Goal: Task Accomplishment & Management: Use online tool/utility

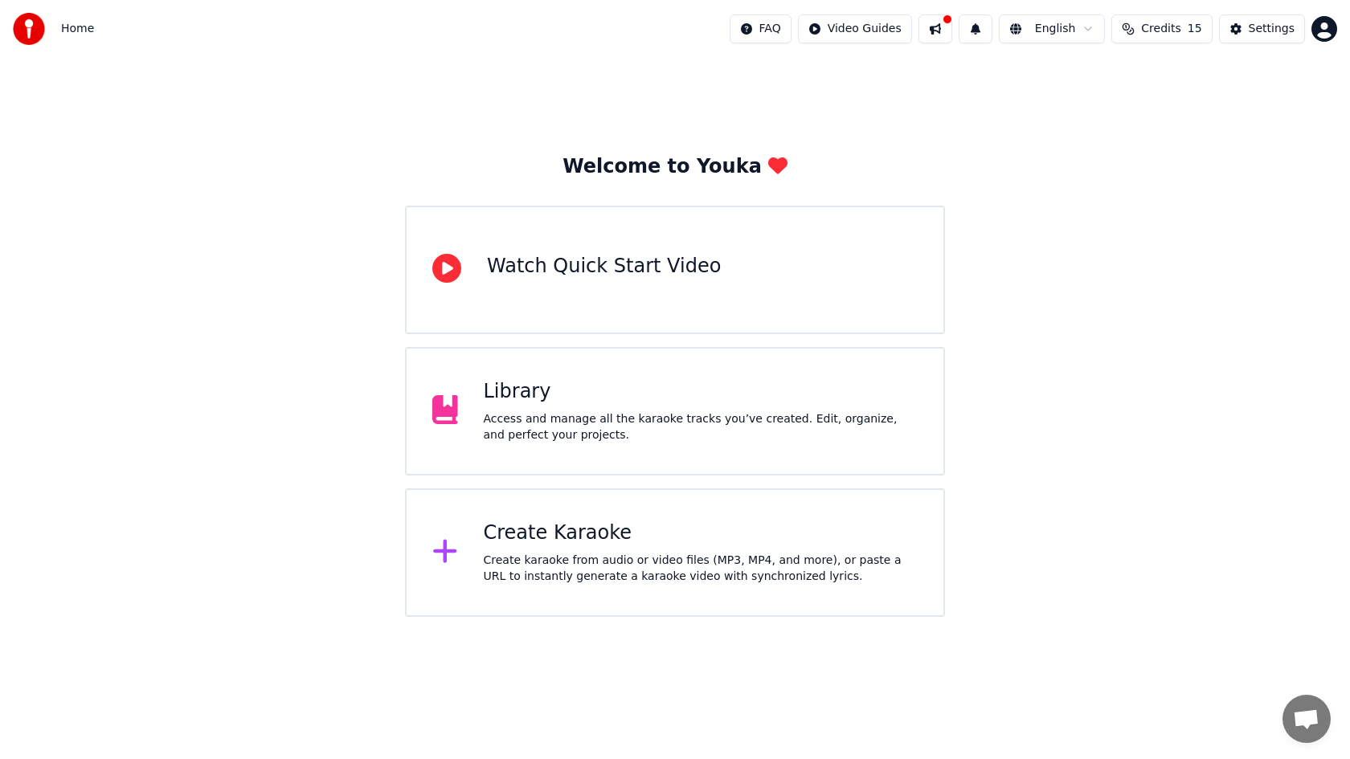
click at [682, 559] on div "Create karaoke from audio or video files (MP3, MP4, and more), or paste a URL t…" at bounding box center [701, 569] width 435 height 32
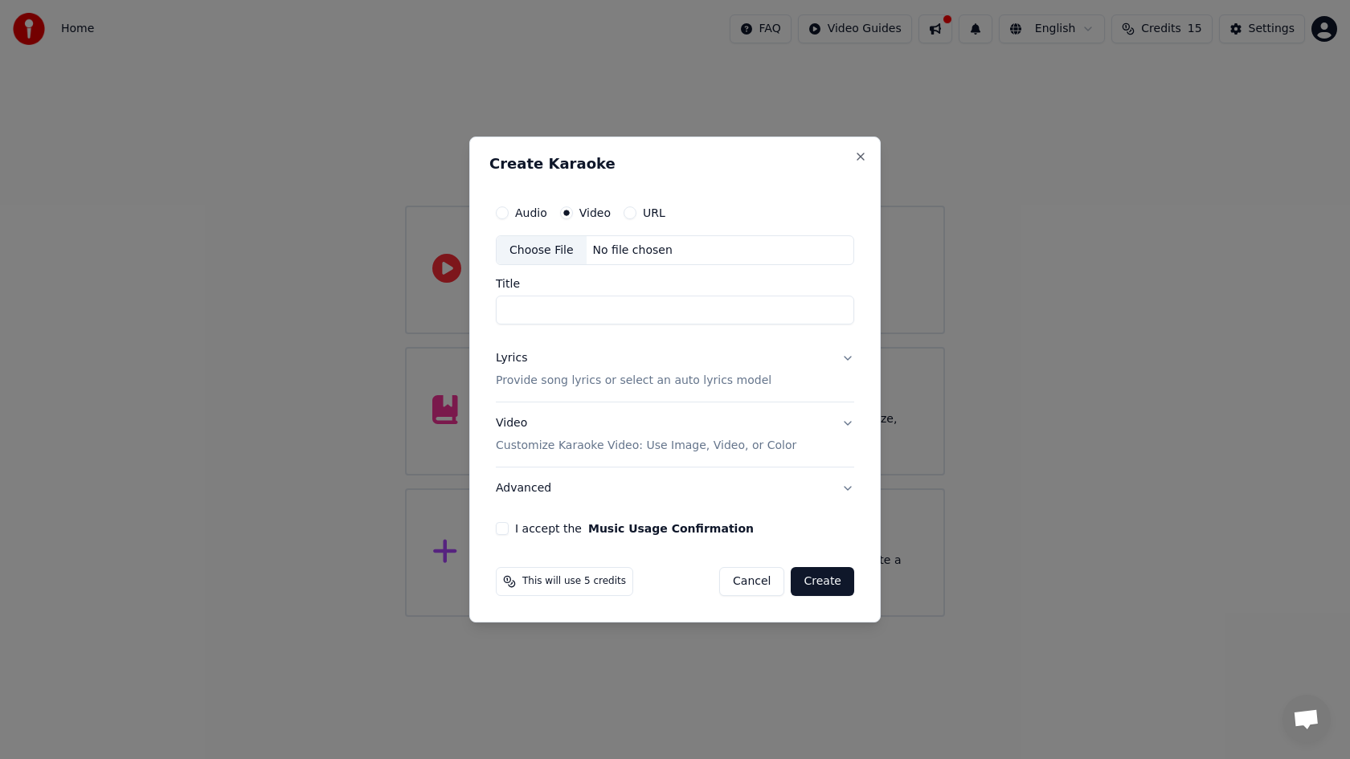
click at [629, 212] on button "URL" at bounding box center [630, 213] width 13 height 13
click at [627, 245] on input "text" at bounding box center [675, 251] width 358 height 32
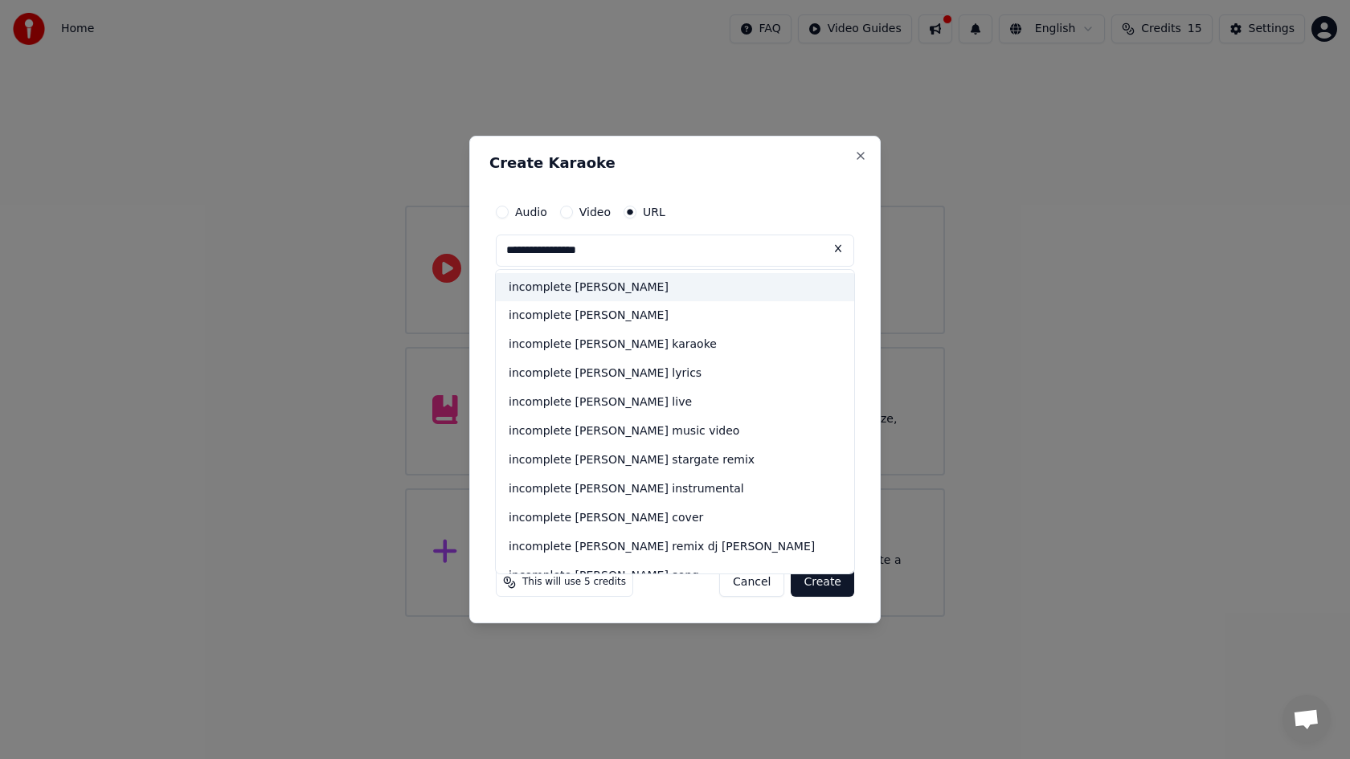
type input "**********"
click at [584, 292] on div "incomplete [PERSON_NAME]" at bounding box center [675, 287] width 358 height 29
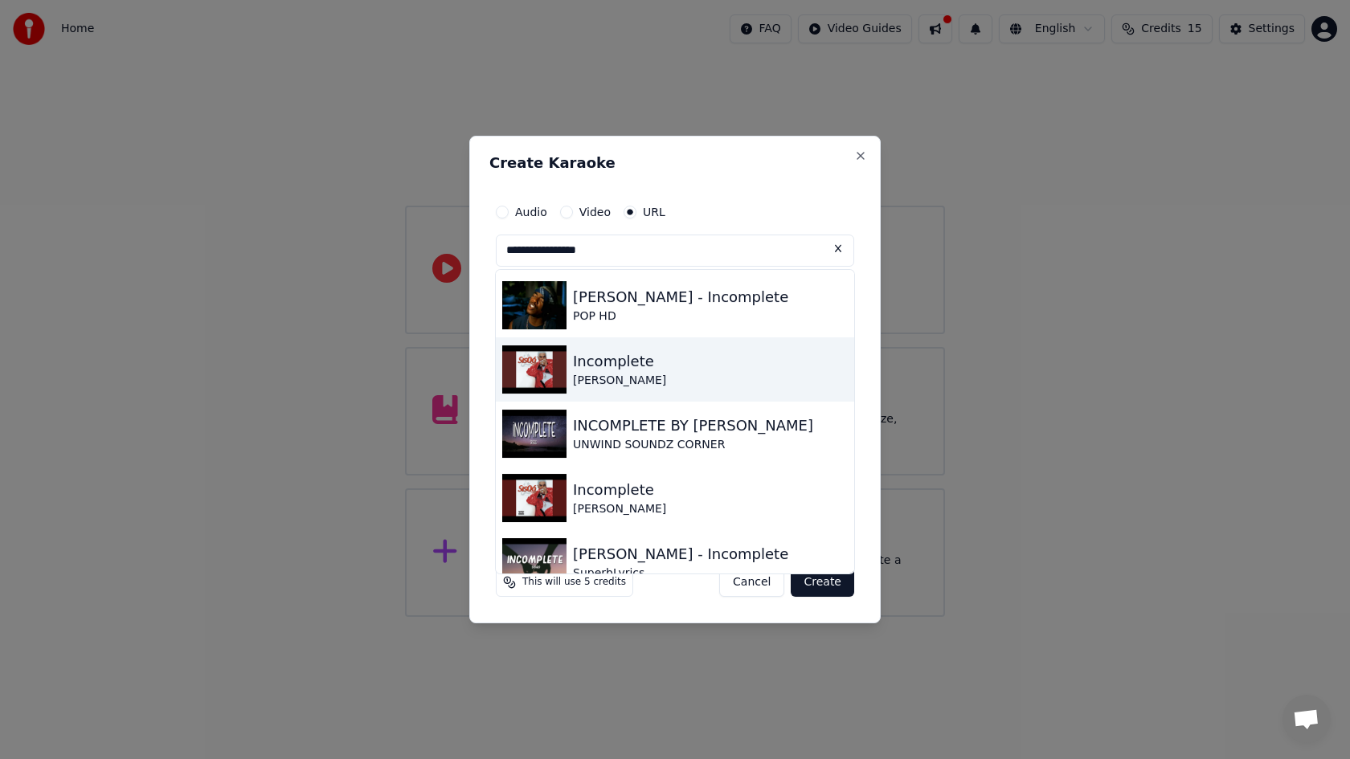
click at [546, 369] on img at bounding box center [534, 370] width 64 height 48
type input "**********"
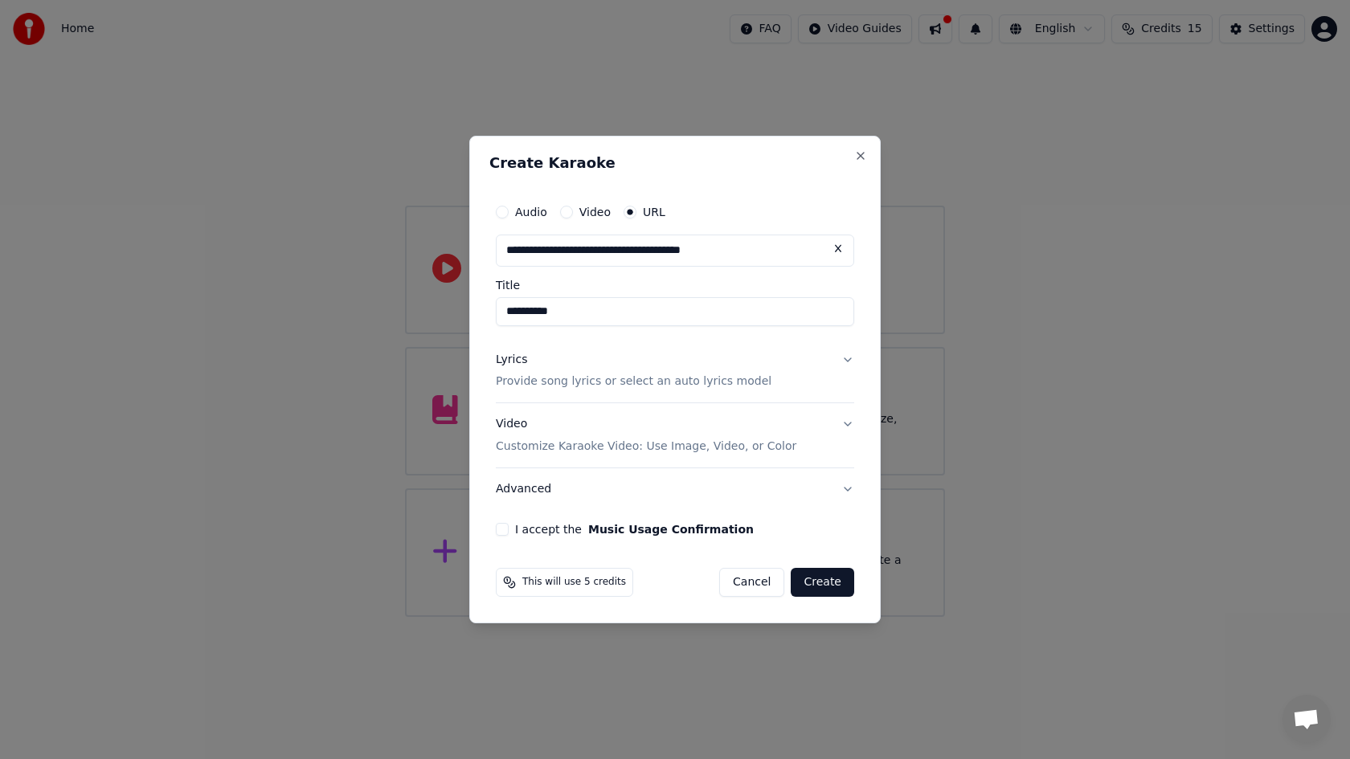
click at [644, 248] on input "**********" at bounding box center [675, 251] width 358 height 32
click at [505, 309] on input "**********" at bounding box center [675, 311] width 358 height 29
type input "**********"
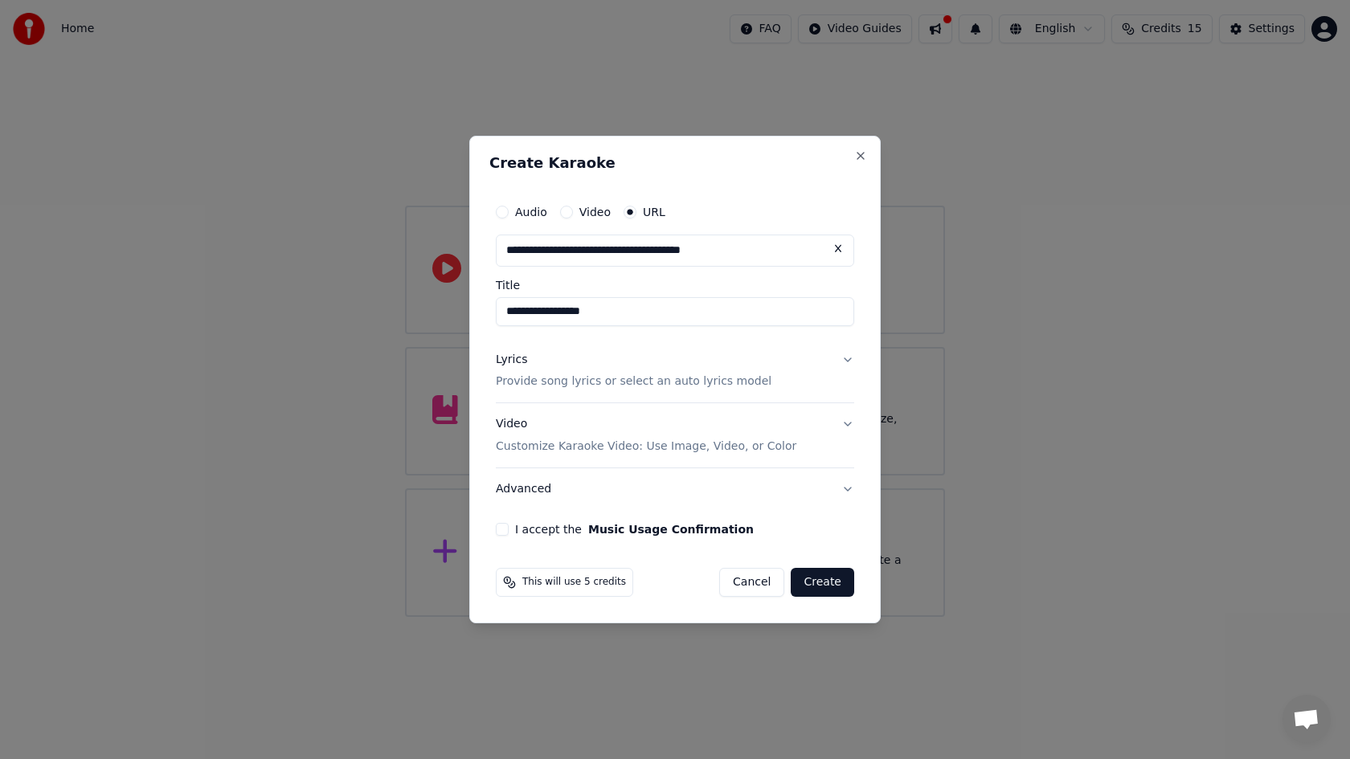
click at [565, 382] on p "Provide song lyrics or select an auto lyrics model" at bounding box center [634, 382] width 276 height 16
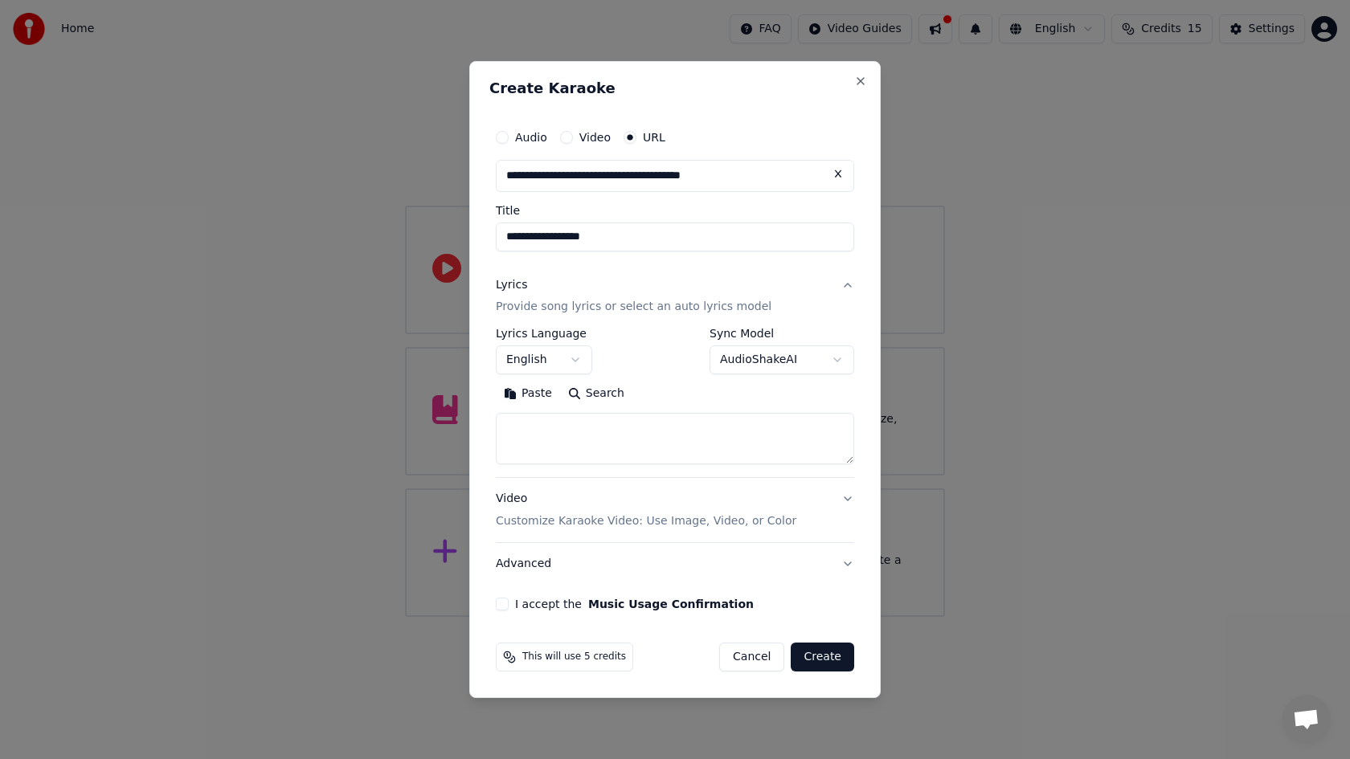
click at [597, 431] on textarea at bounding box center [675, 439] width 358 height 51
paste textarea "**********"
type textarea "**********"
click at [594, 523] on p "Customize Karaoke Video: Use Image, Video, or Color" at bounding box center [646, 522] width 301 height 16
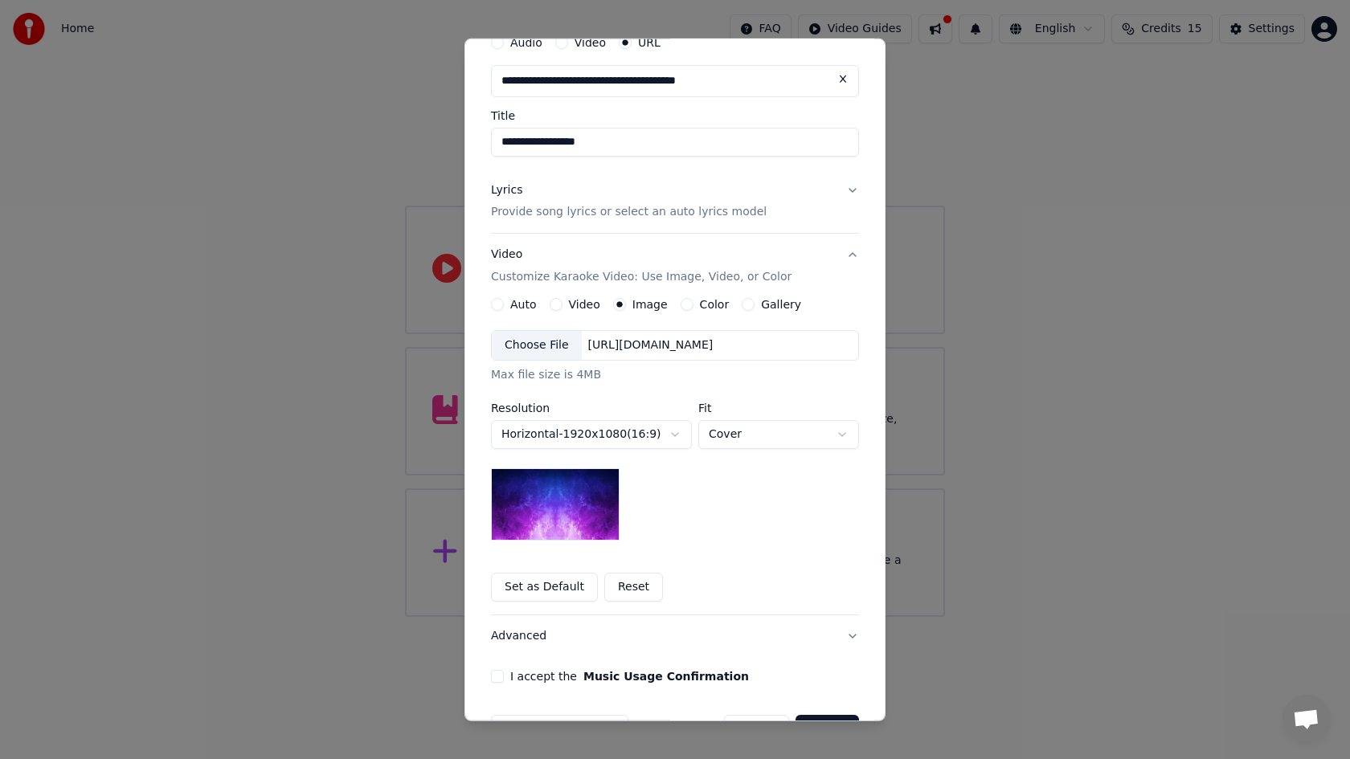
scroll to position [121, 0]
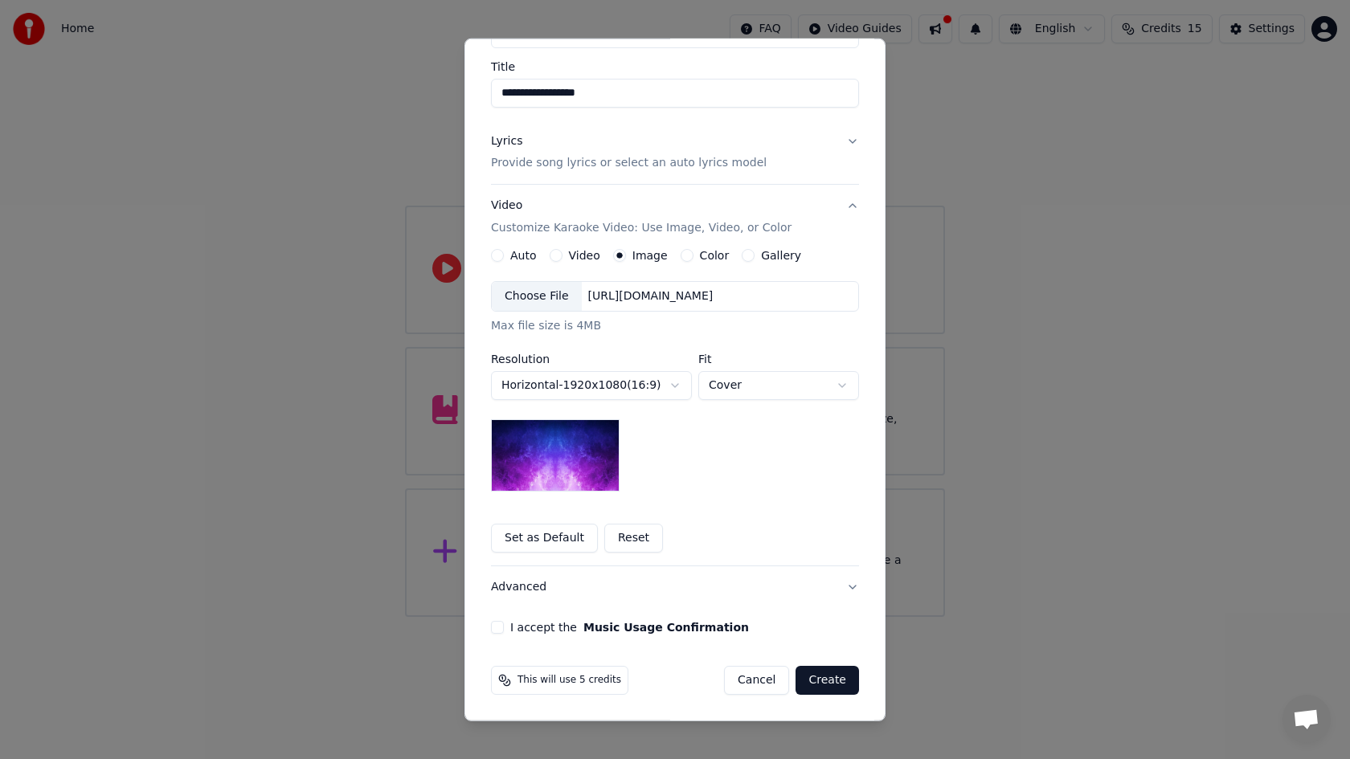
click at [497, 626] on button "I accept the Music Usage Confirmation" at bounding box center [497, 627] width 13 height 13
click at [827, 680] on button "Create" at bounding box center [827, 680] width 63 height 29
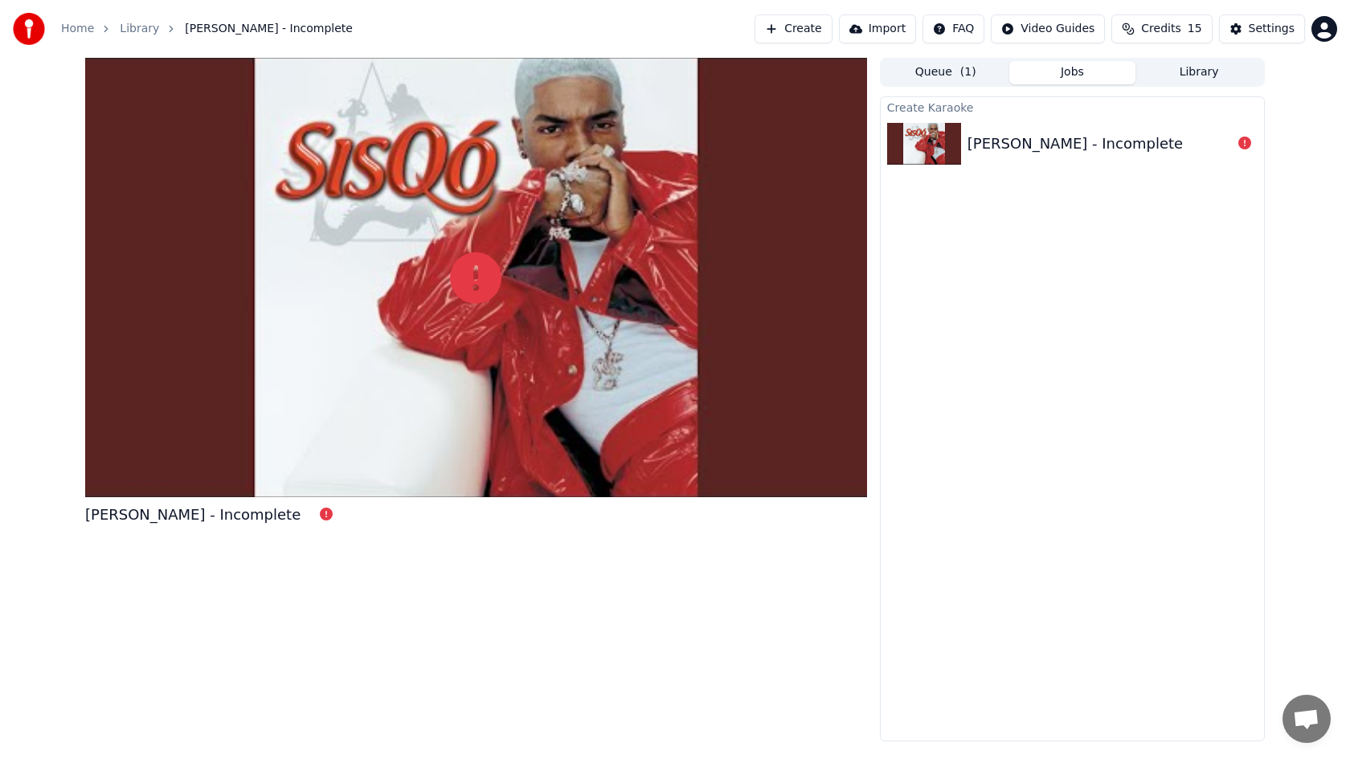
click at [85, 30] on link "Home" at bounding box center [77, 29] width 33 height 16
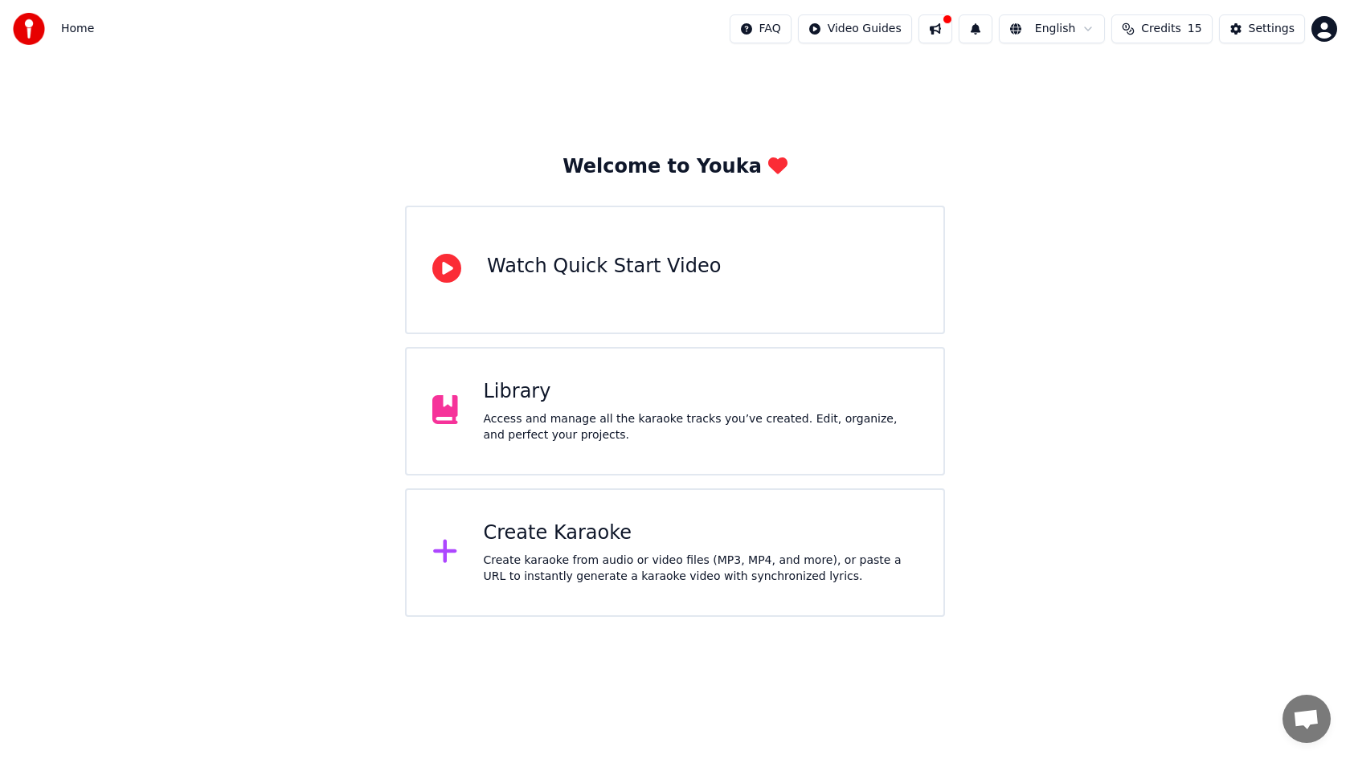
click at [545, 545] on div "Create Karaoke" at bounding box center [701, 534] width 435 height 26
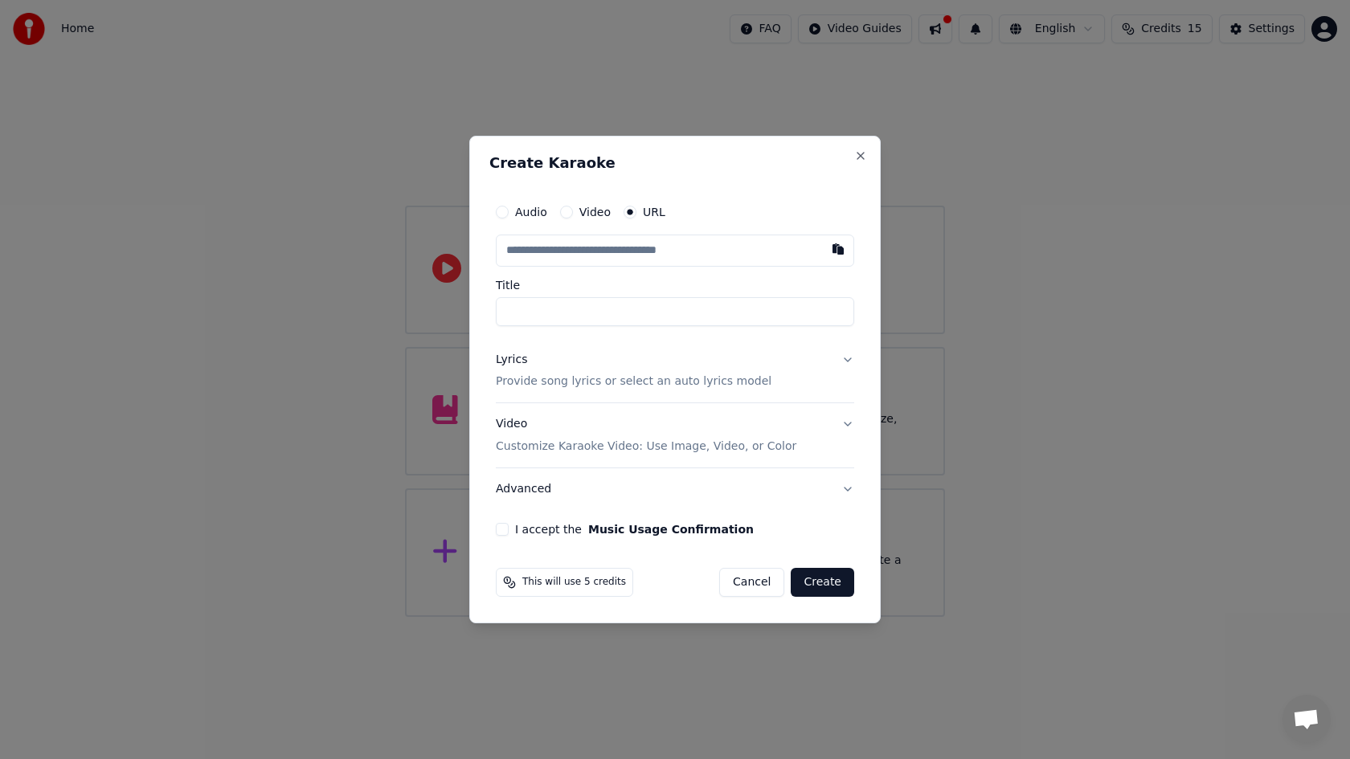
click at [578, 251] on input "text" at bounding box center [675, 251] width 358 height 32
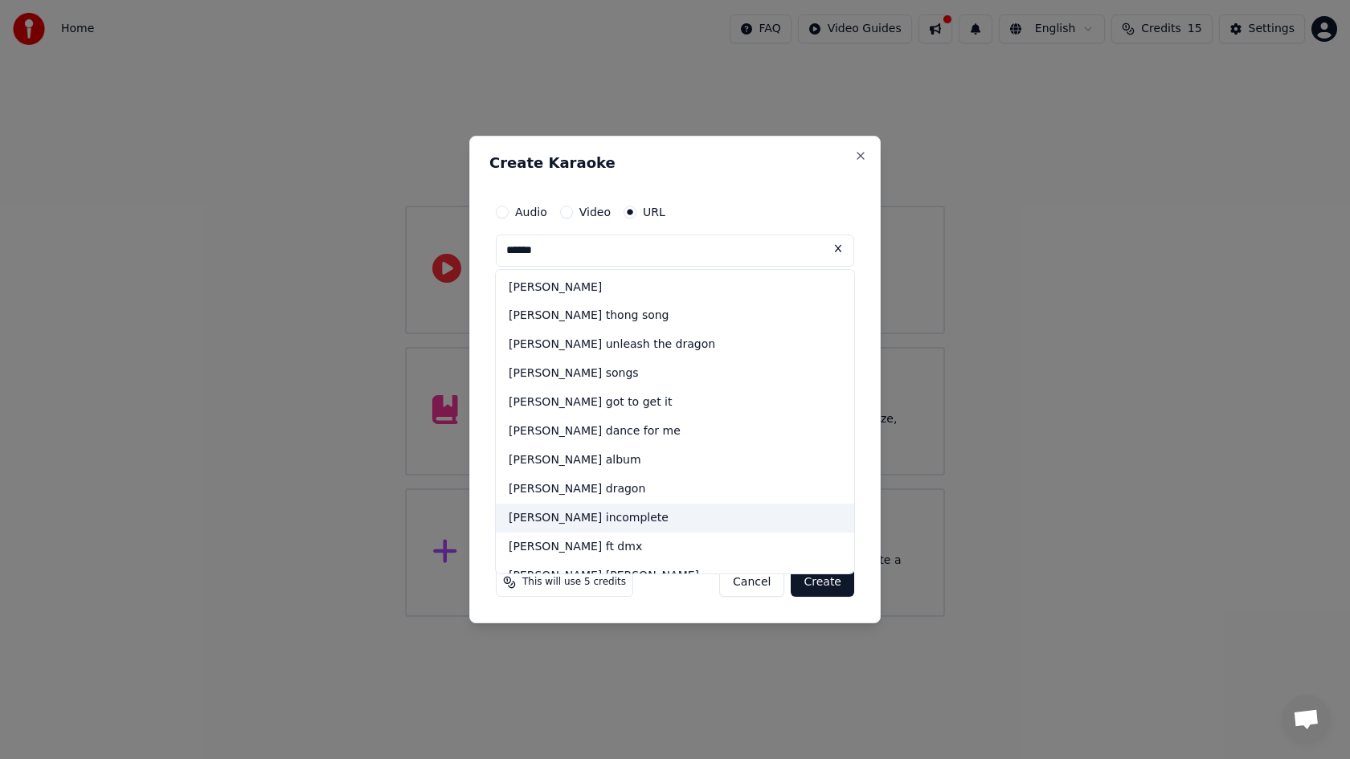
click at [563, 516] on div "[PERSON_NAME] incomplete" at bounding box center [675, 518] width 358 height 29
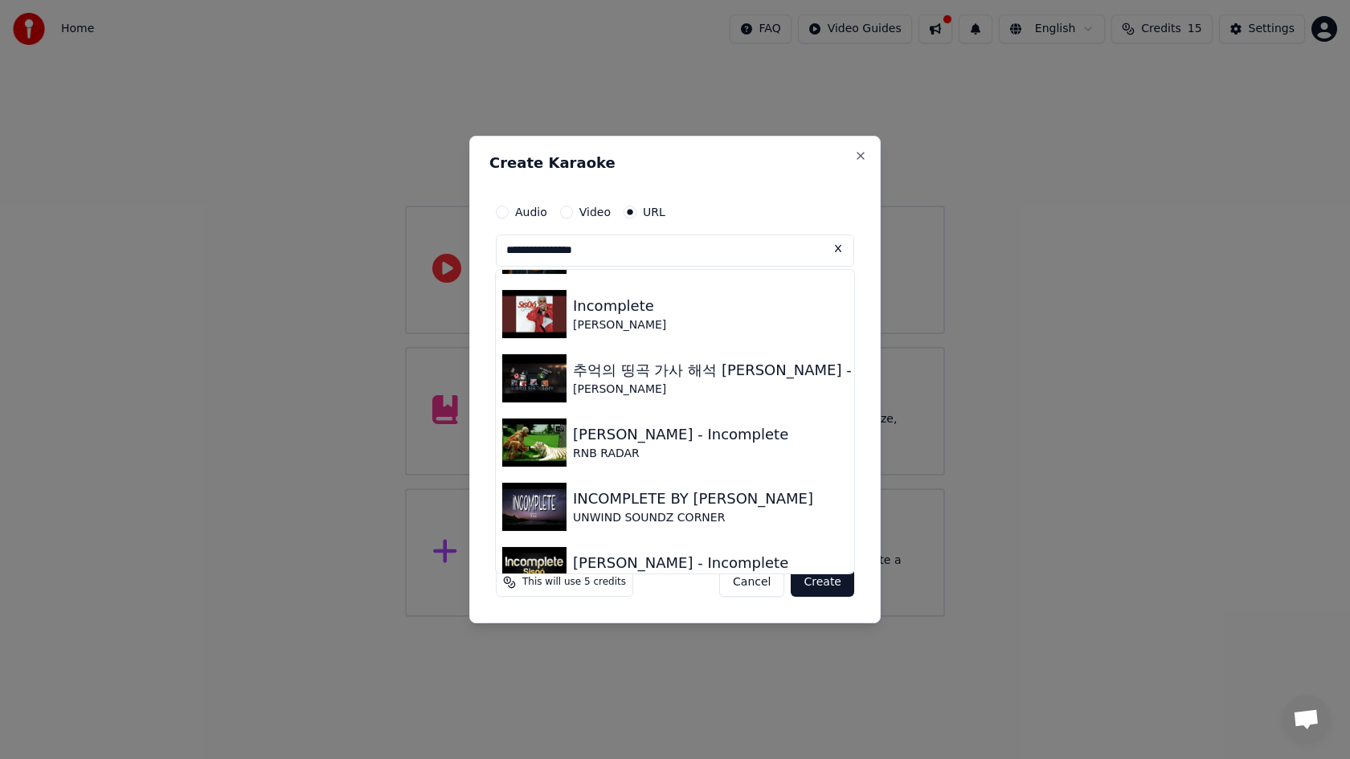
scroll to position [0, 0]
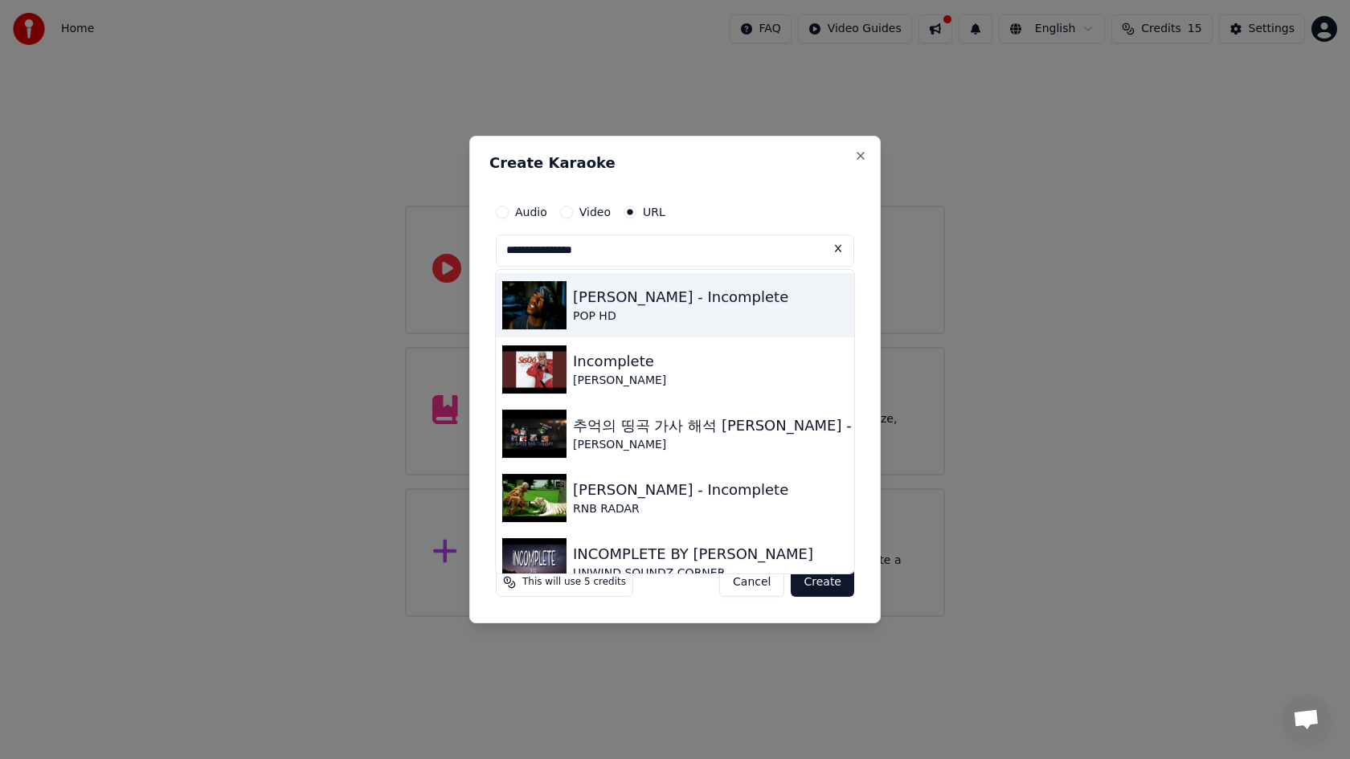
click at [637, 312] on div "POP HD" at bounding box center [680, 317] width 215 height 16
type input "**********"
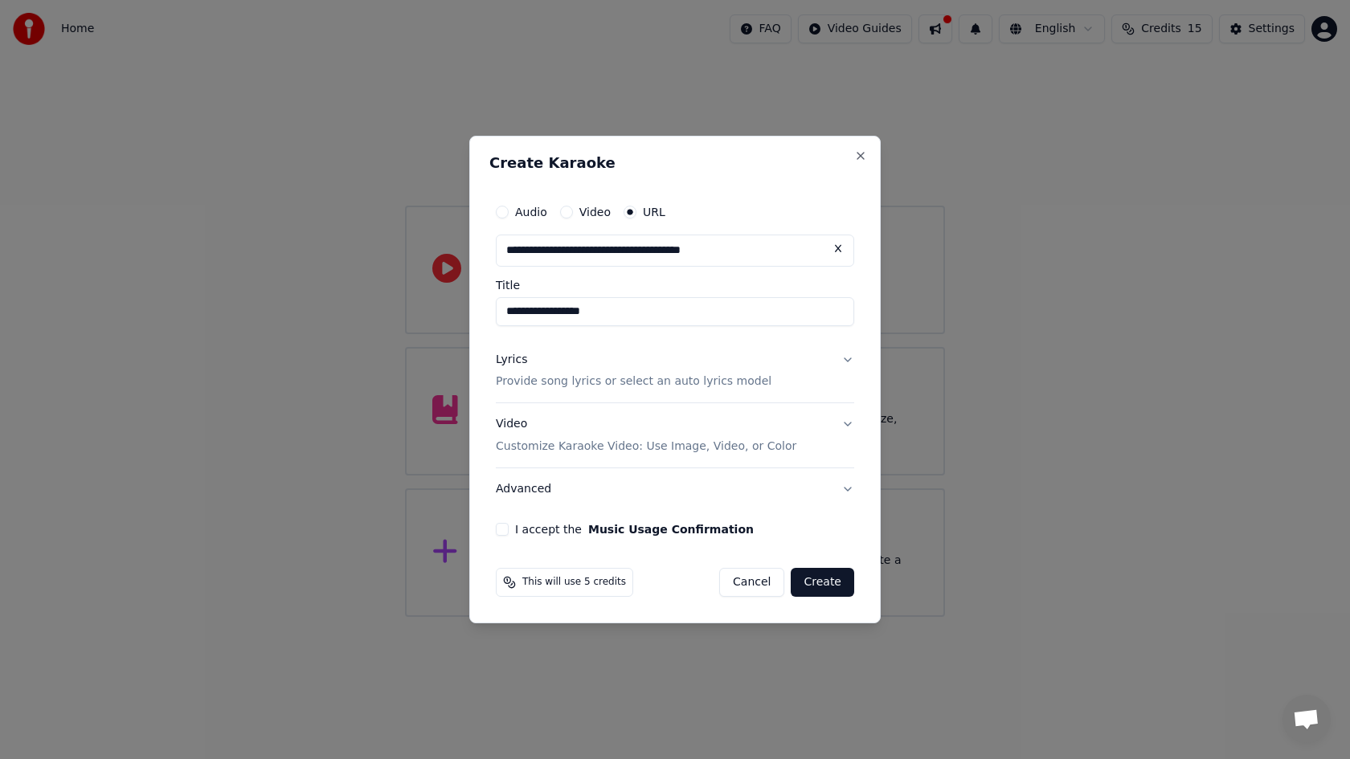
click at [663, 250] on input "**********" at bounding box center [675, 251] width 358 height 32
click at [571, 212] on button "Video" at bounding box center [566, 212] width 13 height 13
click at [559, 252] on div "Choose File" at bounding box center [542, 250] width 90 height 29
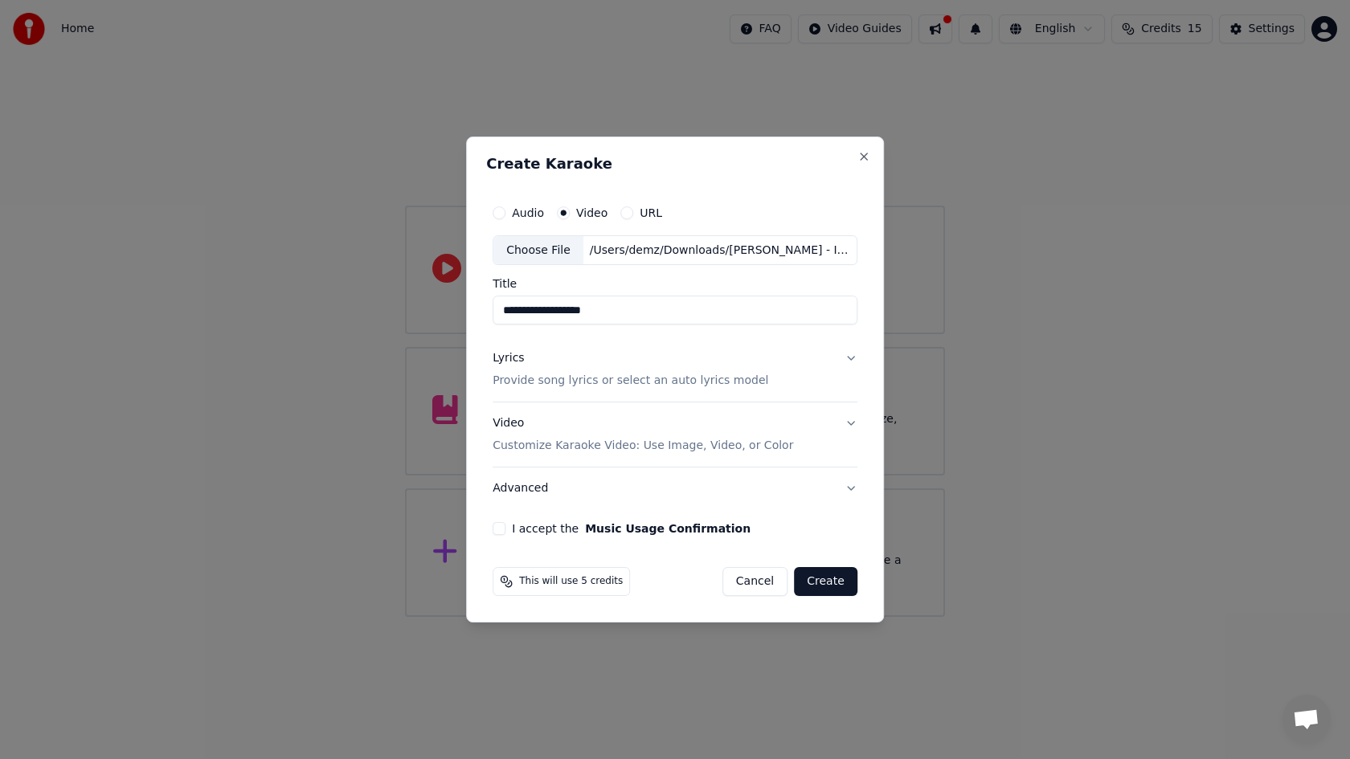
click at [534, 314] on input "**********" at bounding box center [675, 311] width 365 height 29
type input "**********"
click at [557, 375] on p "Provide song lyrics or select an auto lyrics model" at bounding box center [631, 382] width 276 height 16
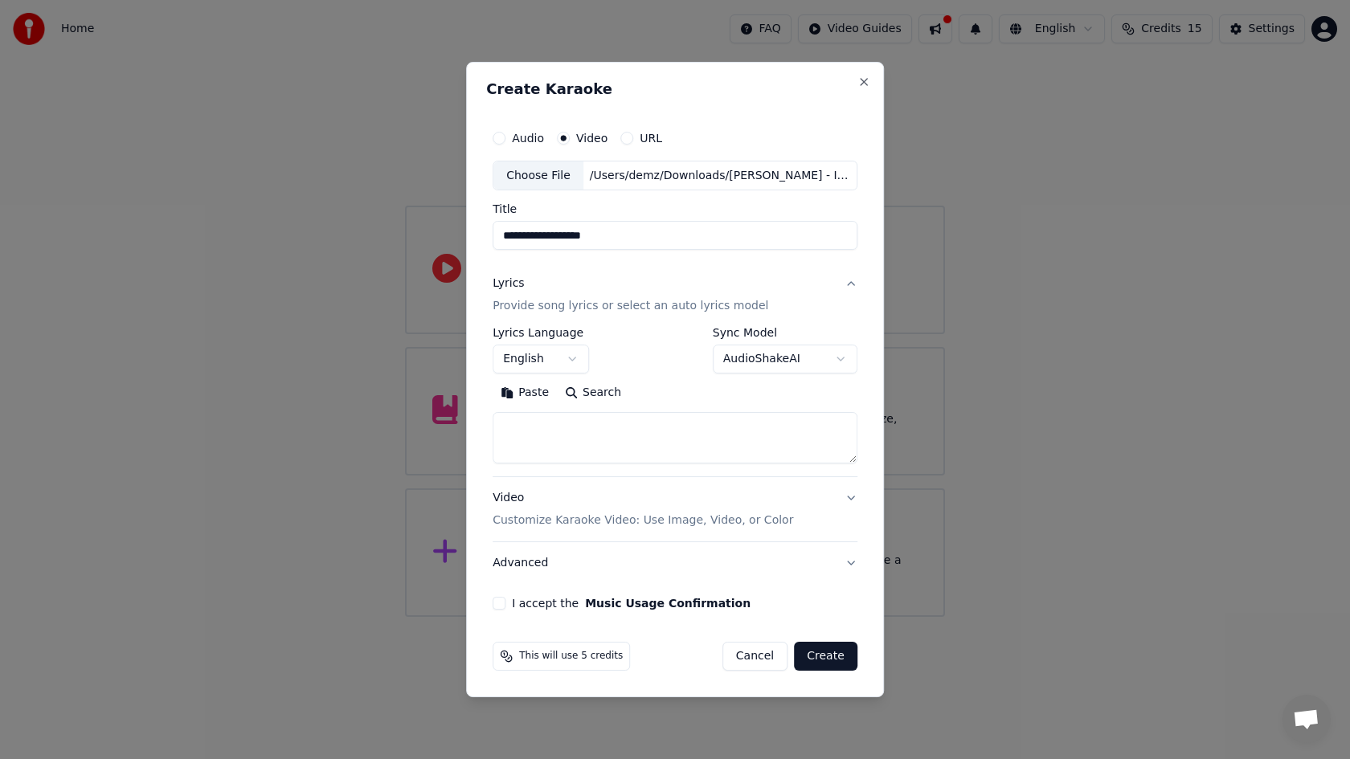
click at [570, 436] on textarea at bounding box center [675, 438] width 365 height 51
paste textarea "**********"
type textarea "**********"
click at [581, 520] on p "Customize Karaoke Video: Use Image, Video, or Color" at bounding box center [643, 521] width 301 height 16
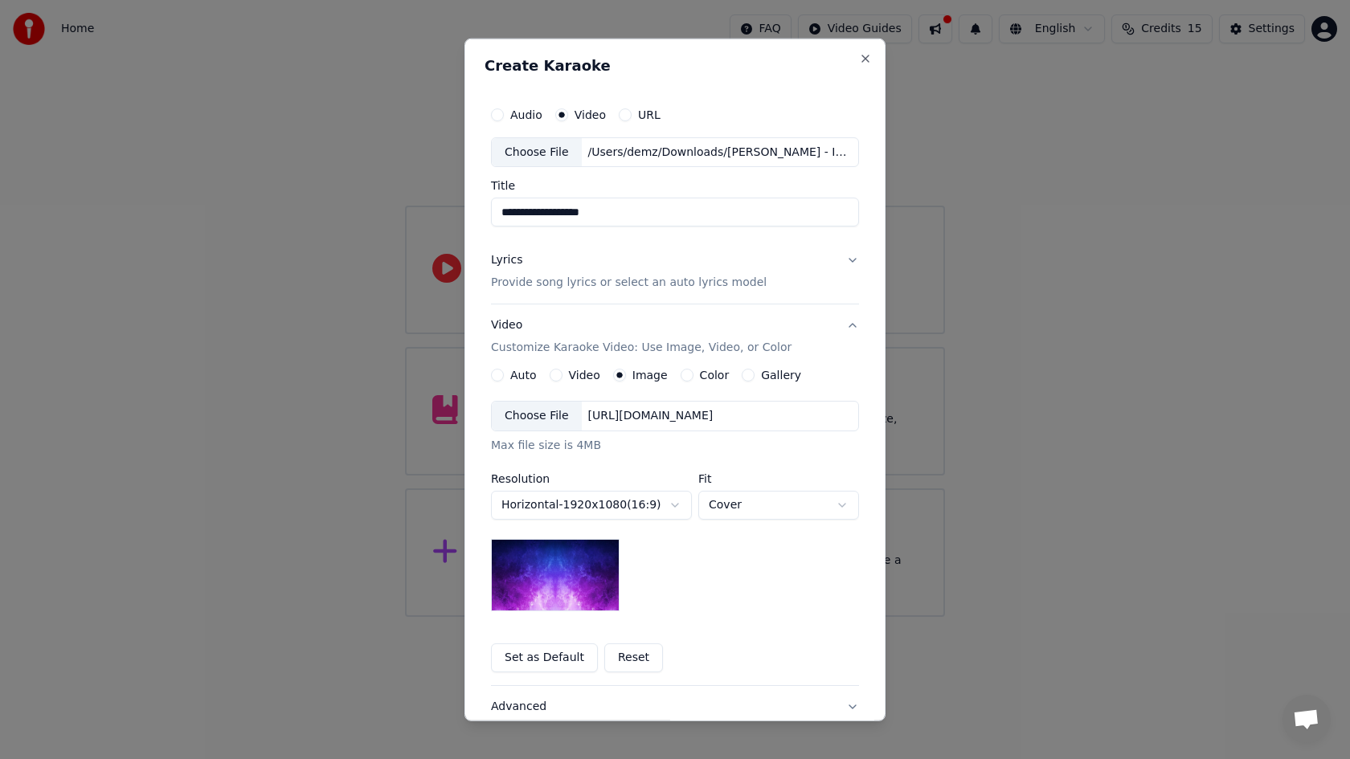
click at [563, 569] on img at bounding box center [555, 575] width 129 height 72
click at [559, 375] on button "Video" at bounding box center [556, 375] width 13 height 13
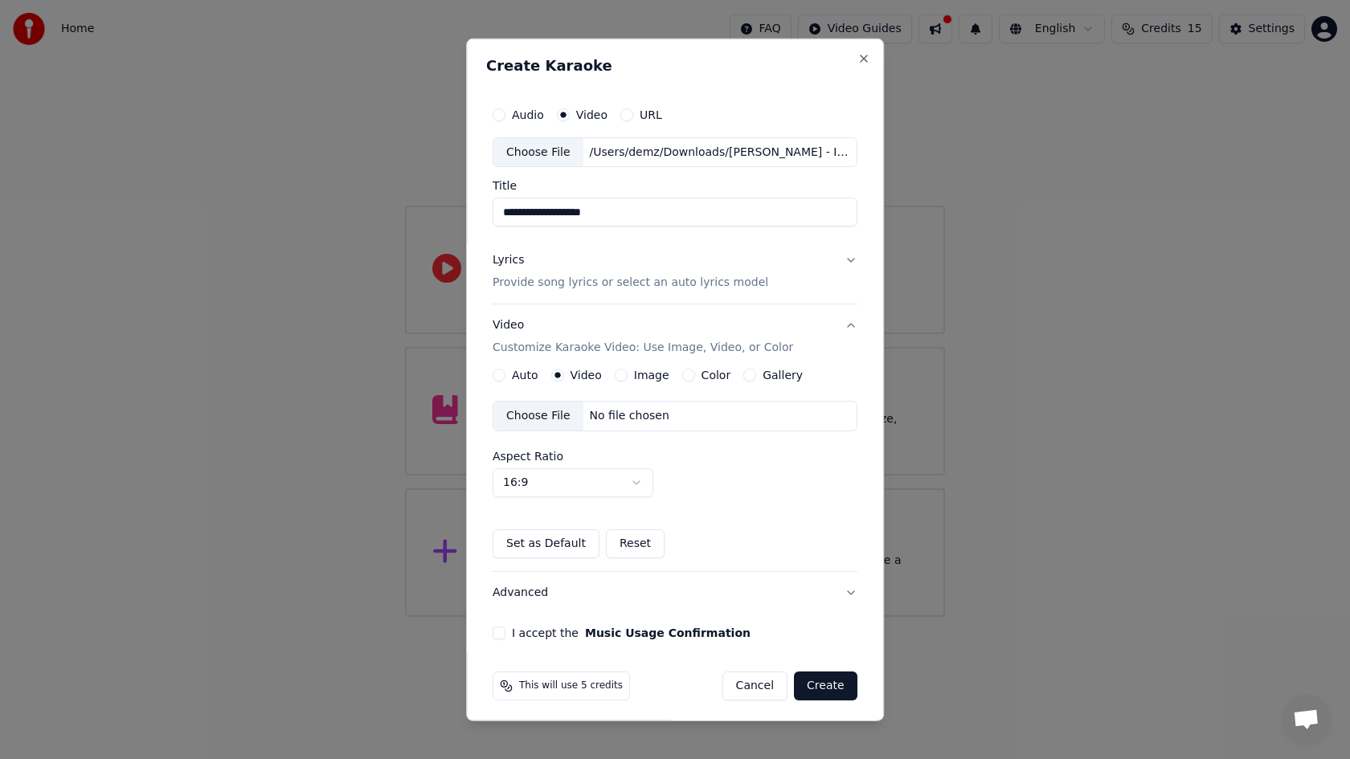
click at [621, 379] on button "Image" at bounding box center [621, 375] width 13 height 13
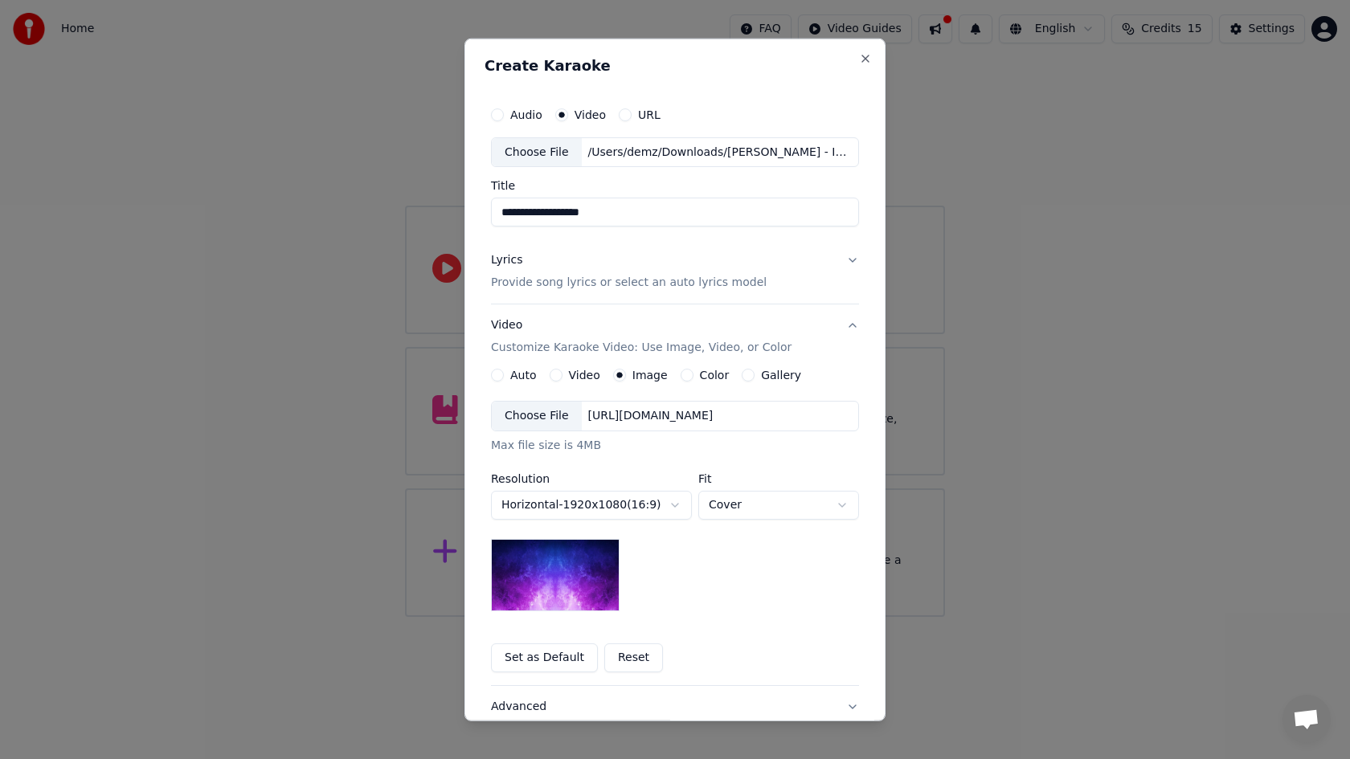
click at [546, 664] on button "Set as Default" at bounding box center [544, 658] width 107 height 29
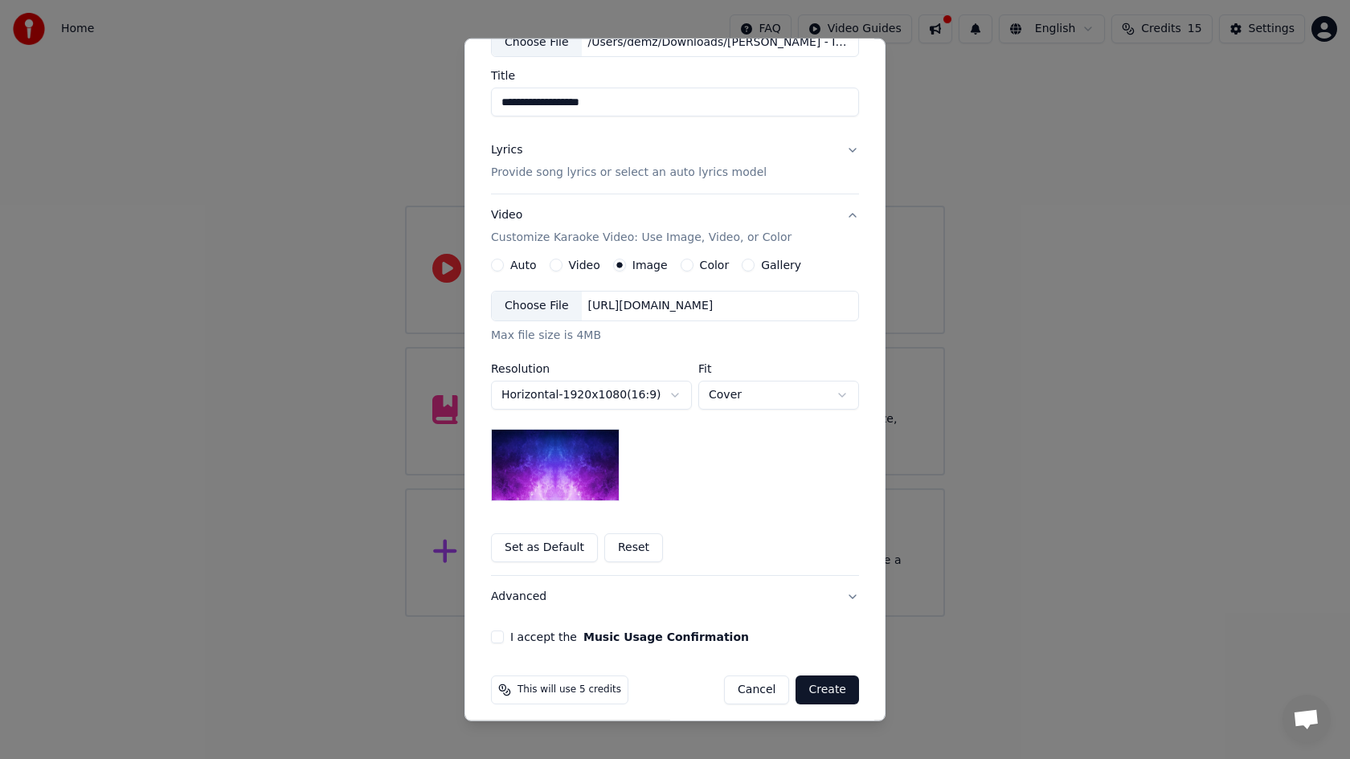
scroll to position [120, 0]
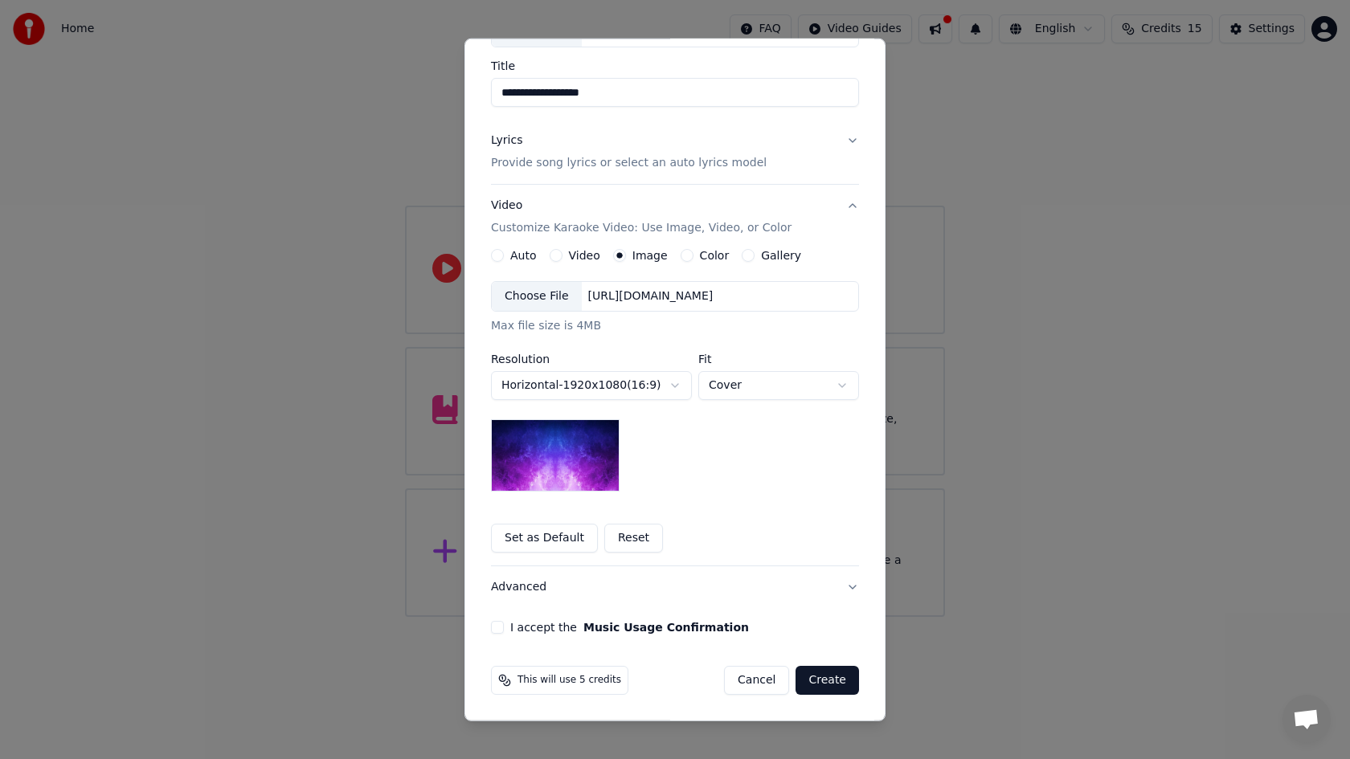
click at [495, 628] on button "I accept the Music Usage Confirmation" at bounding box center [497, 627] width 13 height 13
click at [819, 684] on button "Create" at bounding box center [827, 680] width 63 height 29
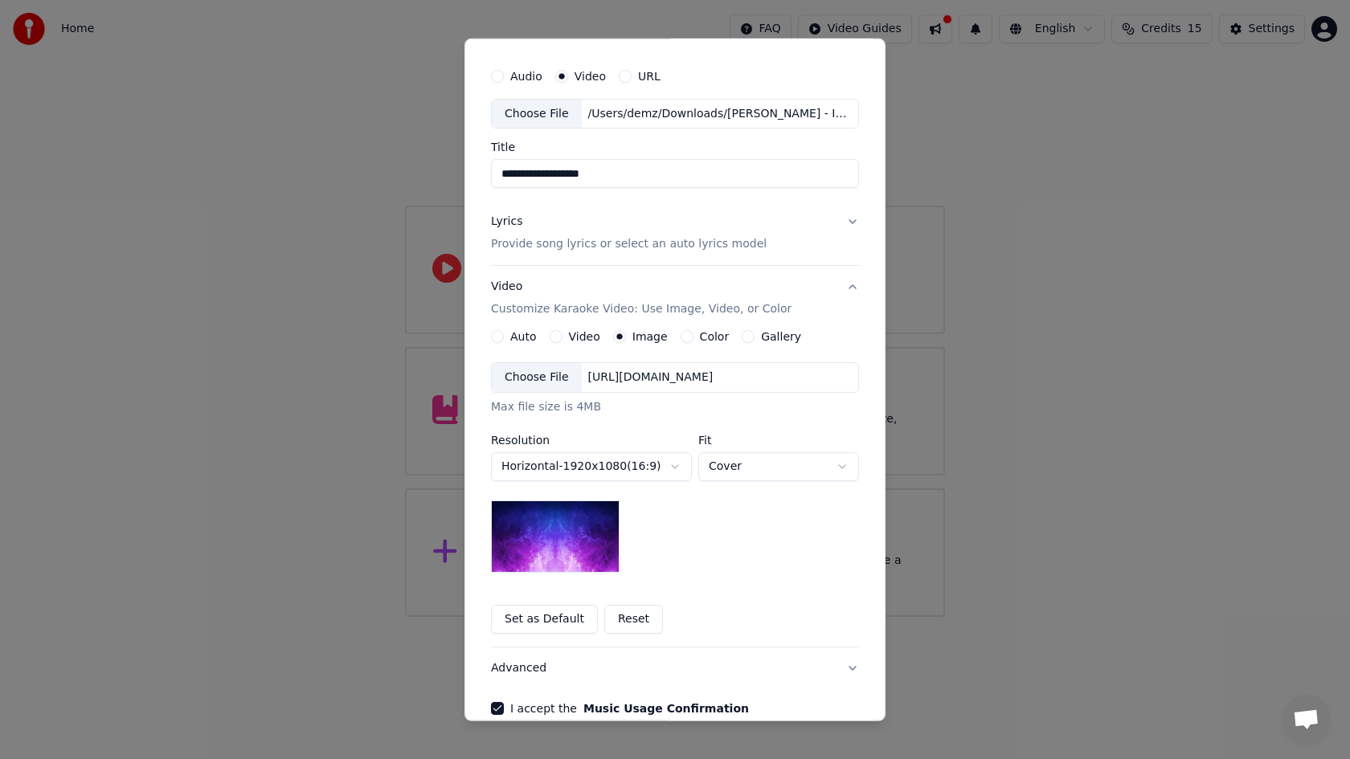
scroll to position [0, 0]
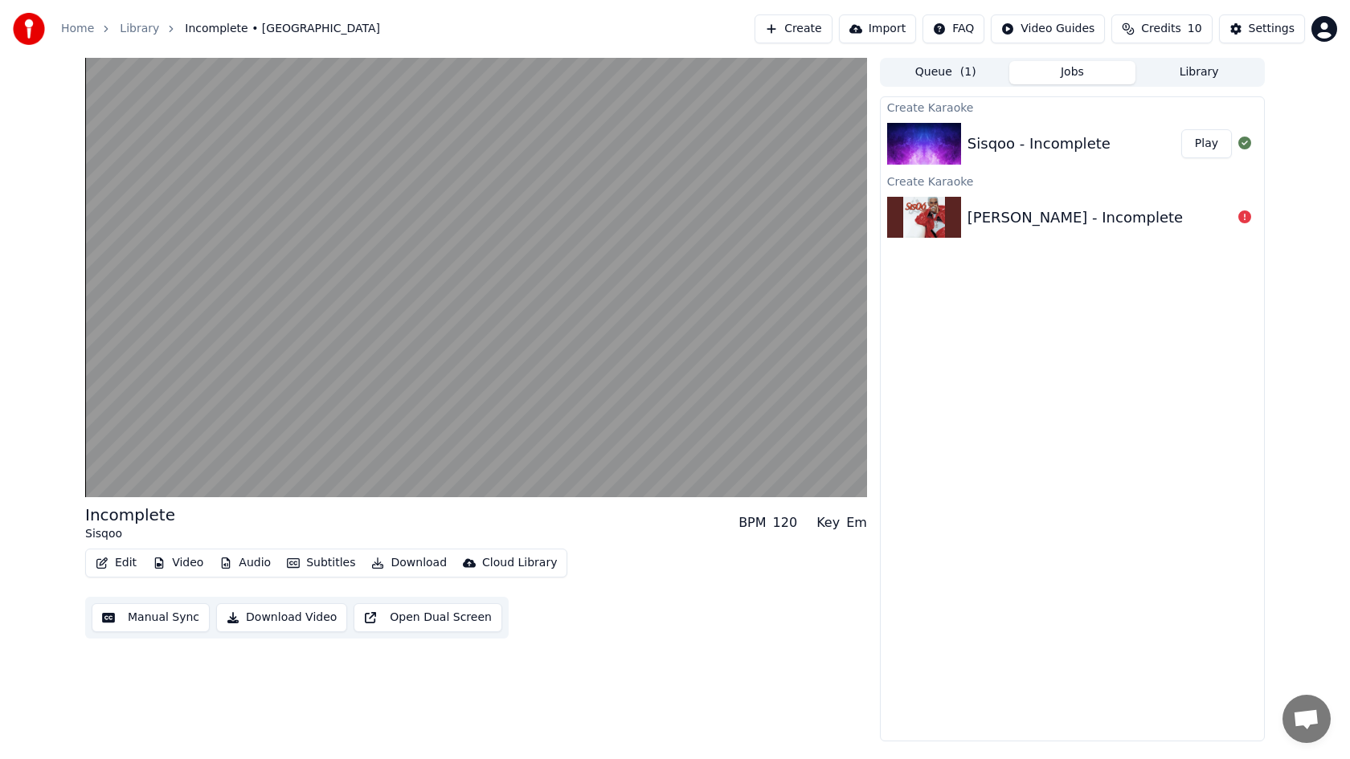
click at [187, 564] on button "Video" at bounding box center [177, 563] width 63 height 23
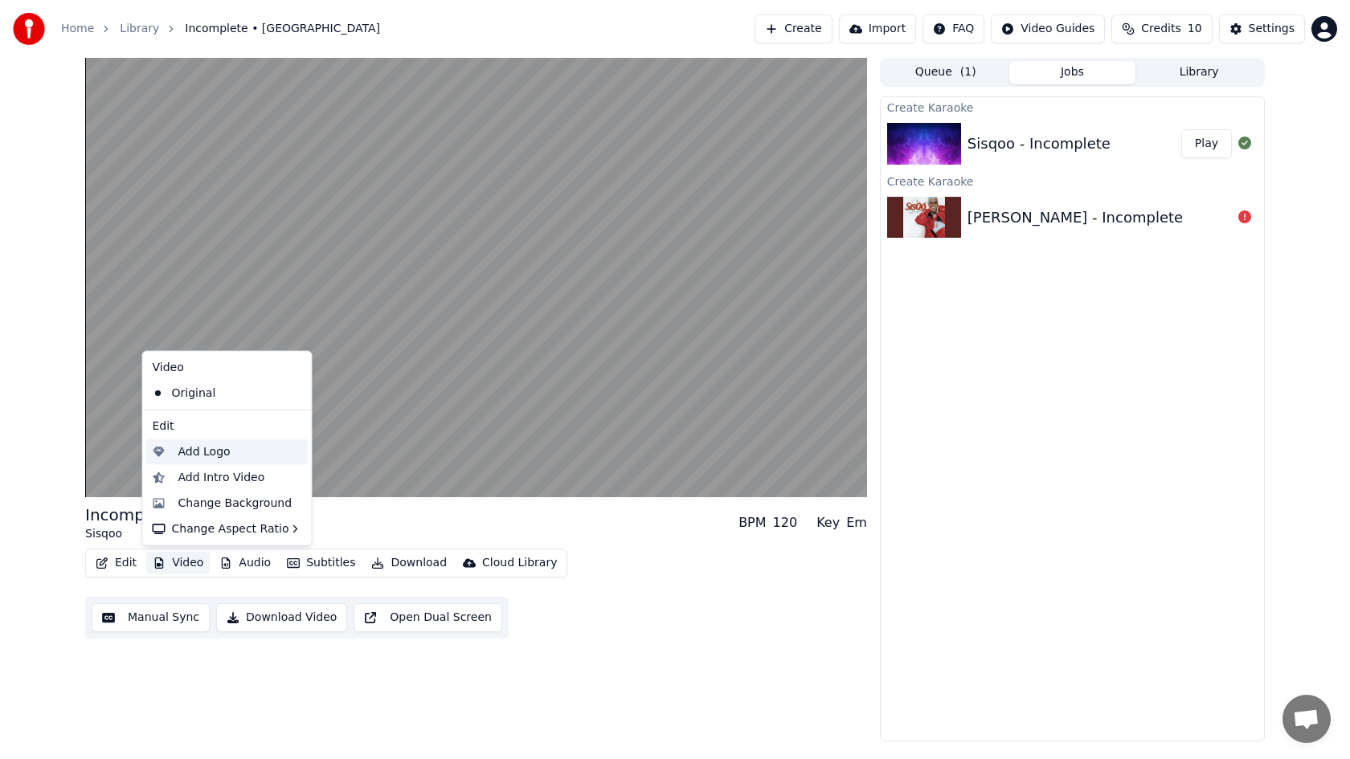
click at [198, 453] on div "Add Logo" at bounding box center [204, 452] width 52 height 16
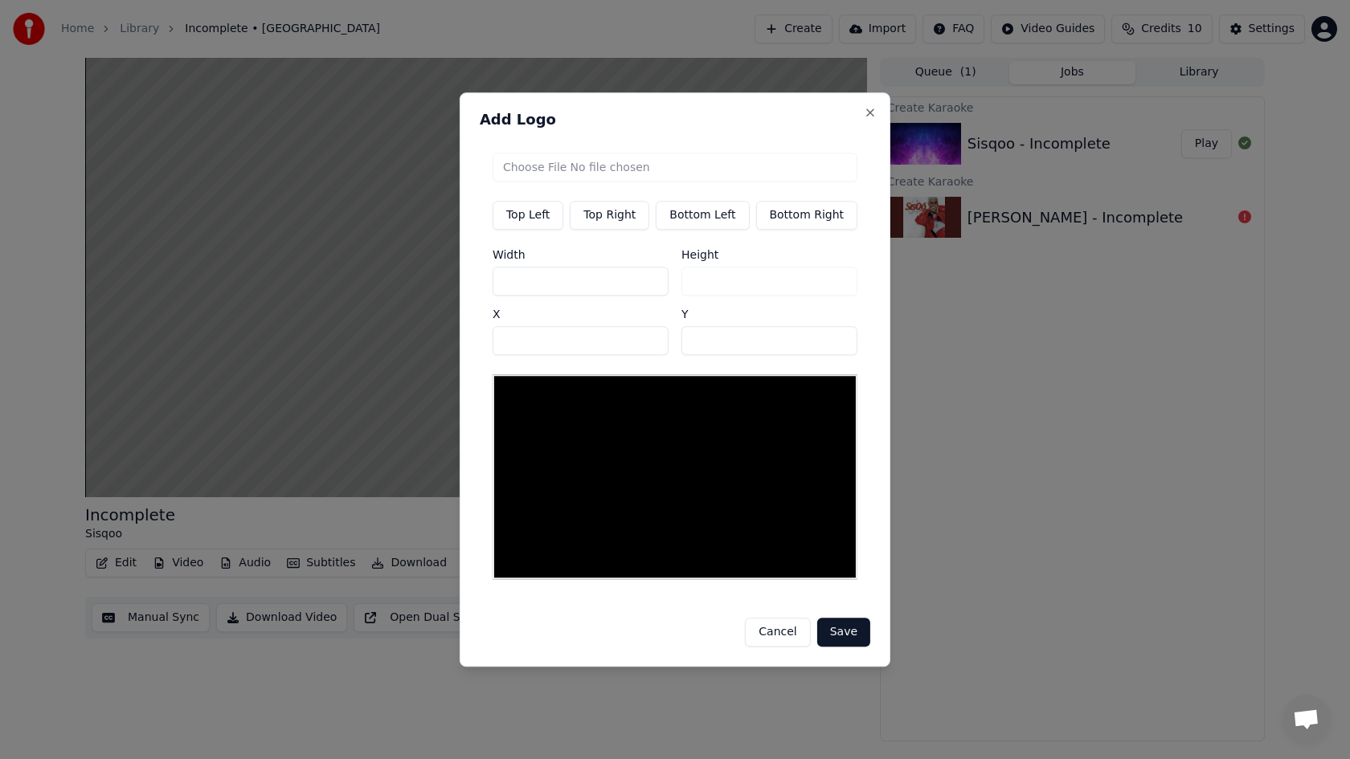
click at [542, 170] on input "file" at bounding box center [675, 167] width 365 height 29
type input "**********"
type input "***"
click at [845, 623] on button "Save" at bounding box center [843, 632] width 53 height 29
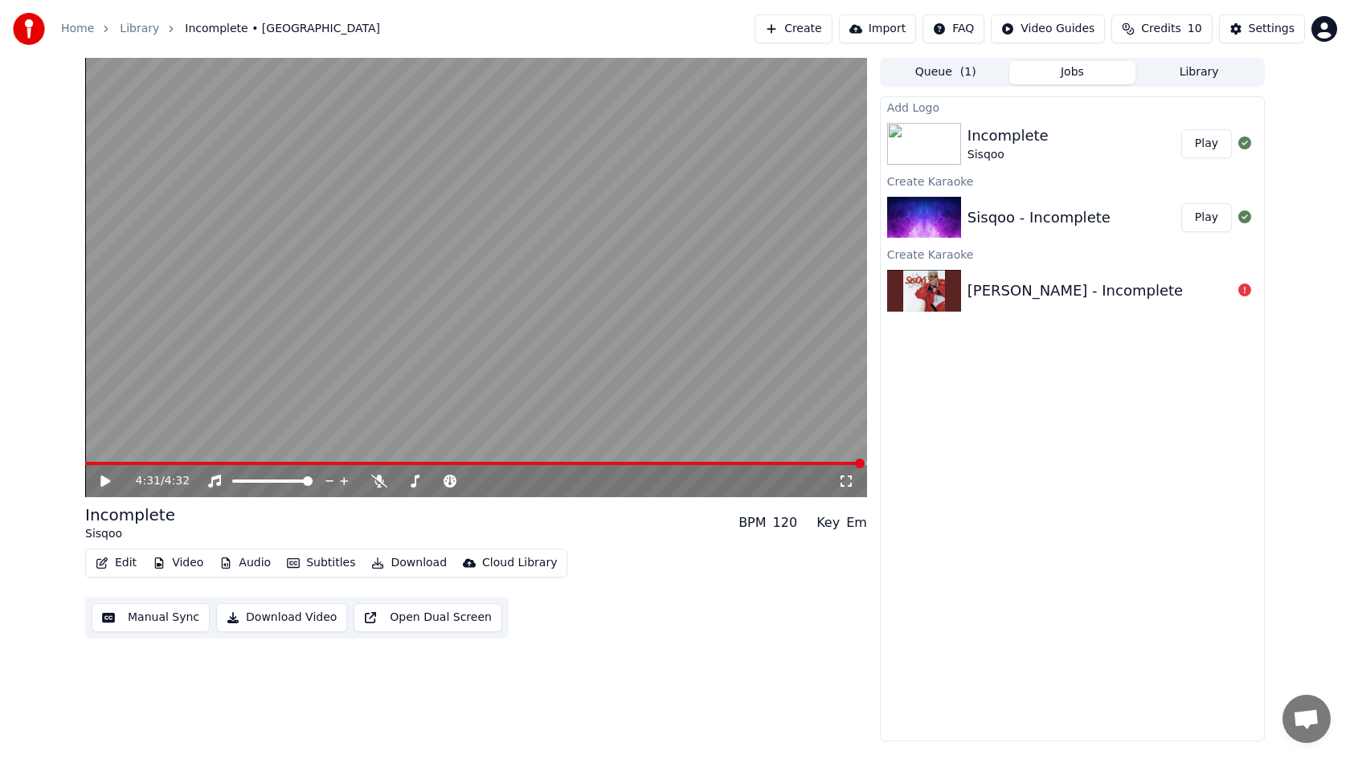
click at [1202, 148] on button "Play" at bounding box center [1206, 143] width 51 height 29
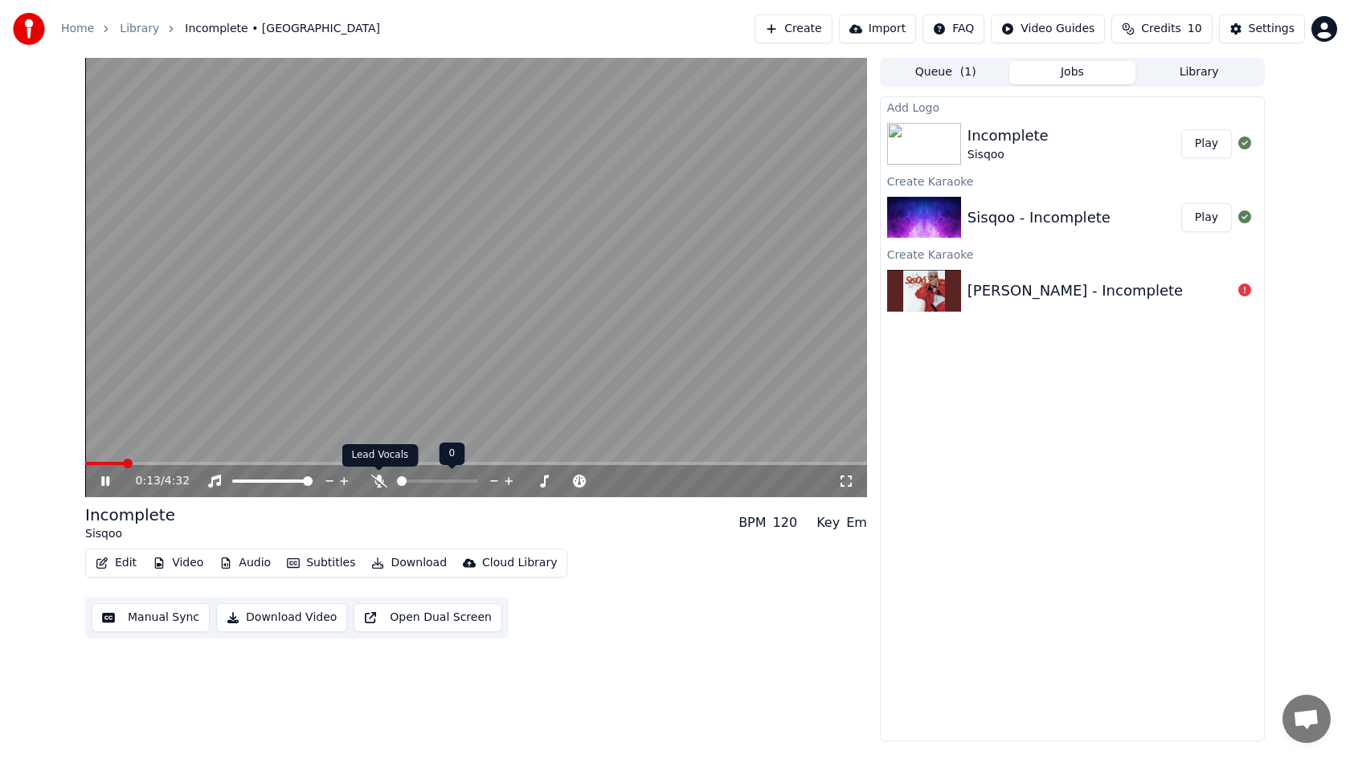
click at [379, 483] on icon at bounding box center [379, 481] width 16 height 13
click at [90, 467] on div "0:15 / 4:32" at bounding box center [476, 481] width 782 height 32
click at [92, 465] on span at bounding box center [111, 463] width 52 height 3
click at [88, 465] on span at bounding box center [93, 464] width 10 height 10
click at [379, 476] on icon at bounding box center [378, 481] width 9 height 13
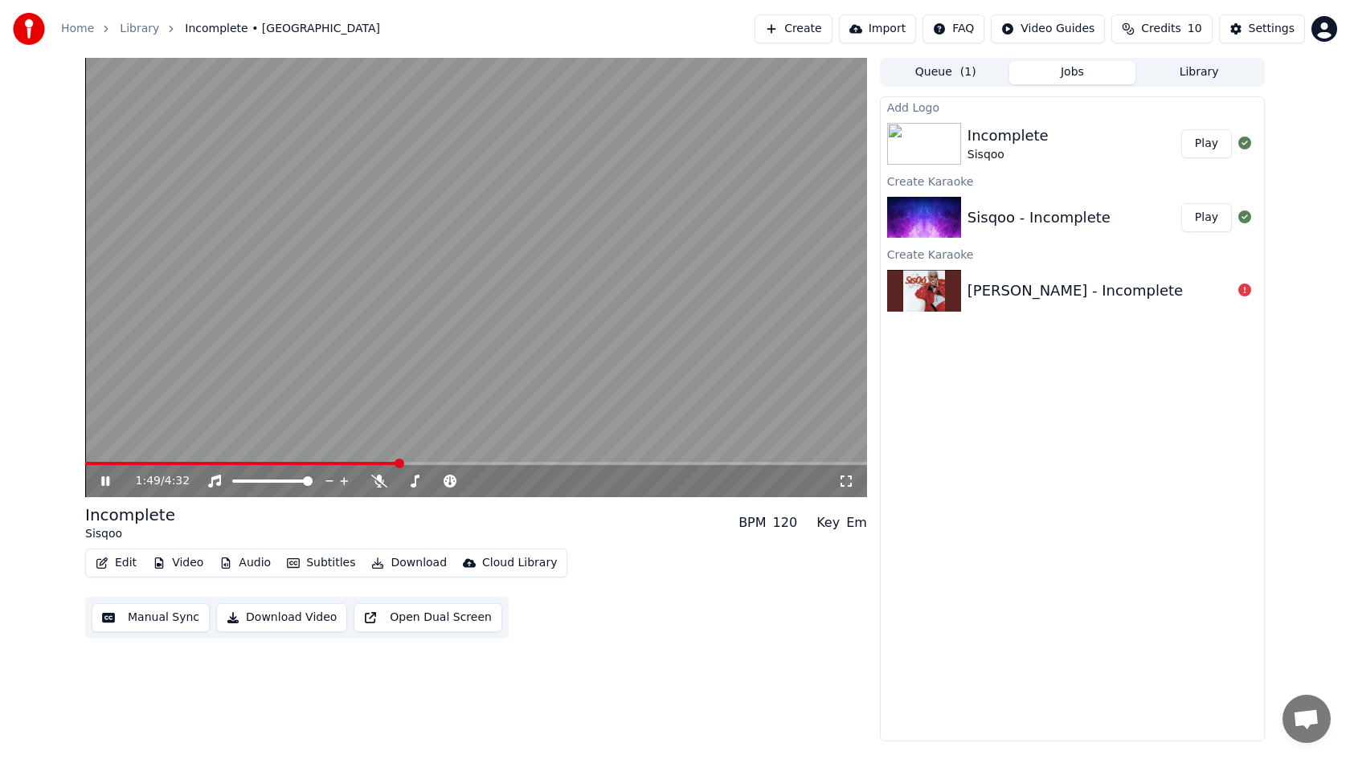
click at [301, 563] on button "Subtitles" at bounding box center [320, 563] width 81 height 23
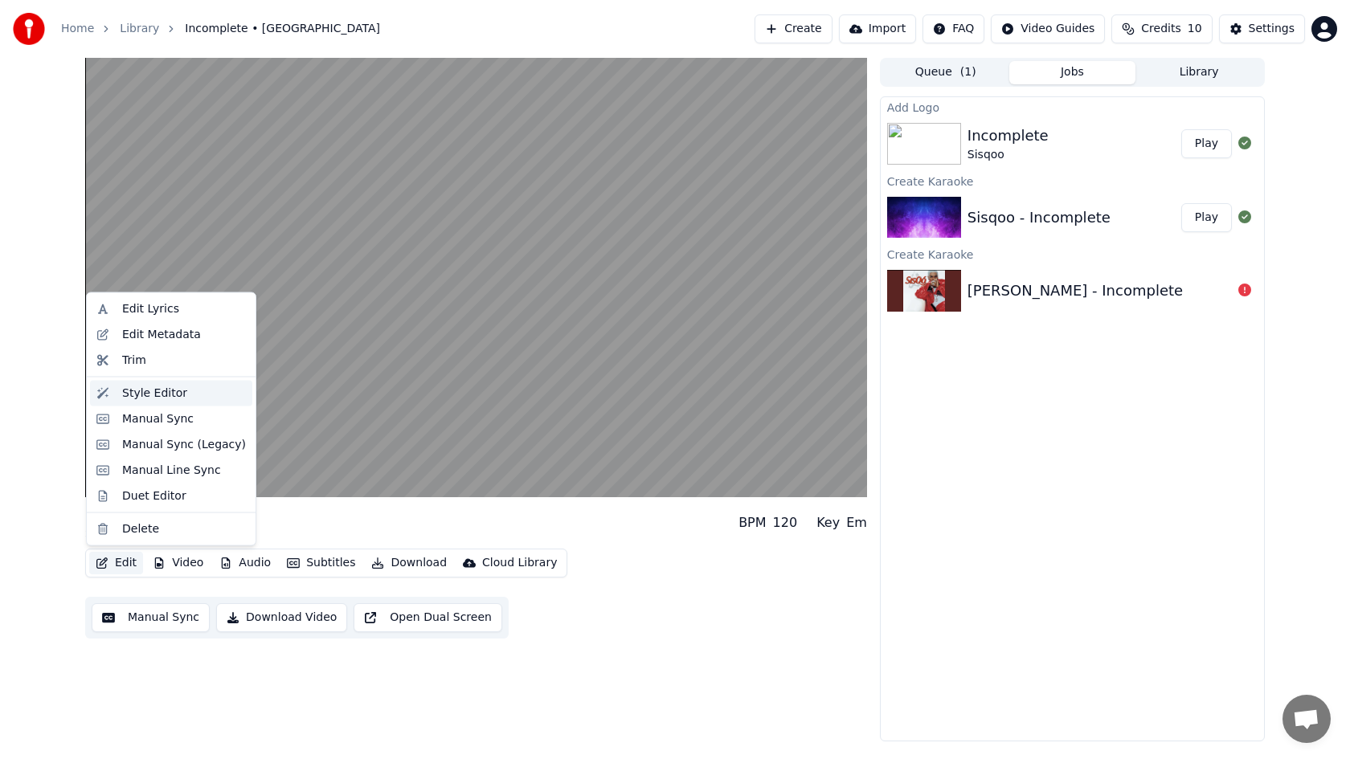
click at [147, 396] on div "Style Editor" at bounding box center [154, 393] width 65 height 16
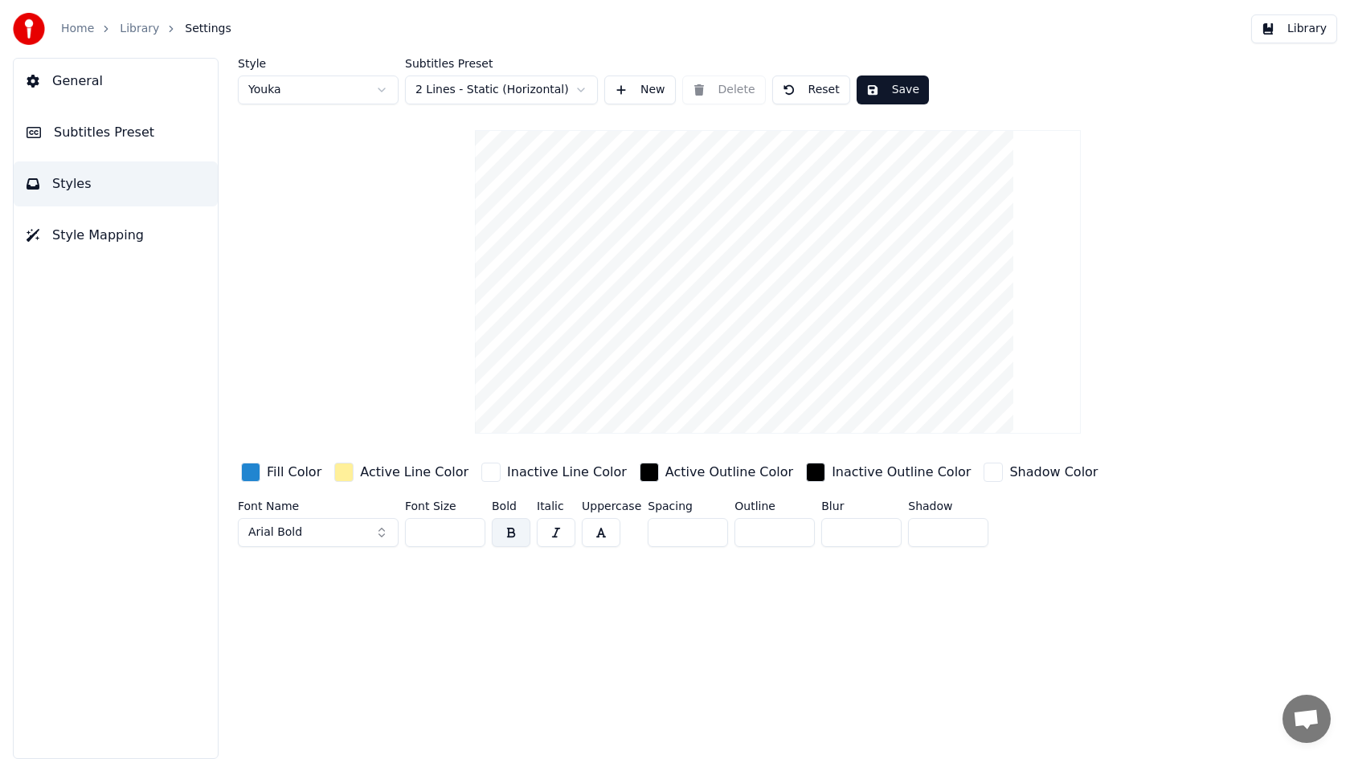
click at [342, 473] on div "button" at bounding box center [343, 472] width 19 height 19
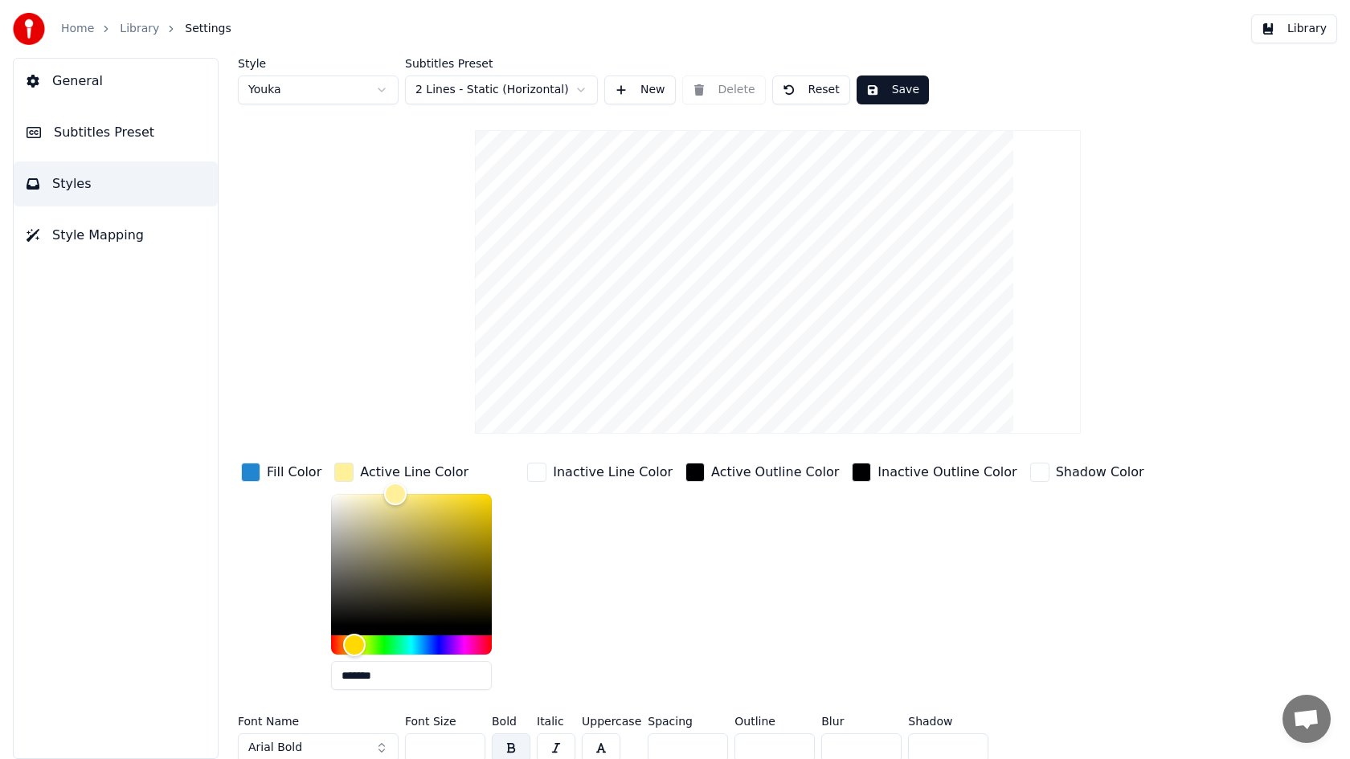
click at [376, 674] on input "*******" at bounding box center [411, 675] width 161 height 29
click at [577, 651] on div "Inactive Line Color" at bounding box center [600, 582] width 152 height 244
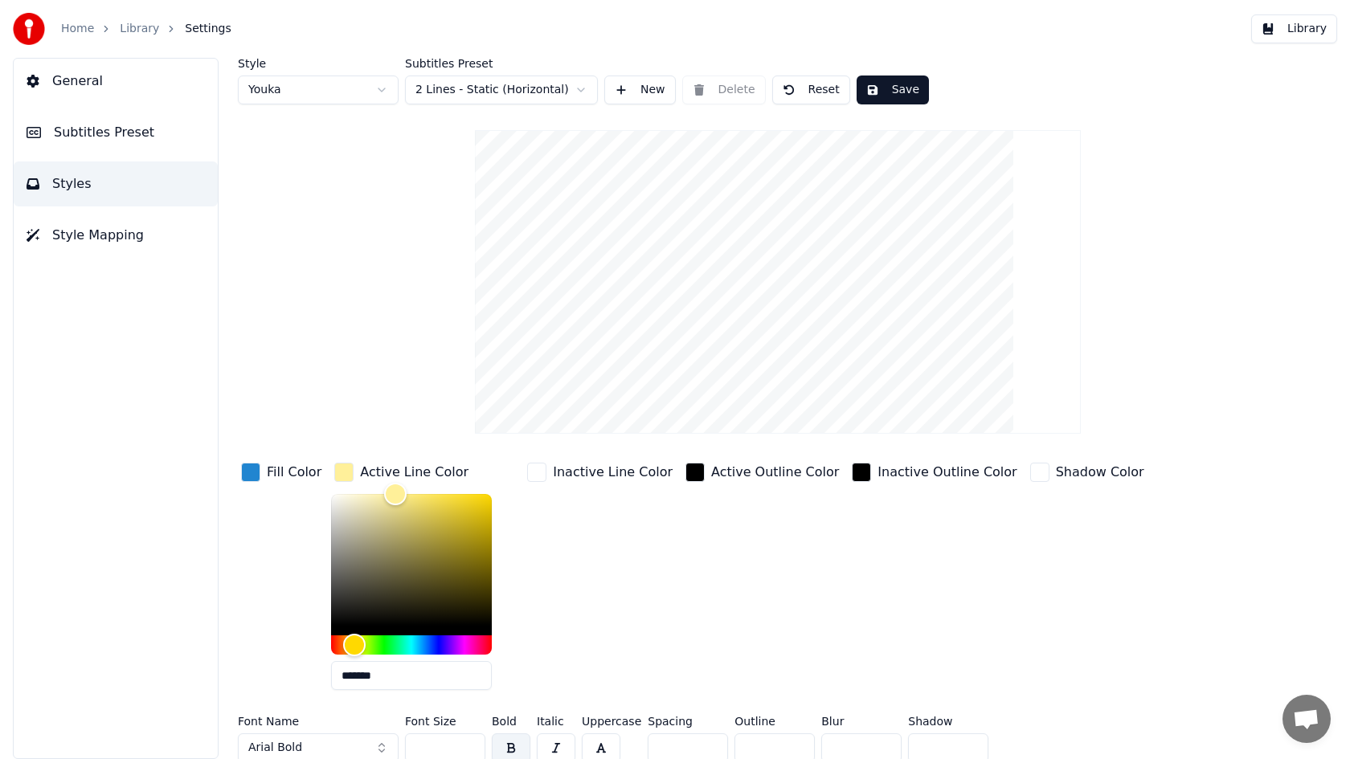
click at [437, 432] on div "Style Youka Subtitles Preset 2 Lines - Static (Horizontal) New Delete Reset Sav…" at bounding box center [778, 413] width 1080 height 711
click at [342, 471] on div "button" at bounding box center [343, 472] width 19 height 19
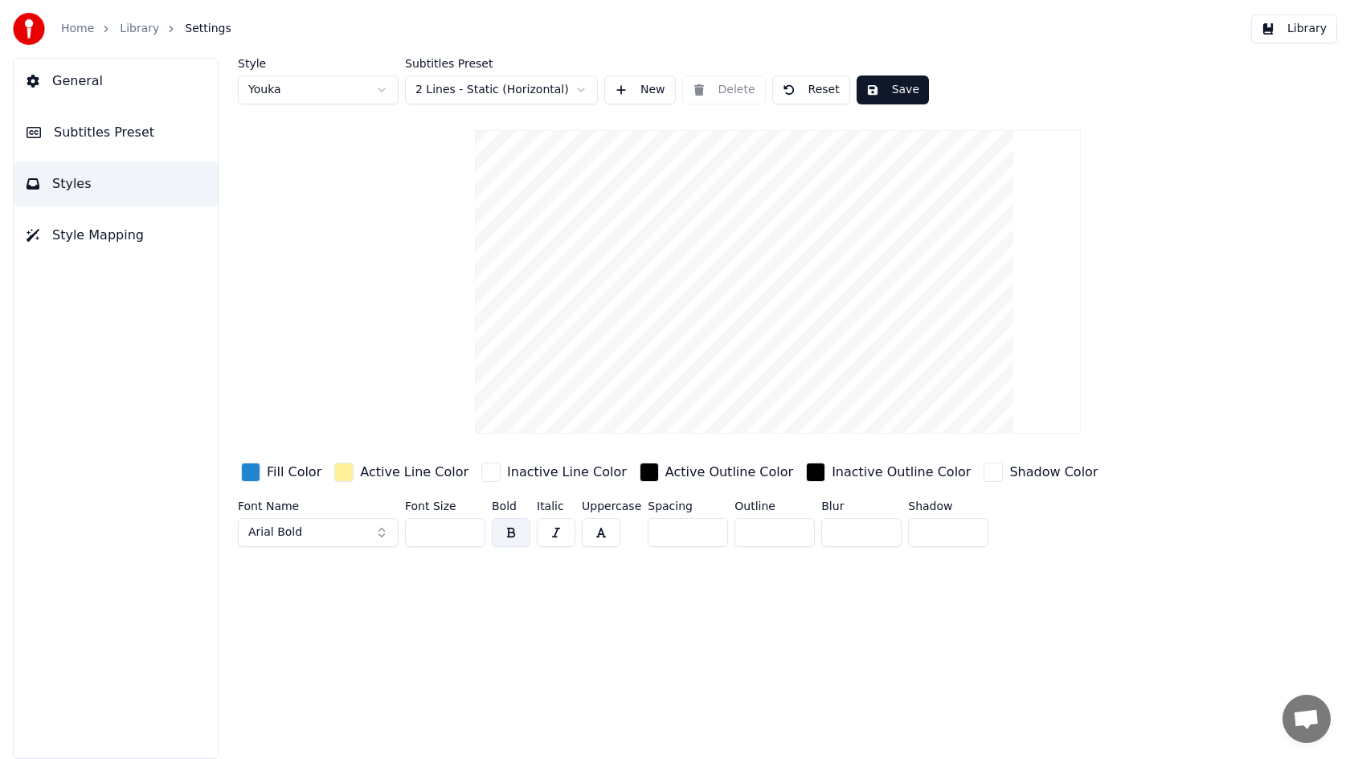
click at [90, 226] on span "Style Mapping" at bounding box center [98, 235] width 92 height 19
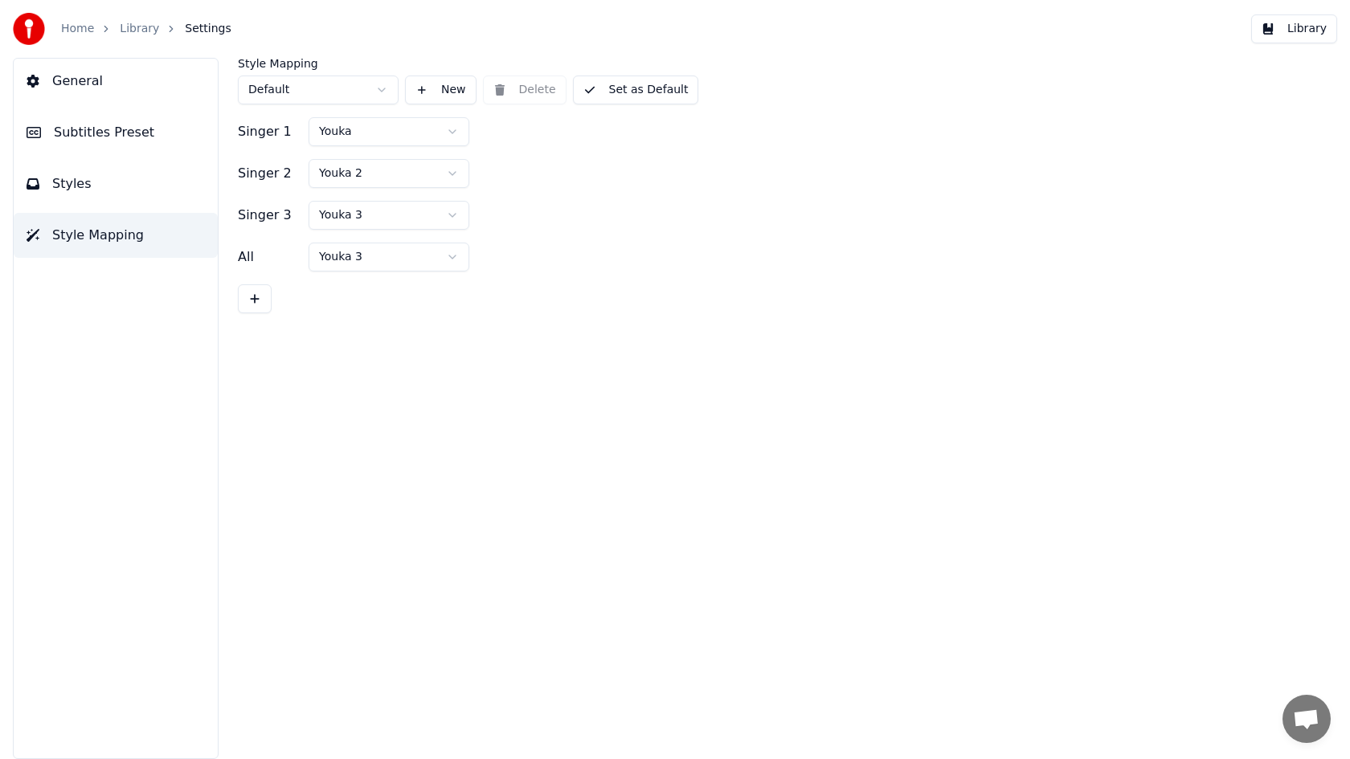
click at [91, 198] on button "Styles" at bounding box center [116, 184] width 204 height 45
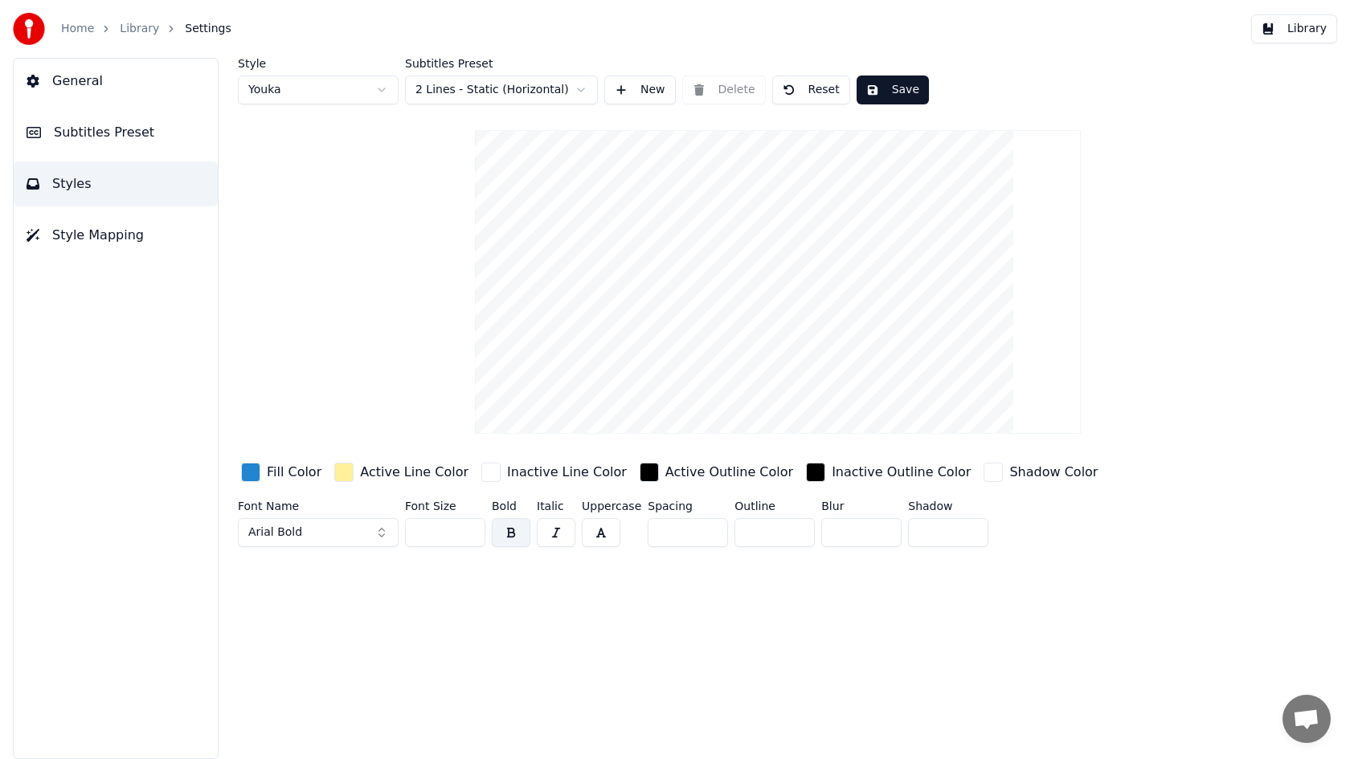
click at [88, 84] on span "General" at bounding box center [77, 81] width 51 height 19
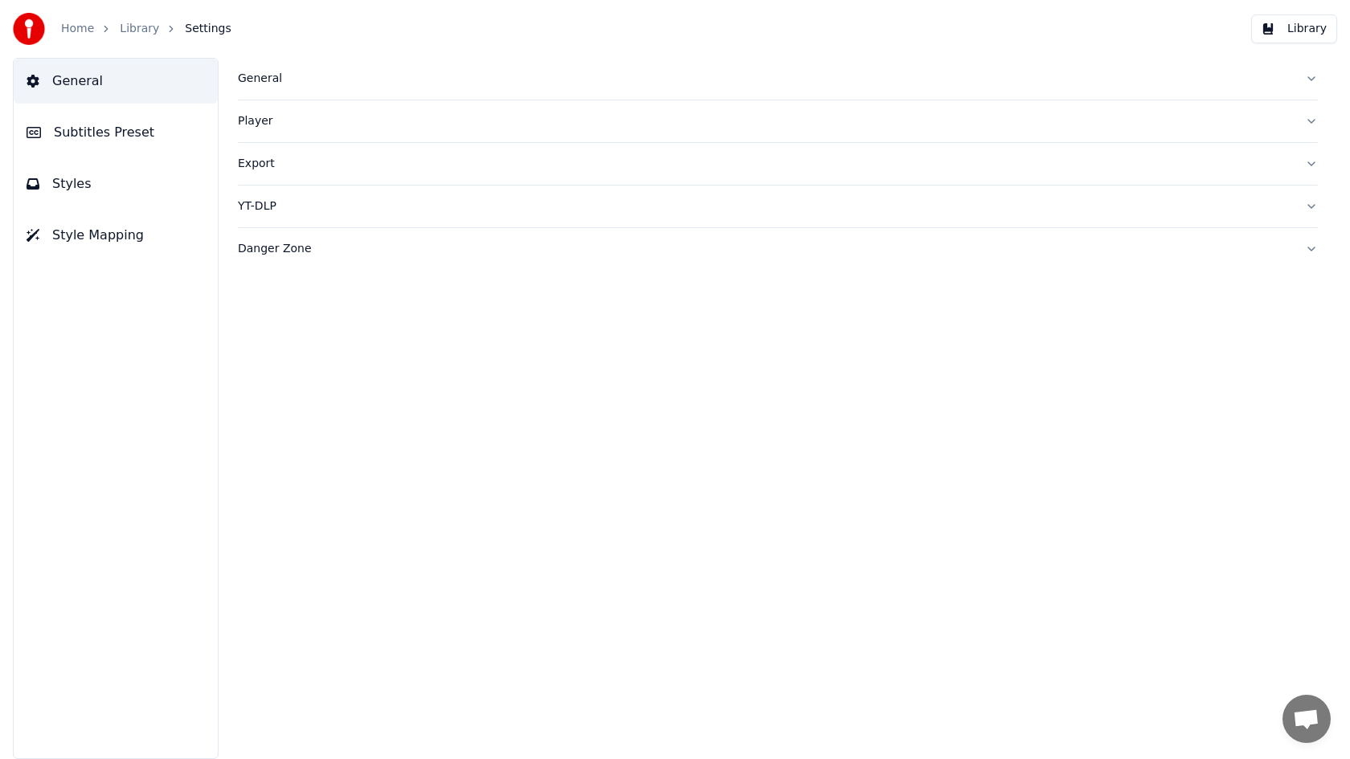
click at [96, 138] on span "Subtitles Preset" at bounding box center [104, 132] width 100 height 19
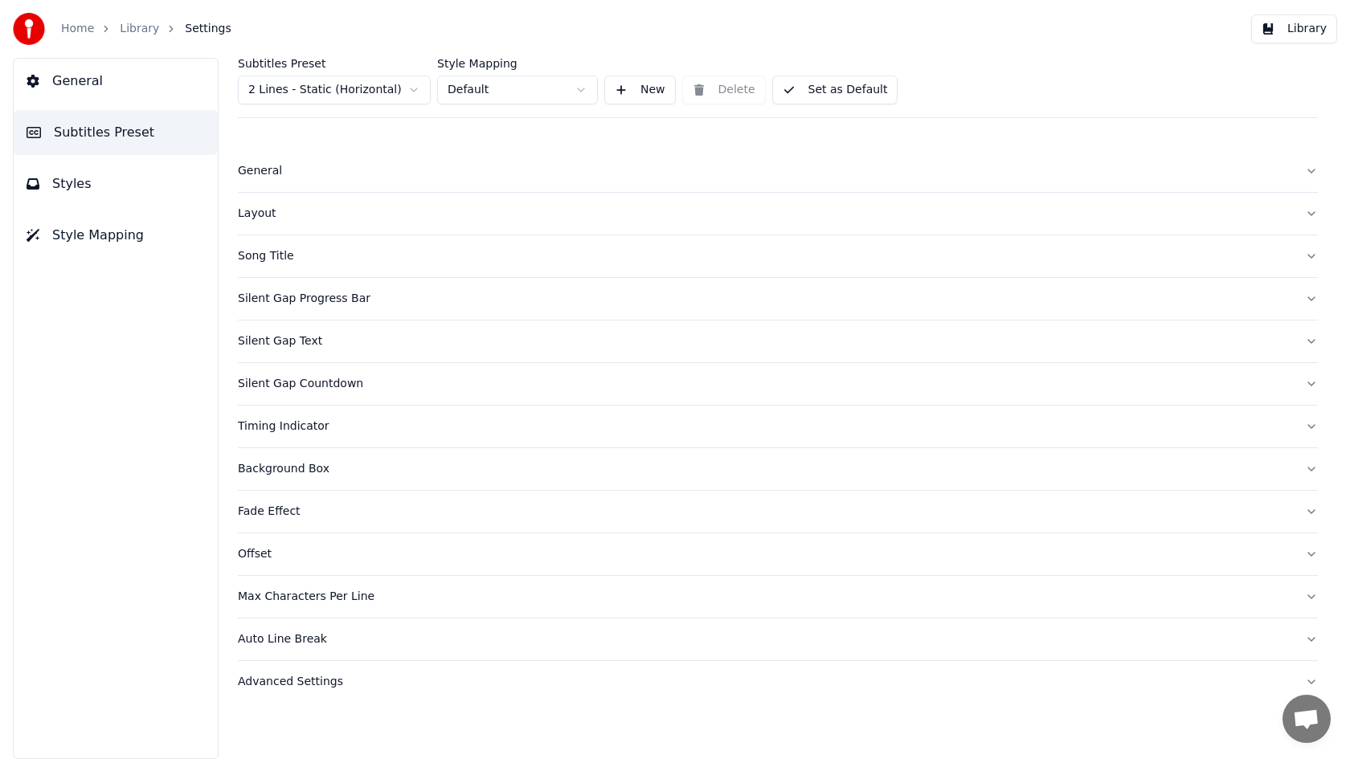
click at [272, 681] on div "Advanced Settings" at bounding box center [765, 682] width 1054 height 16
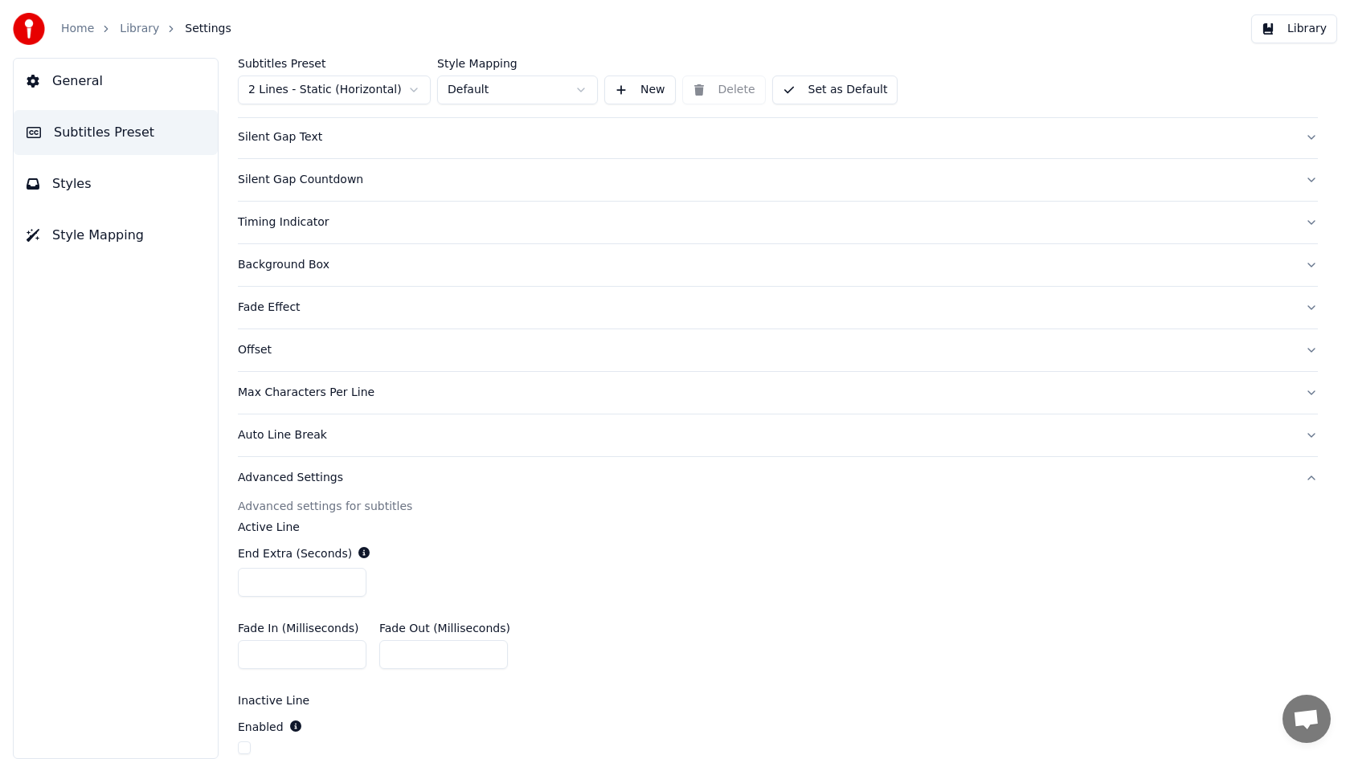
scroll to position [276, 0]
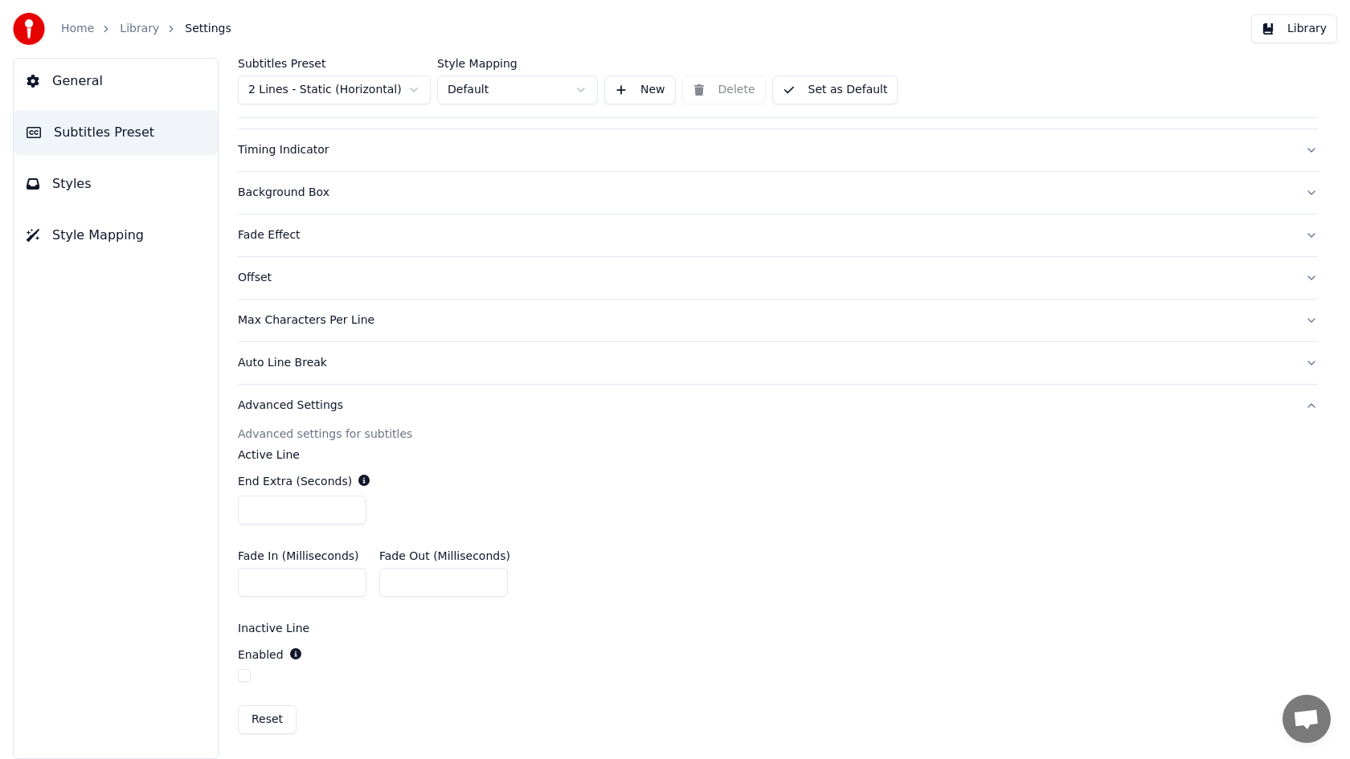
click at [244, 677] on button "button" at bounding box center [244, 675] width 13 height 13
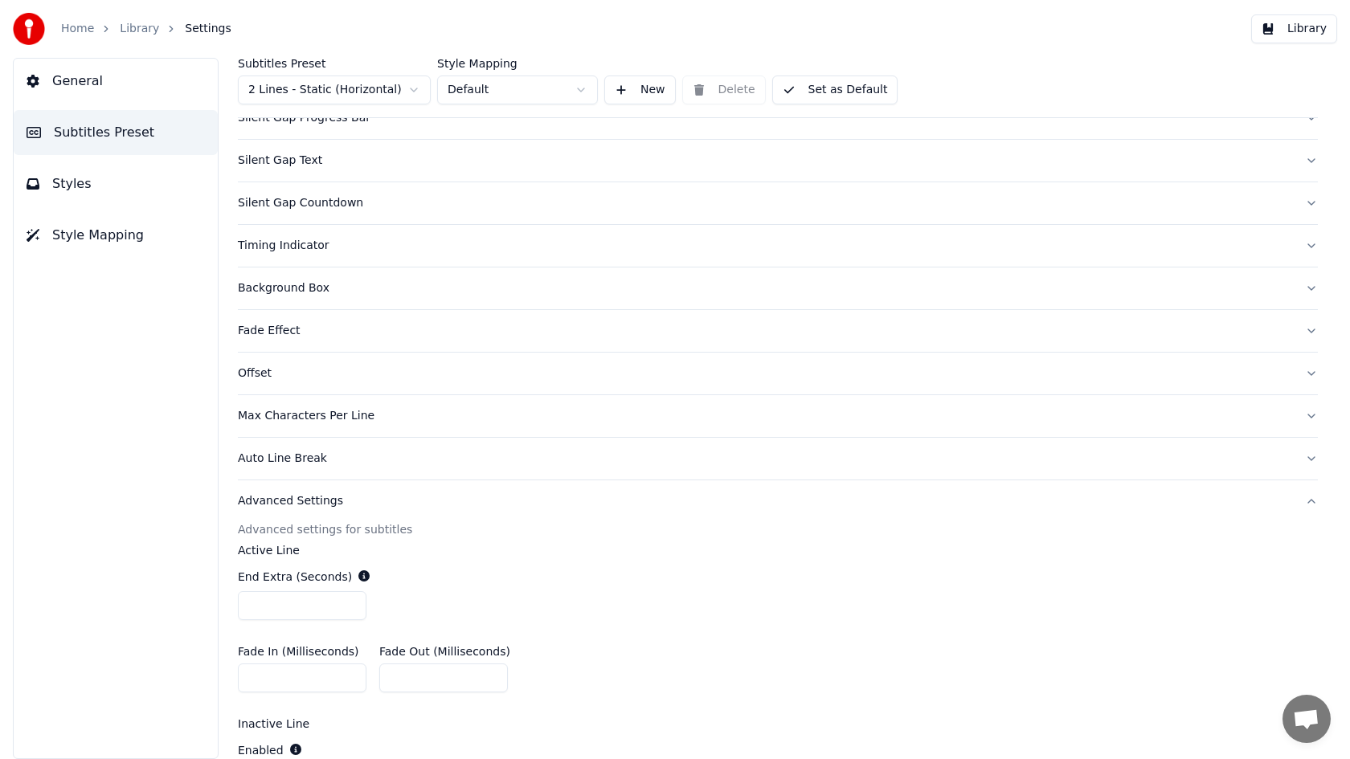
scroll to position [0, 0]
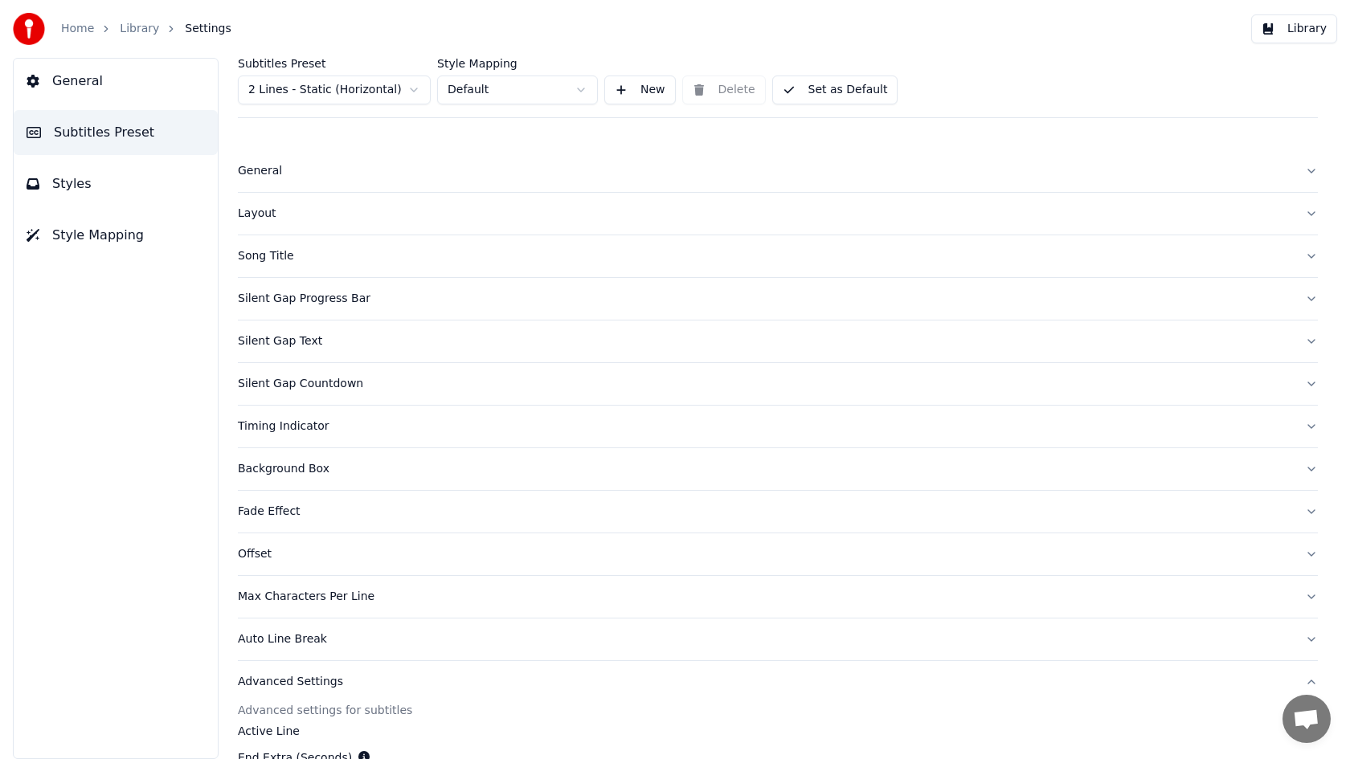
click at [78, 172] on button "Styles" at bounding box center [116, 184] width 204 height 45
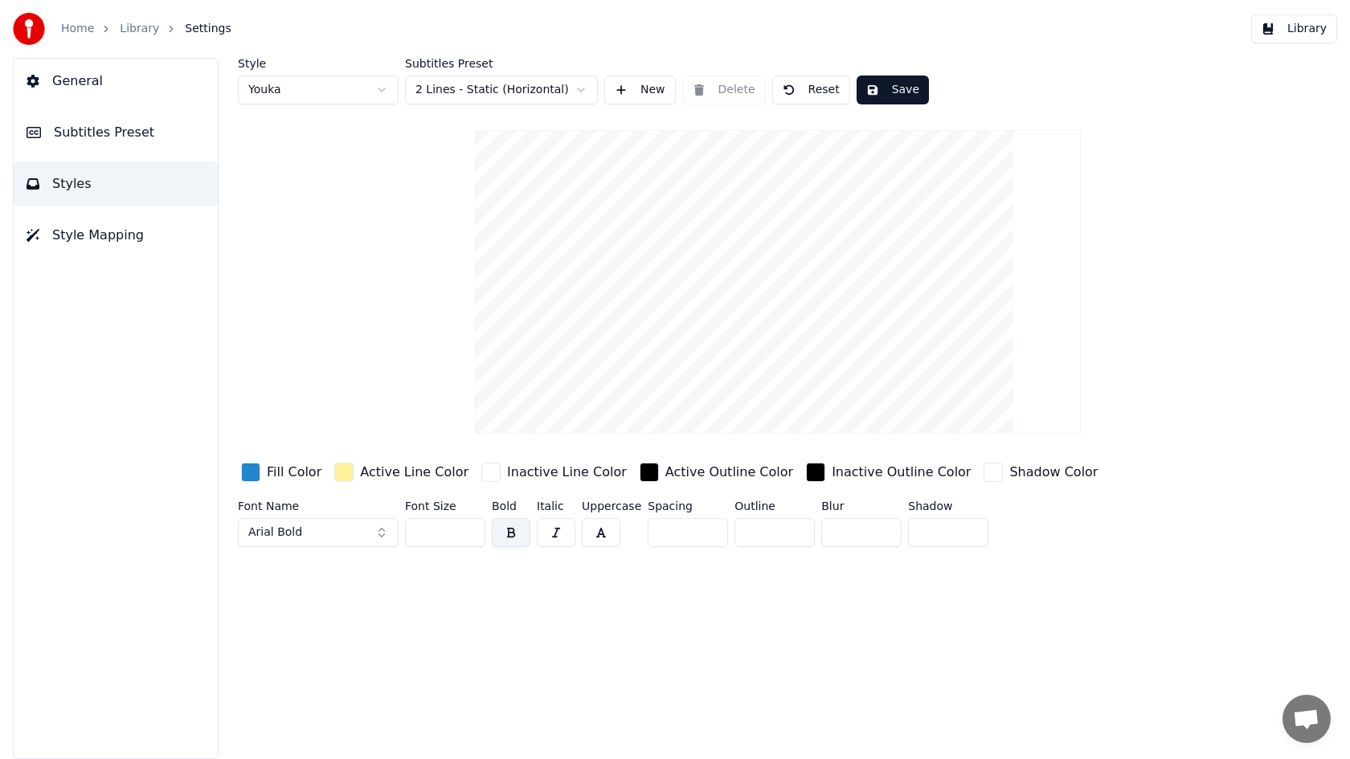
click at [877, 87] on button "Save" at bounding box center [893, 90] width 72 height 29
click at [117, 230] on span "Style Mapping" at bounding box center [98, 235] width 92 height 19
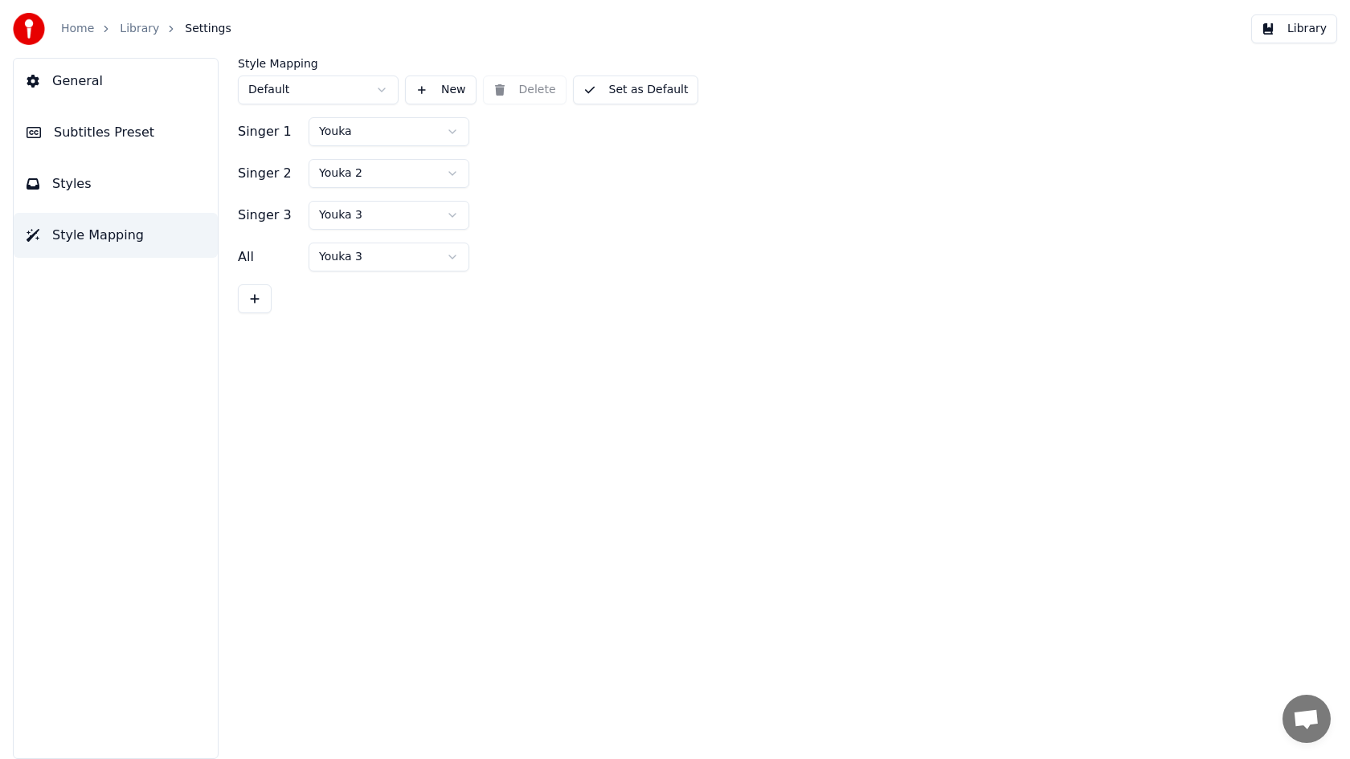
click at [109, 195] on button "Styles" at bounding box center [116, 184] width 204 height 45
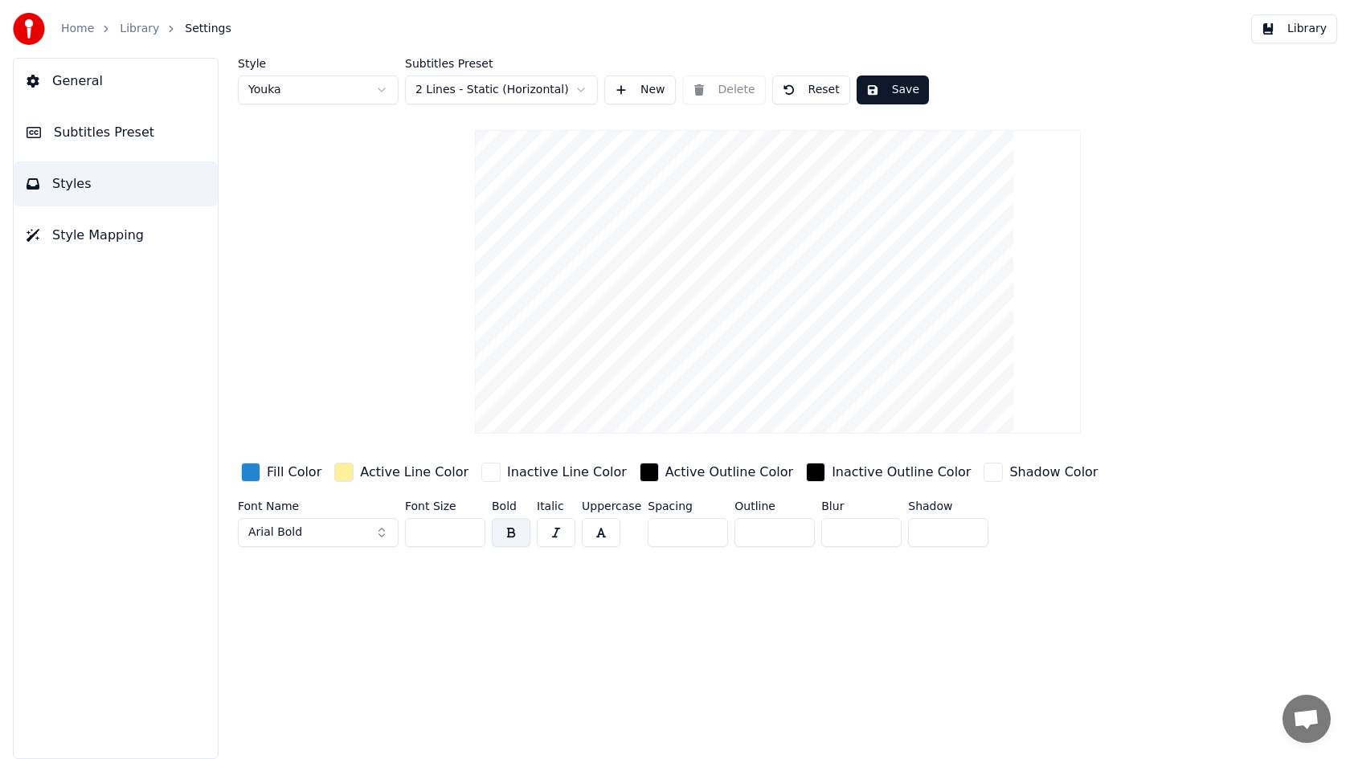
click at [106, 140] on span "Subtitles Preset" at bounding box center [104, 132] width 100 height 19
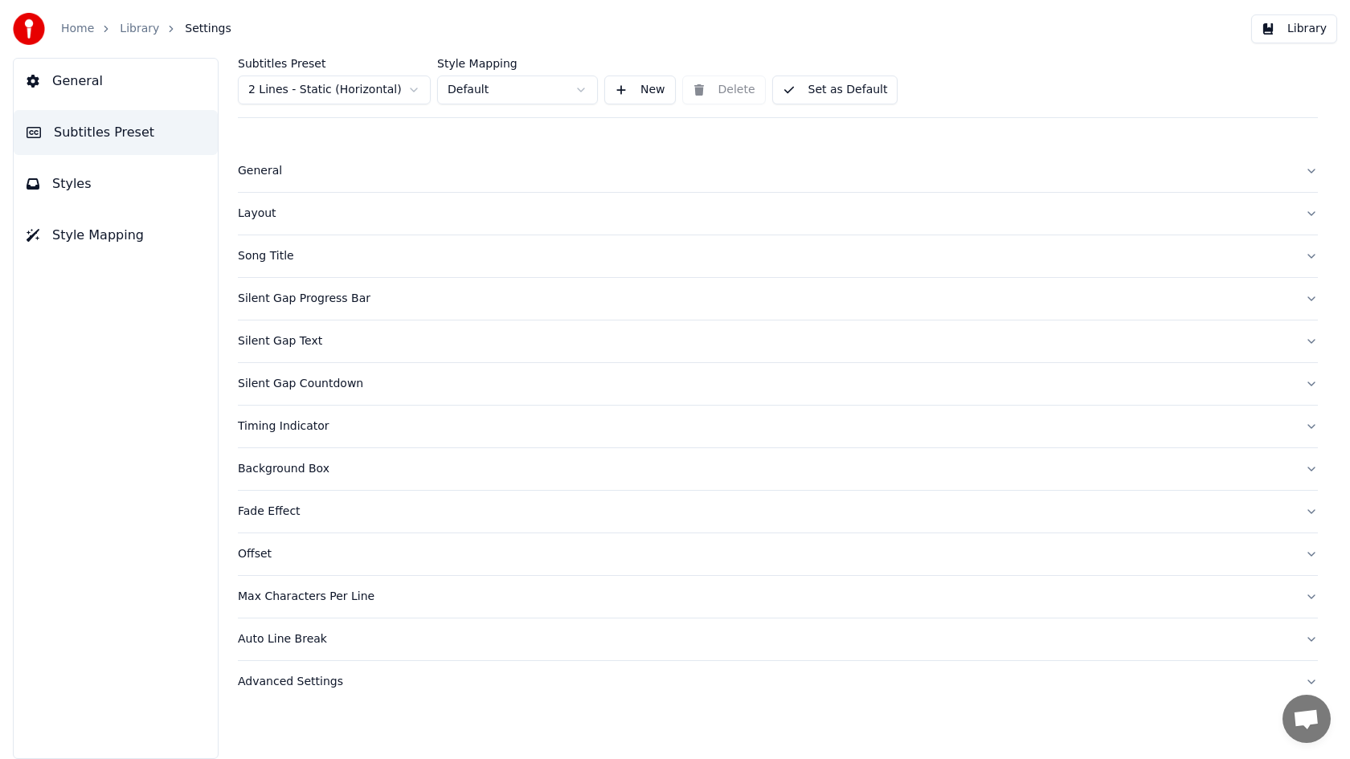
click at [106, 140] on span "Subtitles Preset" at bounding box center [104, 132] width 100 height 19
click at [1287, 32] on button "Library" at bounding box center [1294, 28] width 86 height 29
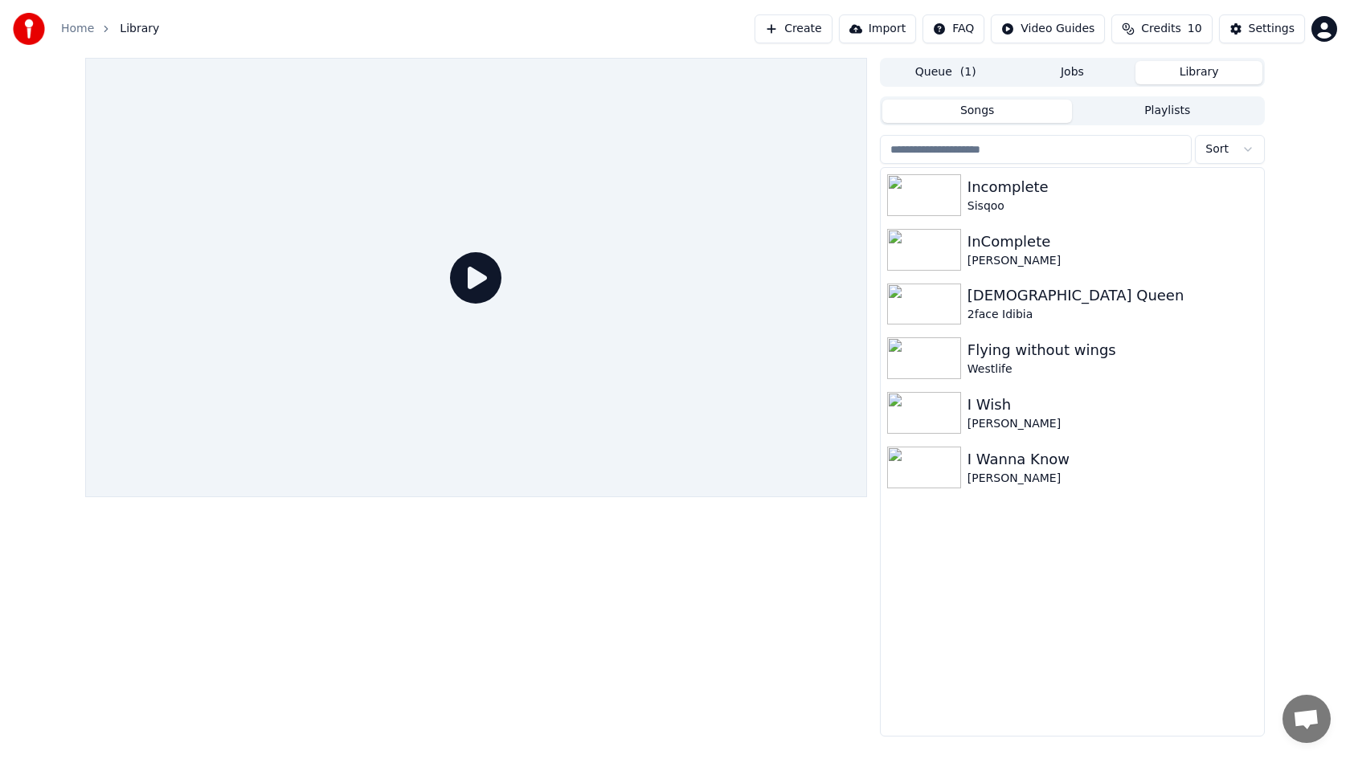
click at [968, 68] on span "( 1 )" at bounding box center [968, 72] width 16 height 16
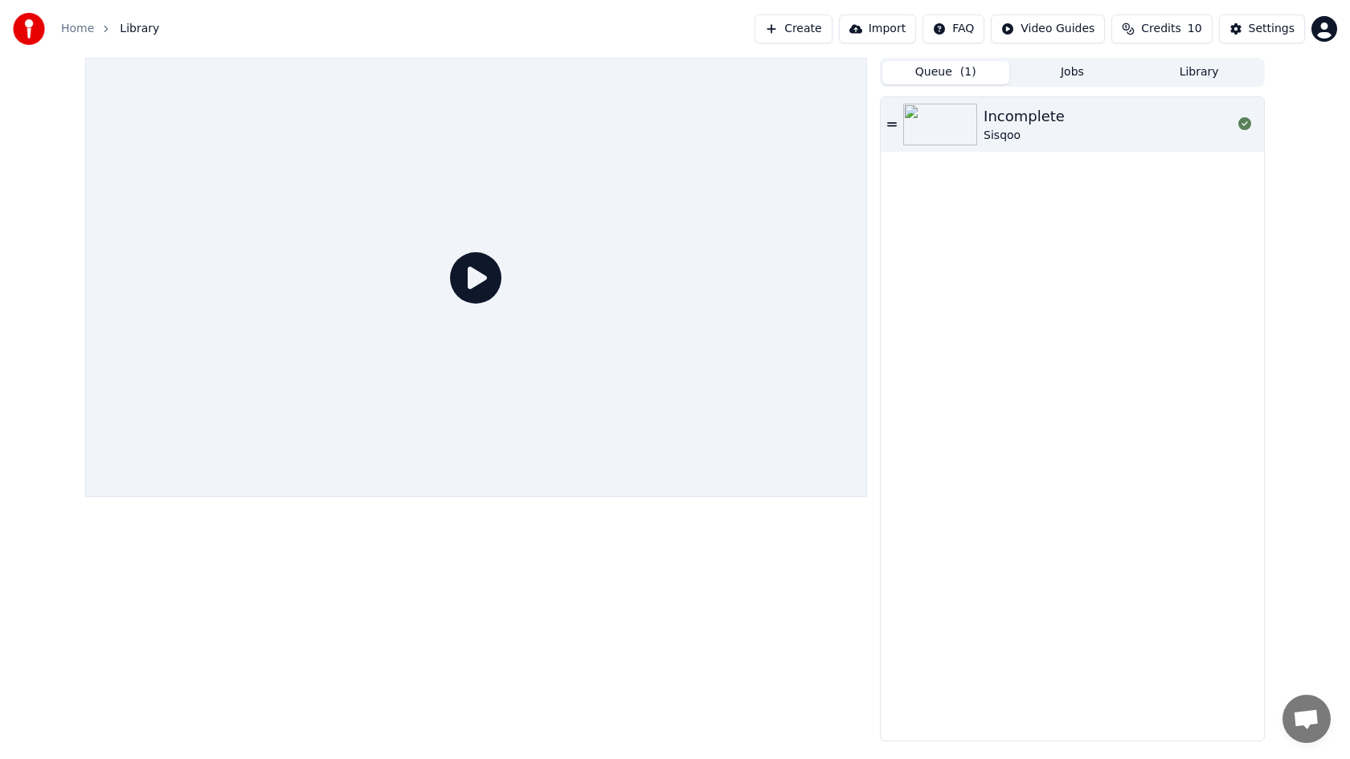
click at [1055, 69] on button "Jobs" at bounding box center [1072, 72] width 127 height 23
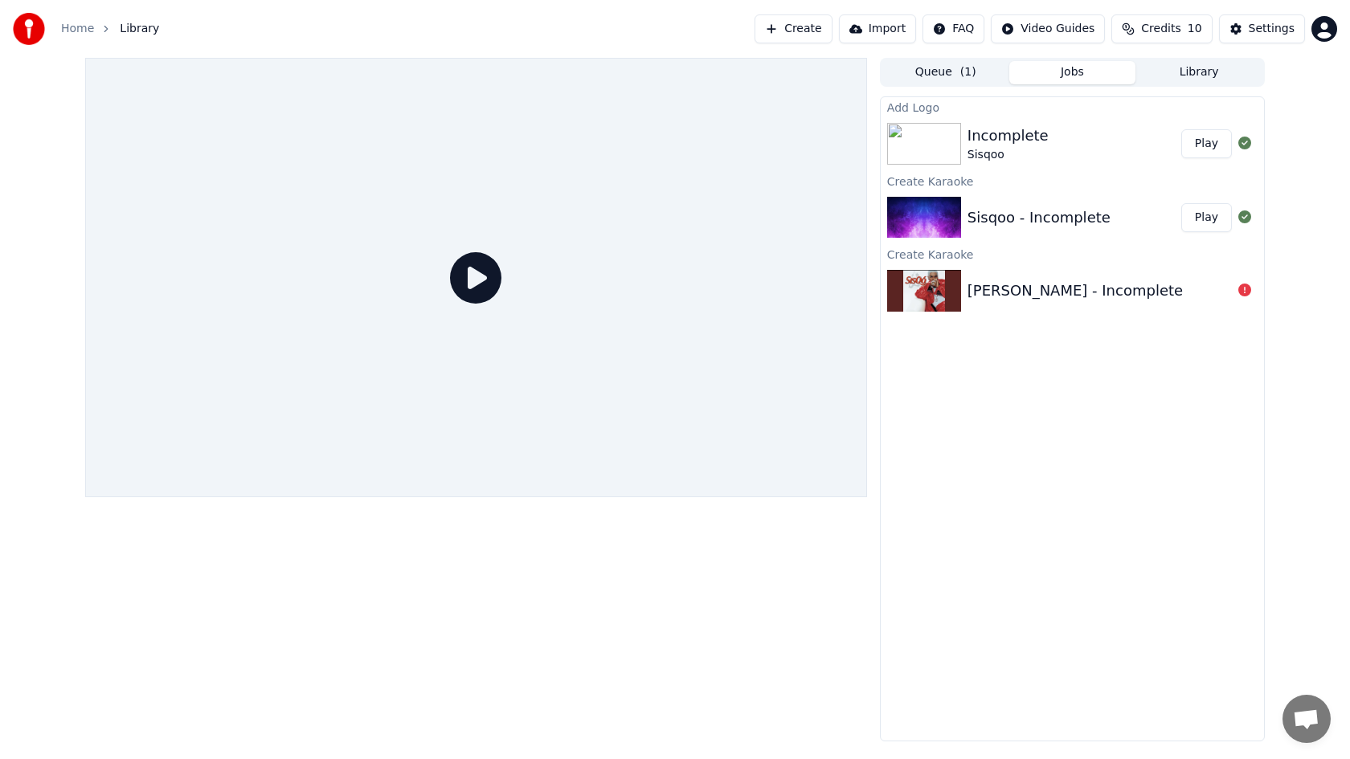
click at [1201, 142] on button "Play" at bounding box center [1206, 143] width 51 height 29
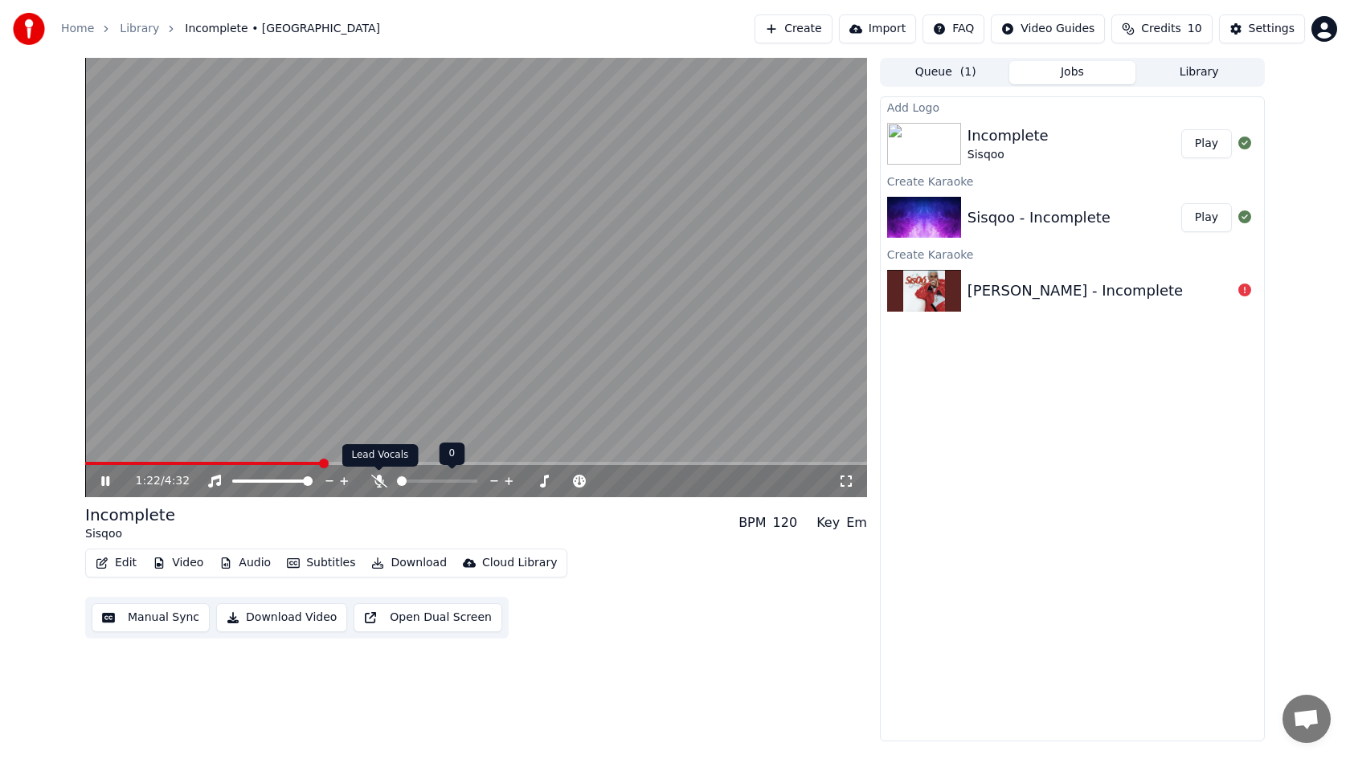
click at [380, 481] on icon at bounding box center [379, 481] width 16 height 13
click at [125, 563] on button "Edit" at bounding box center [116, 563] width 54 height 23
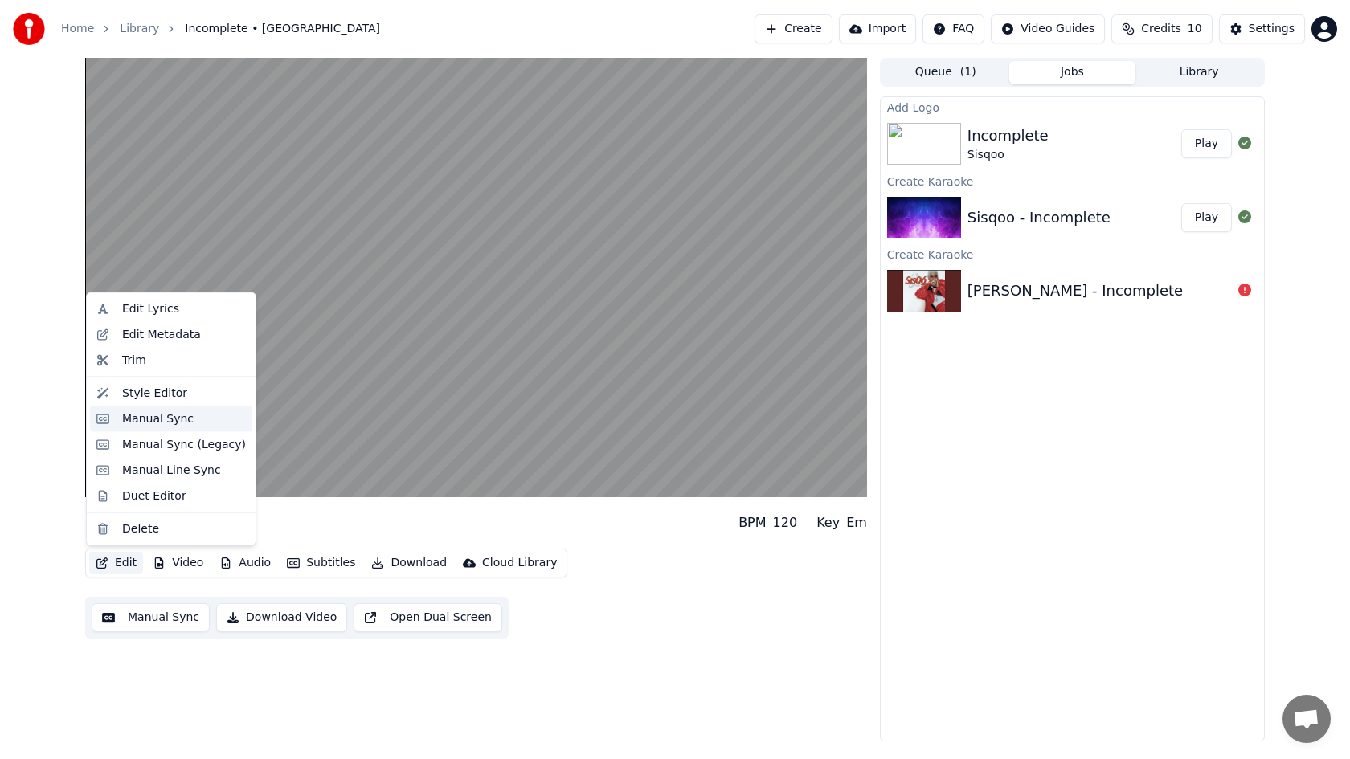
click at [166, 423] on div "Manual Sync" at bounding box center [158, 419] width 72 height 16
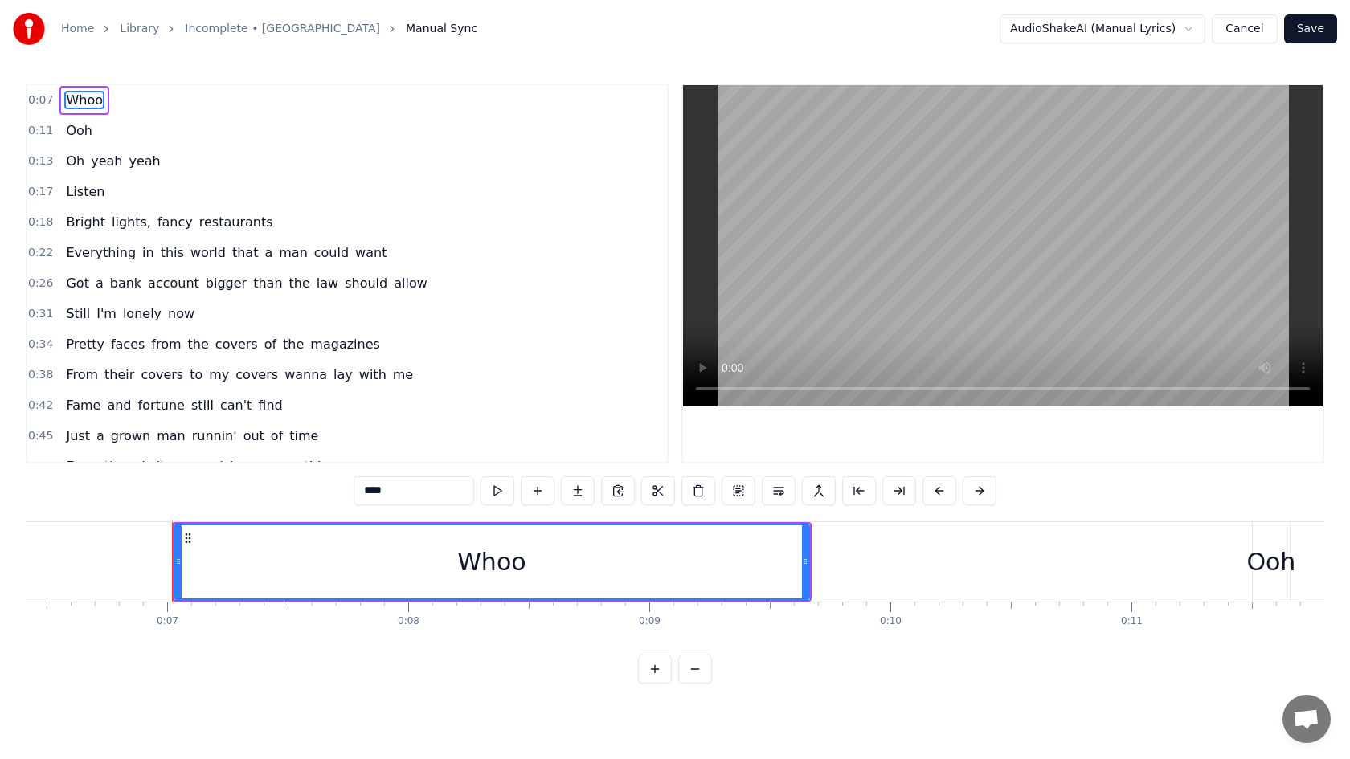
scroll to position [0, 1612]
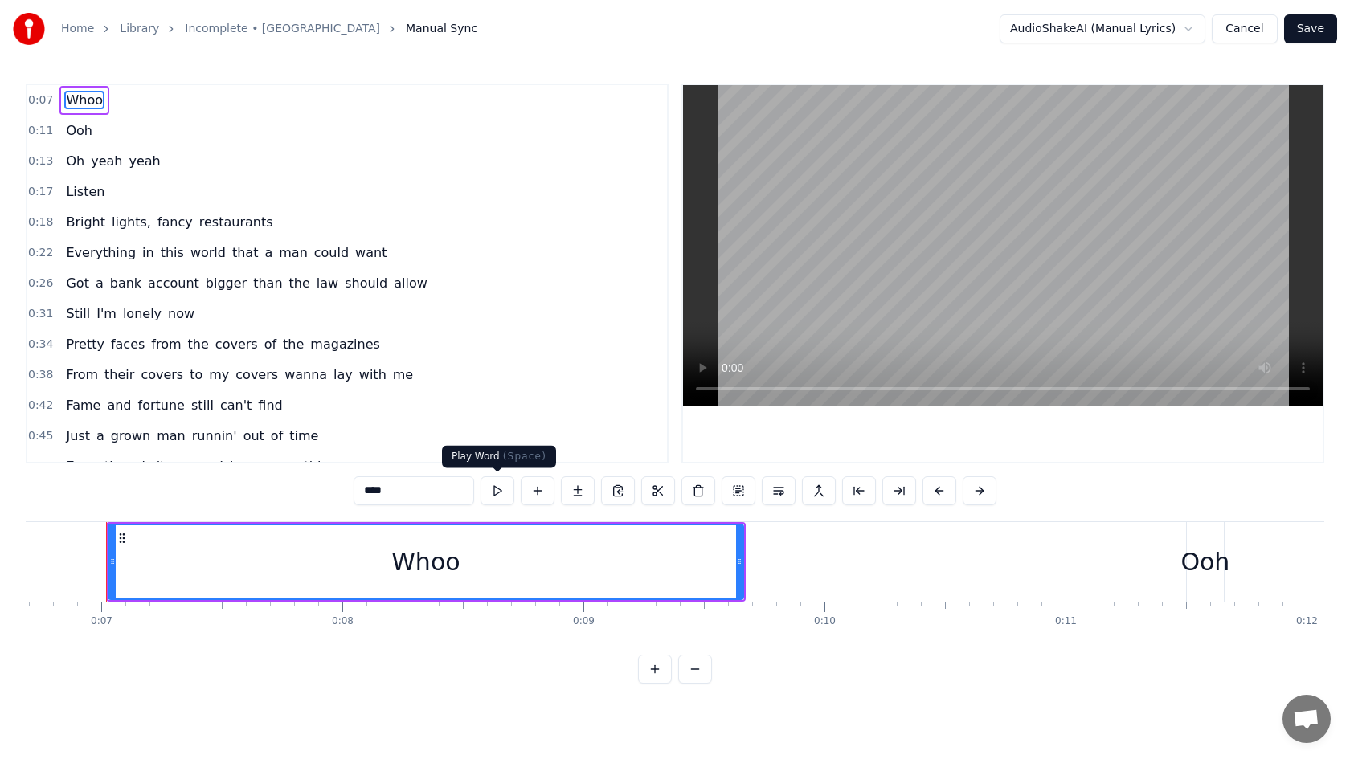
click at [501, 489] on button at bounding box center [498, 491] width 34 height 29
click at [80, 127] on span "Ooh" at bounding box center [79, 130] width 30 height 18
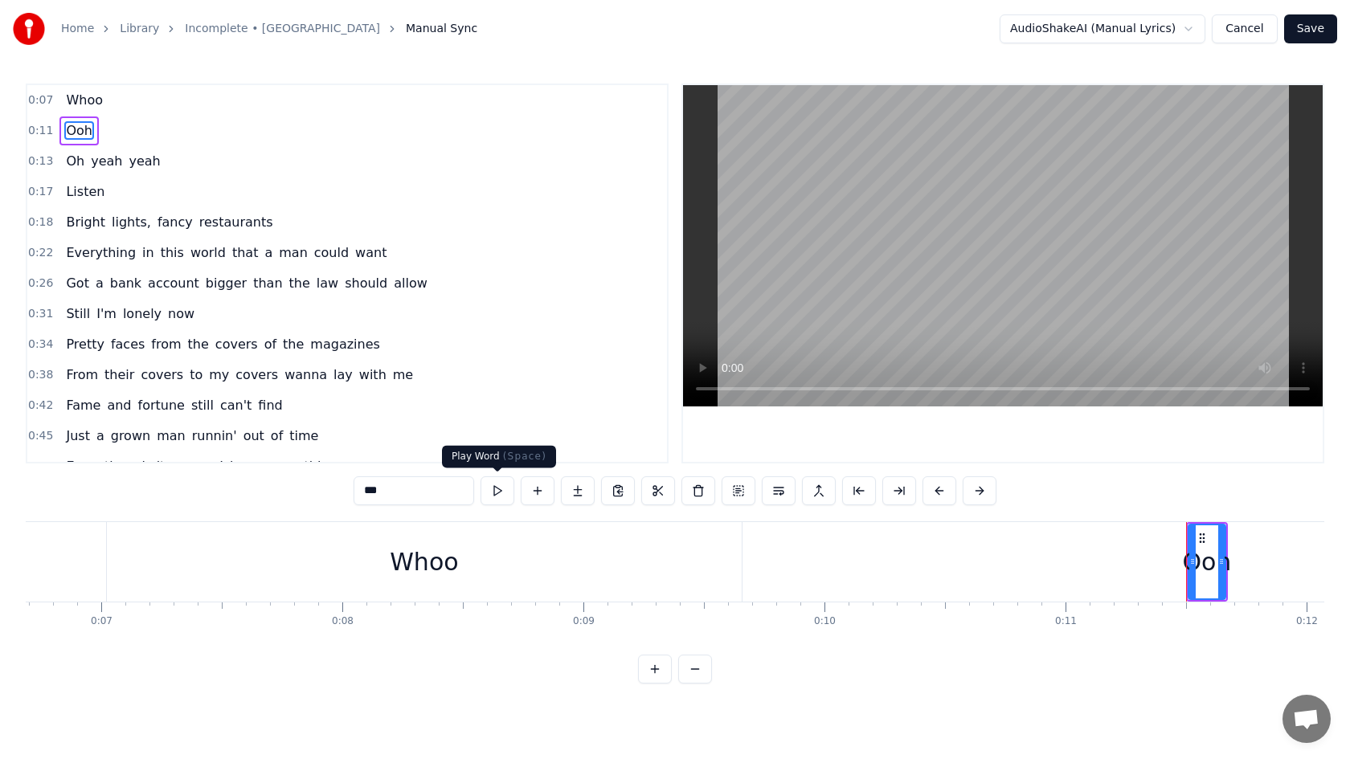
click at [497, 497] on button at bounding box center [498, 491] width 34 height 29
click at [127, 161] on span "yeah" at bounding box center [144, 161] width 35 height 18
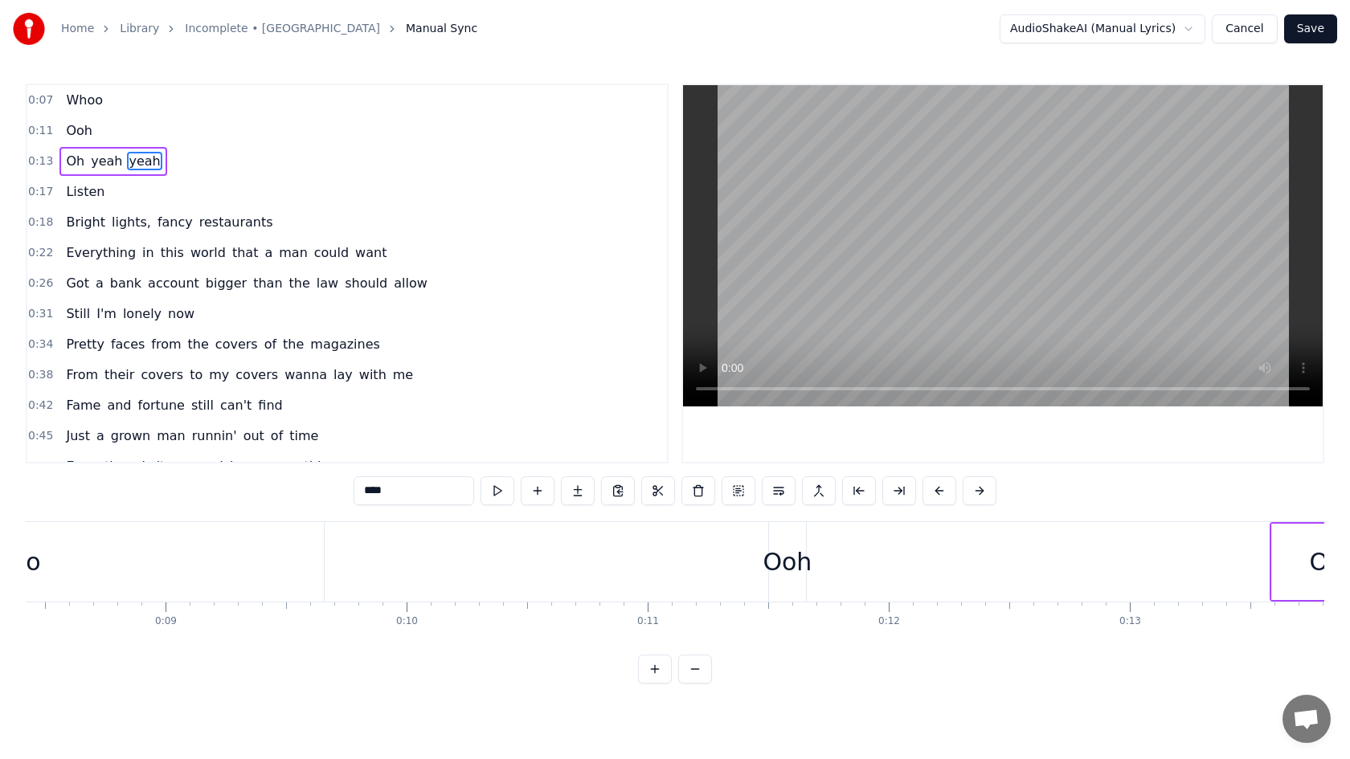
click at [127, 161] on span "yeah" at bounding box center [144, 161] width 35 height 18
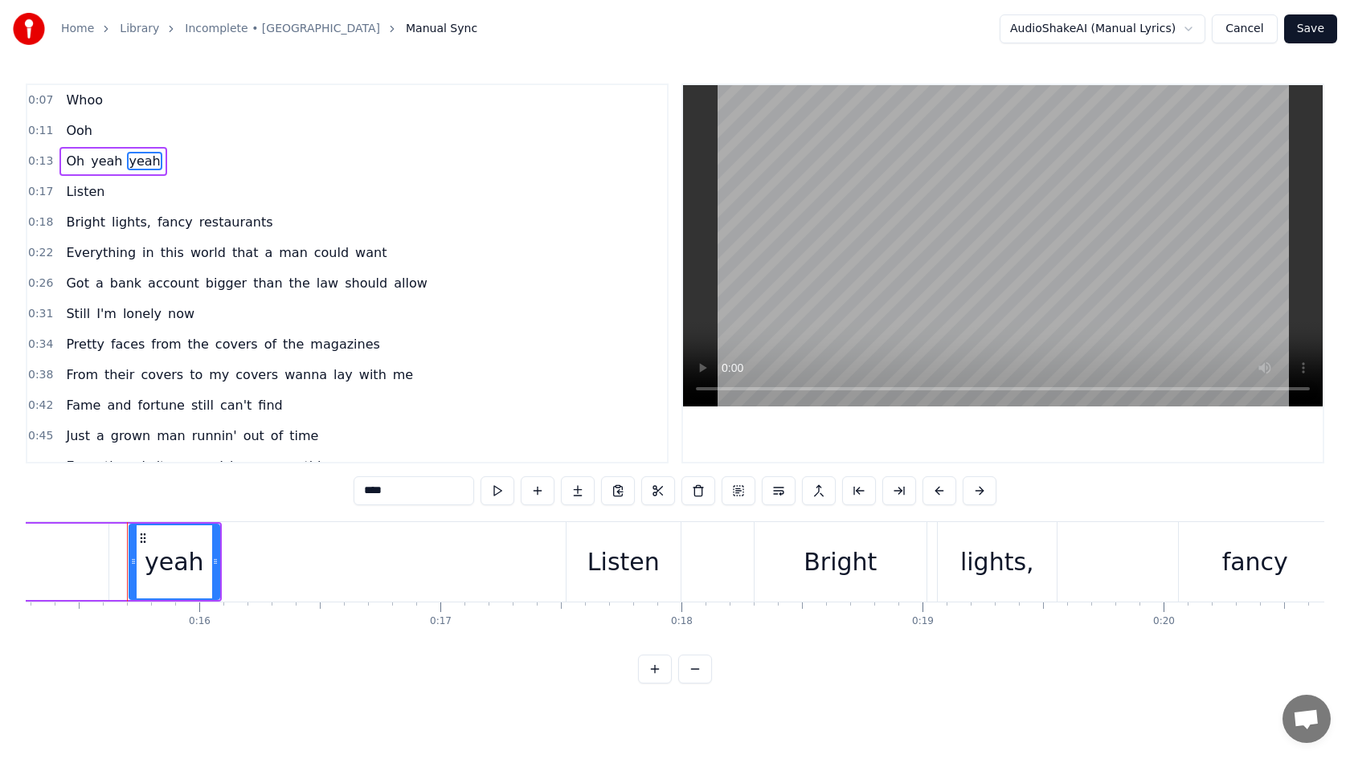
scroll to position [0, 3705]
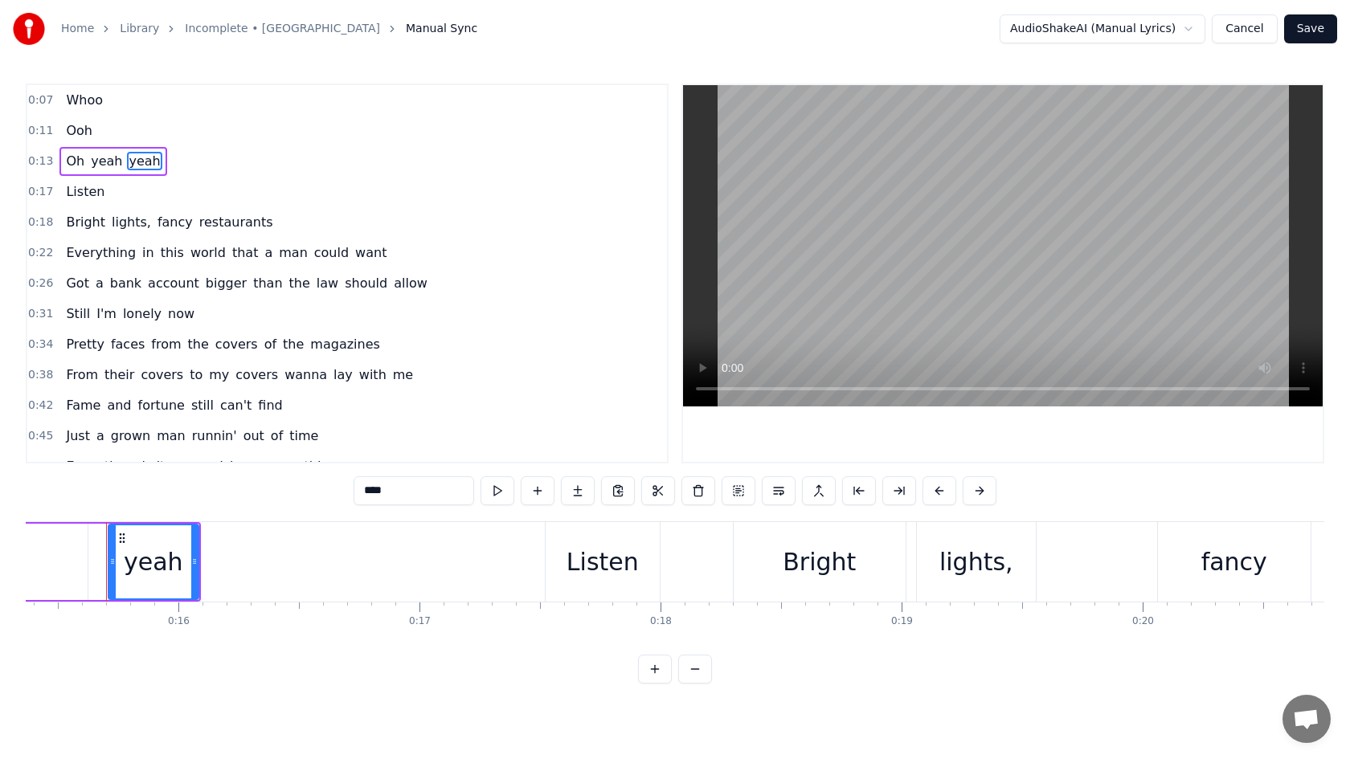
click at [93, 160] on span "yeah" at bounding box center [106, 161] width 35 height 18
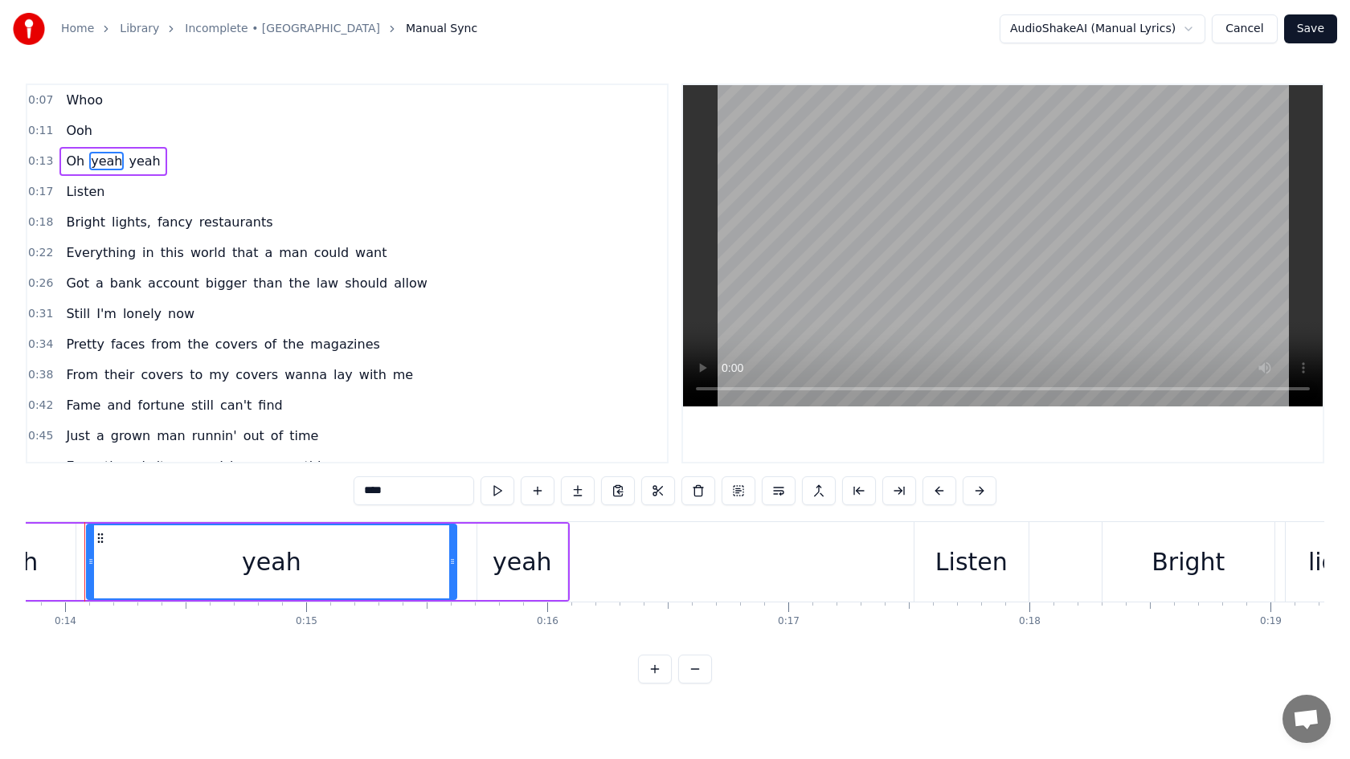
click at [76, 160] on span "Oh" at bounding box center [75, 161] width 22 height 18
type input "**"
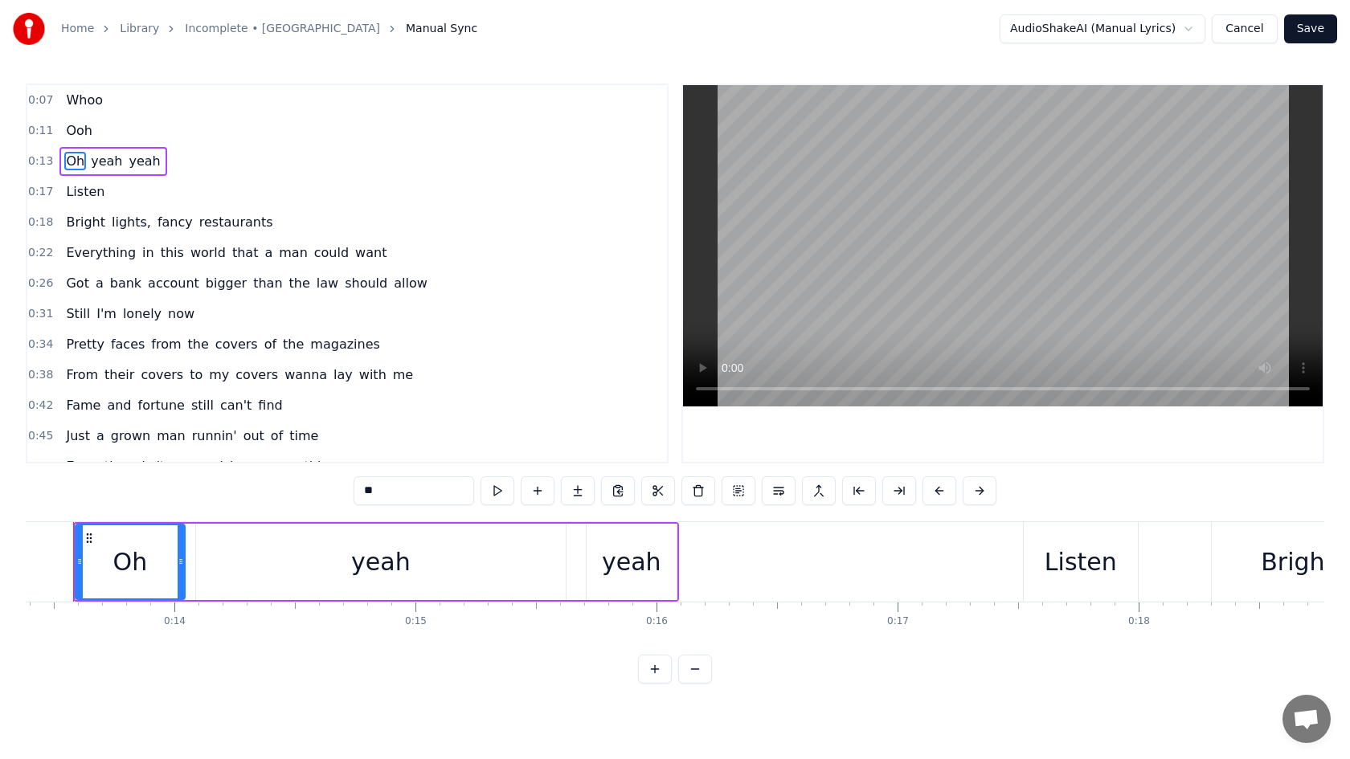
scroll to position [0, 3194]
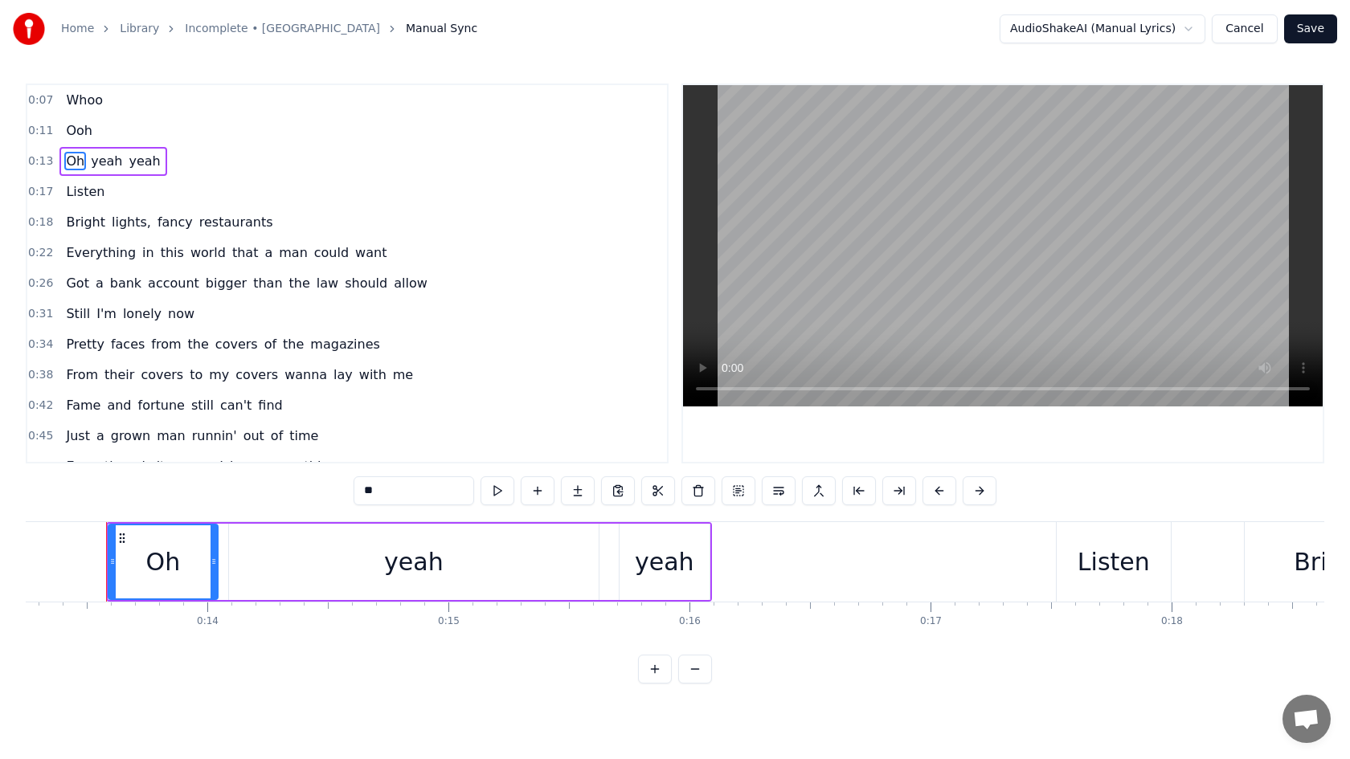
click at [99, 147] on div "Oh yeah yeah" at bounding box center [112, 161] width 107 height 29
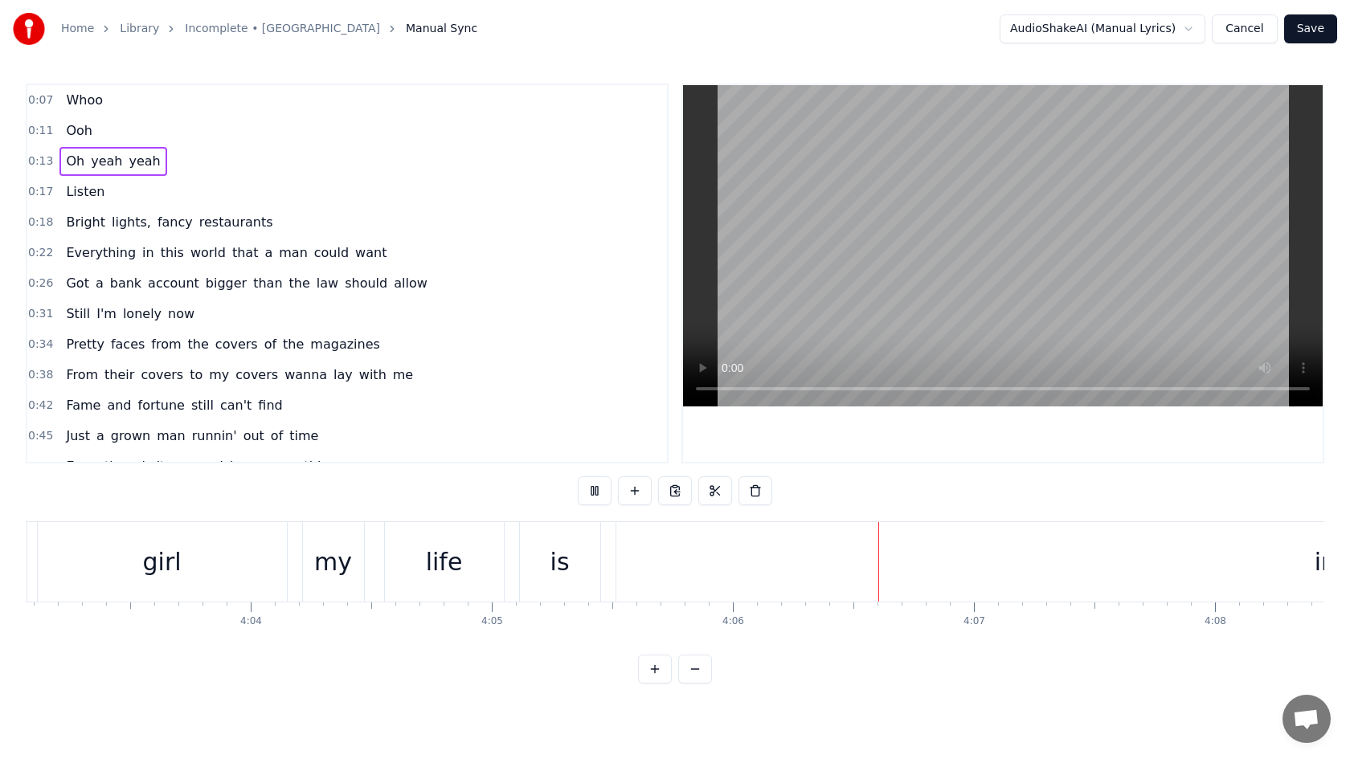
scroll to position [0, 59245]
click at [1309, 31] on button "Save" at bounding box center [1310, 28] width 53 height 29
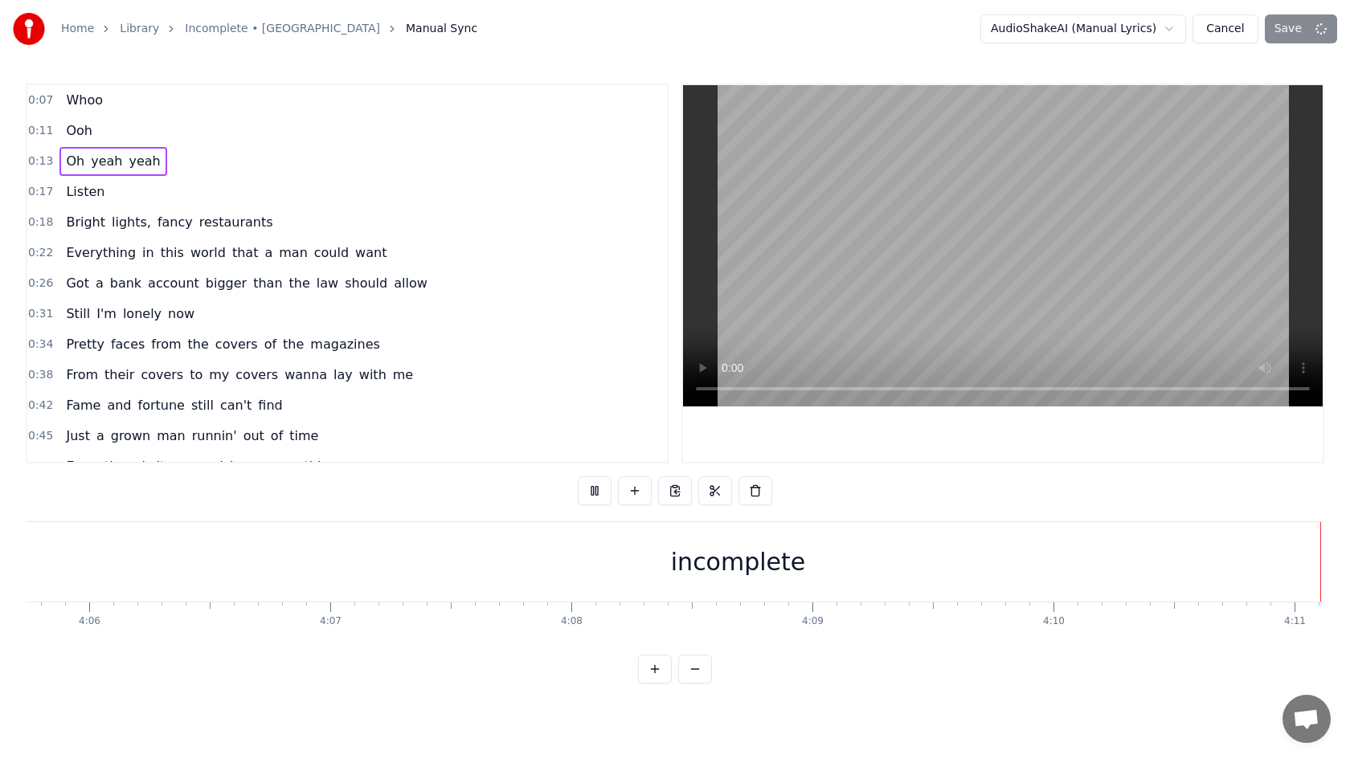
scroll to position [0, 59312]
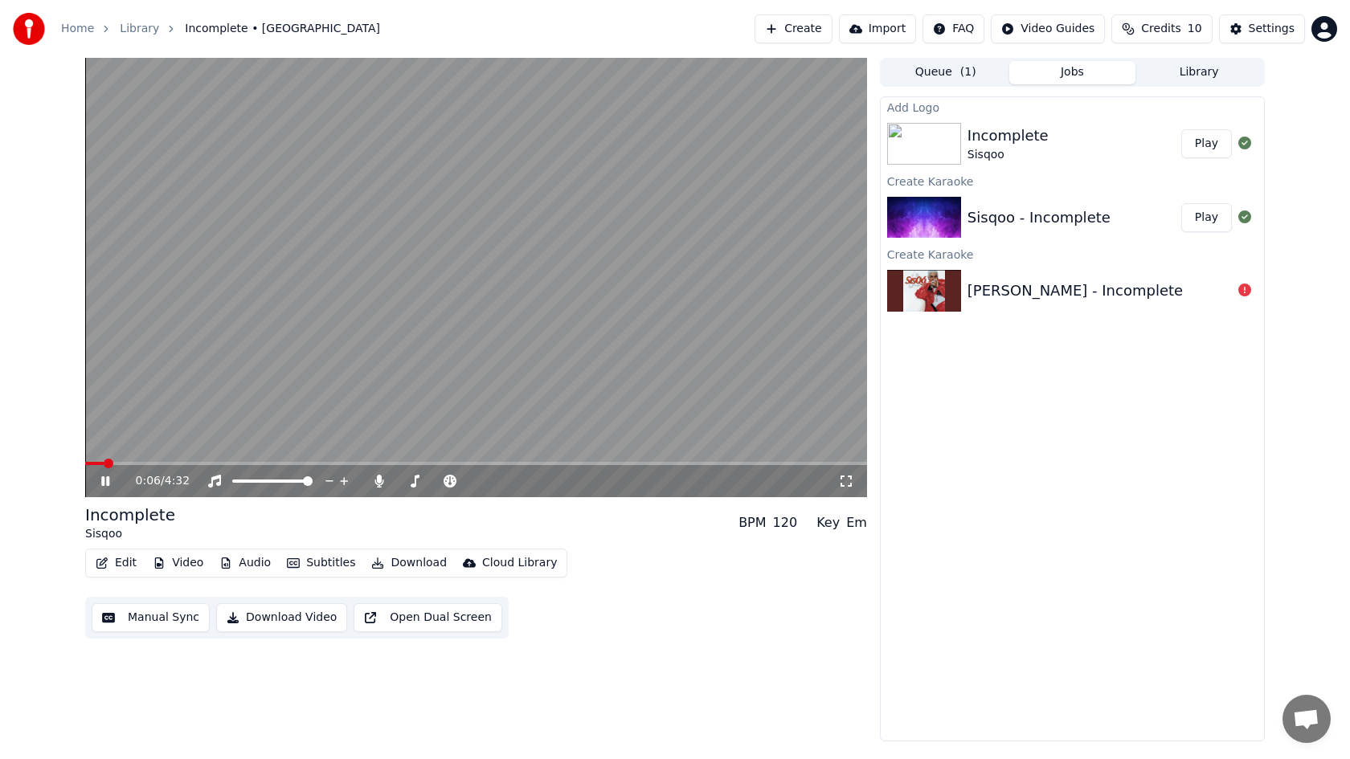
click at [106, 477] on icon at bounding box center [117, 481] width 38 height 13
click at [277, 616] on button "Download Video" at bounding box center [281, 618] width 131 height 29
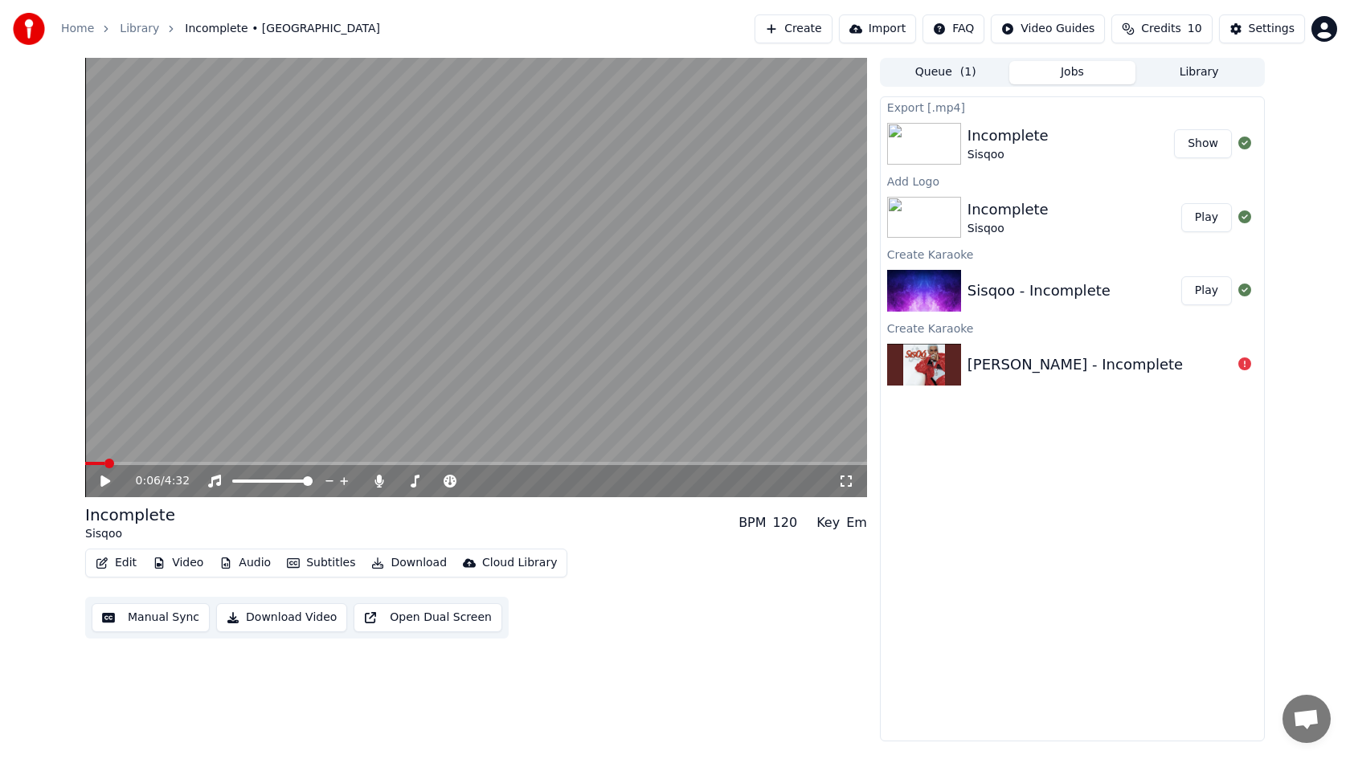
click at [1201, 142] on button "Show" at bounding box center [1203, 143] width 58 height 29
click at [378, 483] on icon at bounding box center [378, 481] width 9 height 13
click at [280, 618] on button "Download Video" at bounding box center [281, 618] width 131 height 29
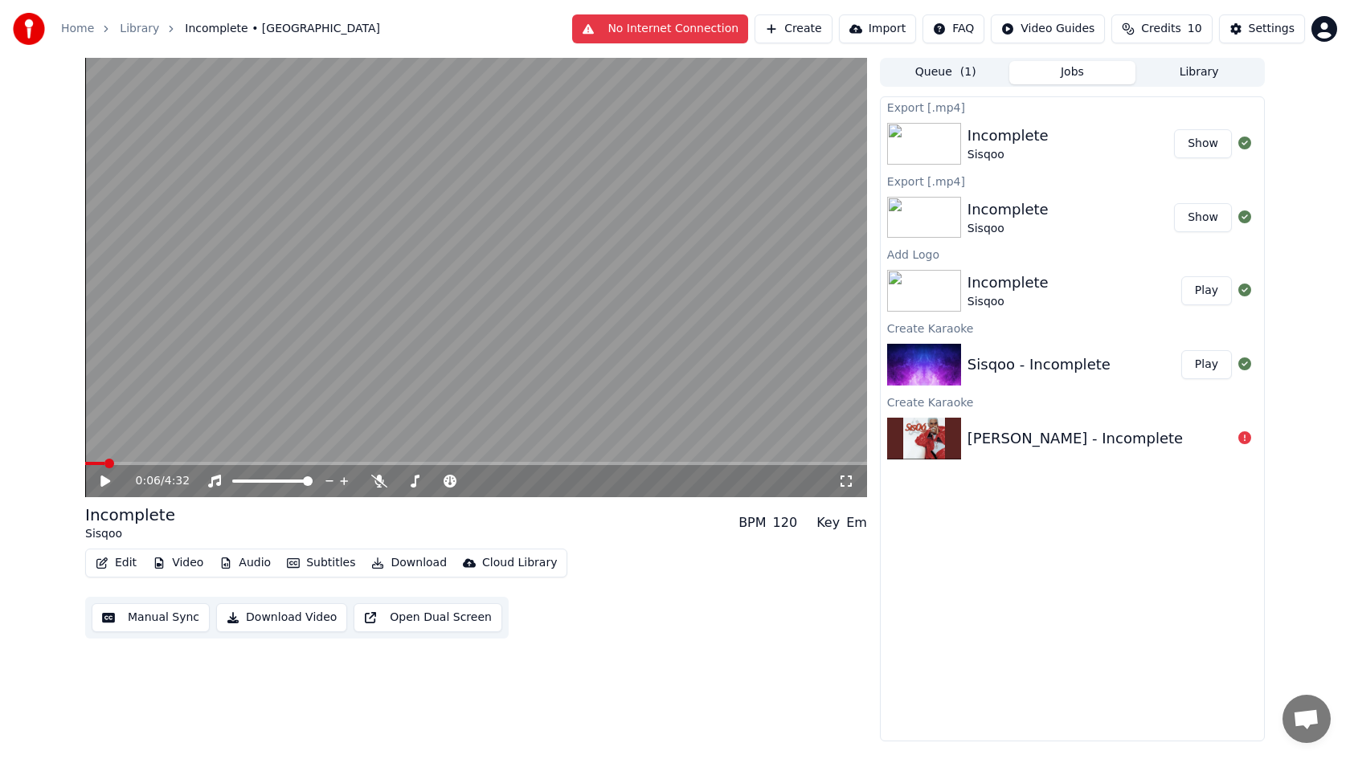
click at [1193, 150] on button "Show" at bounding box center [1203, 143] width 58 height 29
click at [1201, 149] on button "Show" at bounding box center [1203, 143] width 58 height 29
click at [1200, 72] on button "Library" at bounding box center [1199, 72] width 127 height 23
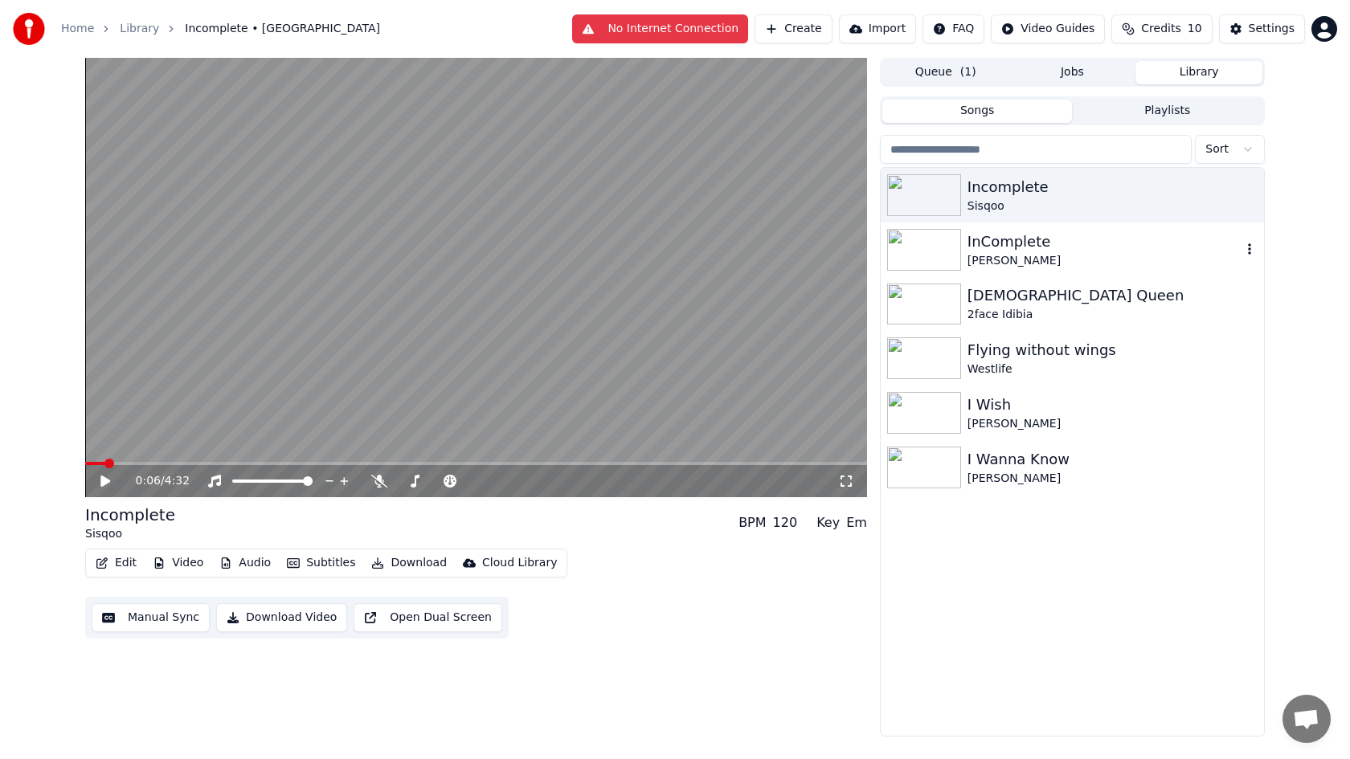
click at [925, 242] on img at bounding box center [924, 250] width 74 height 42
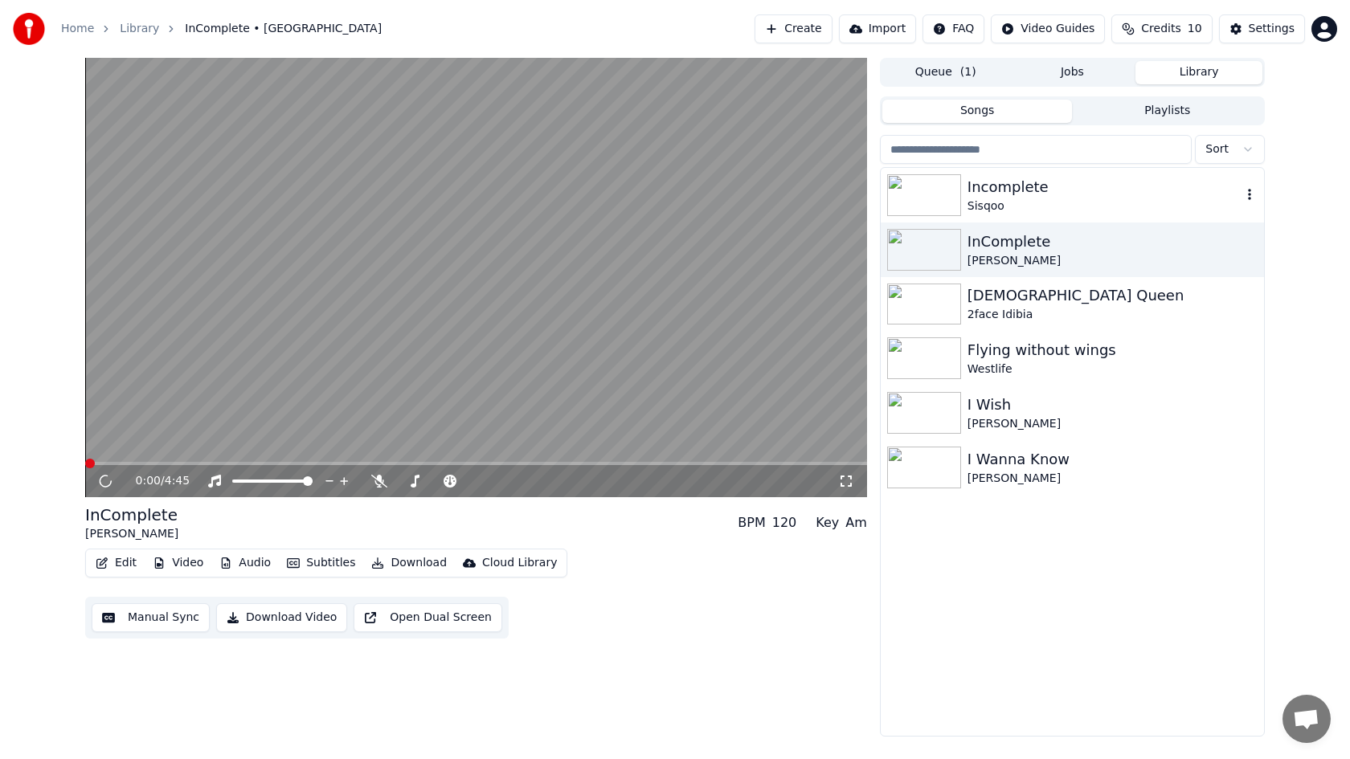
click at [952, 194] on img at bounding box center [924, 195] width 74 height 42
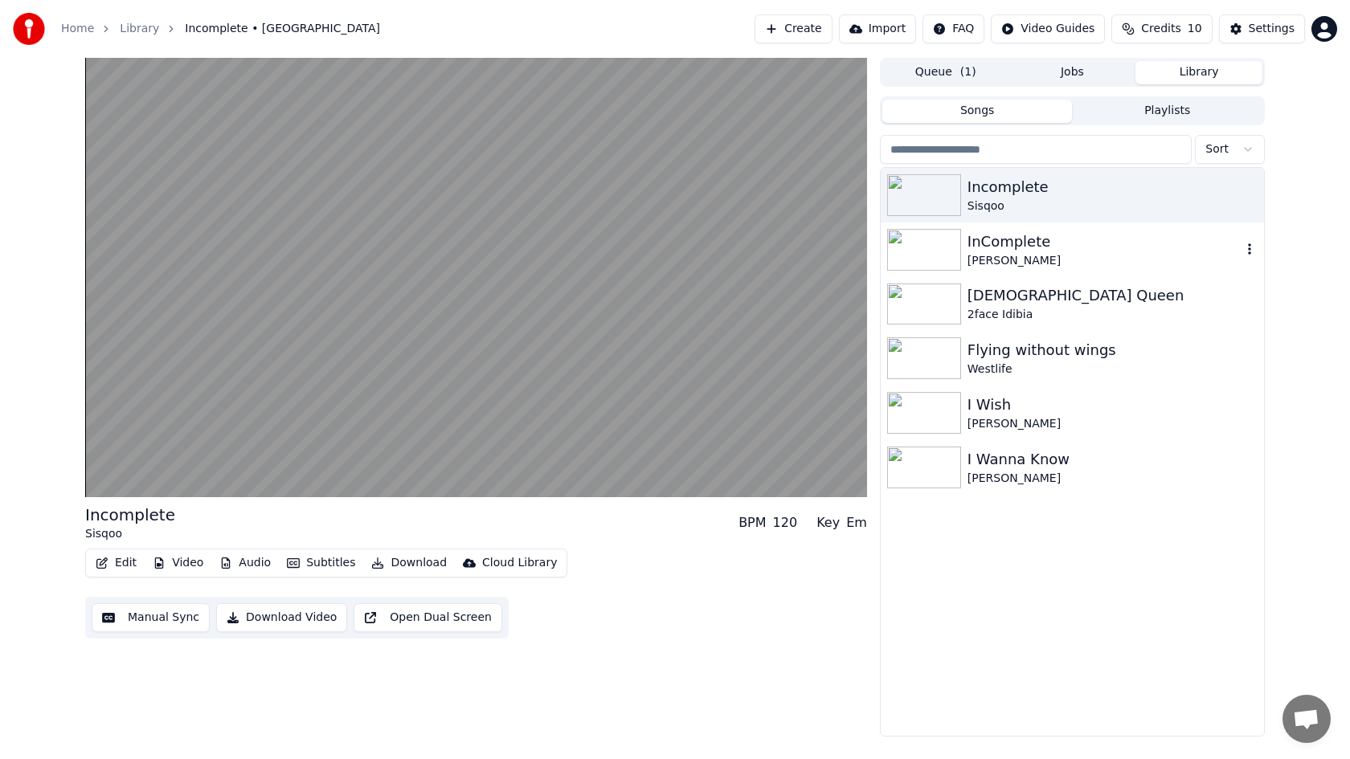
click at [998, 251] on div "InComplete" at bounding box center [1105, 242] width 274 height 23
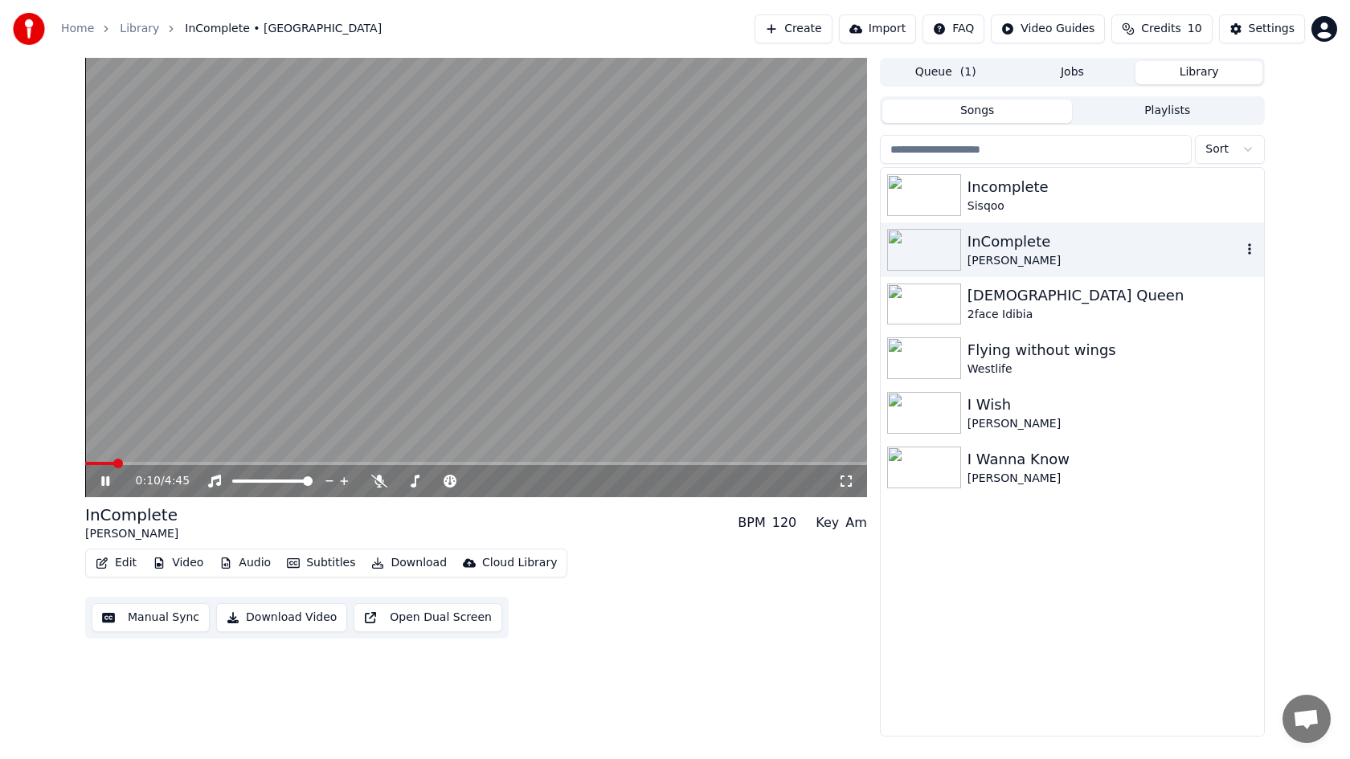
click at [1254, 248] on icon "button" at bounding box center [1250, 249] width 16 height 13
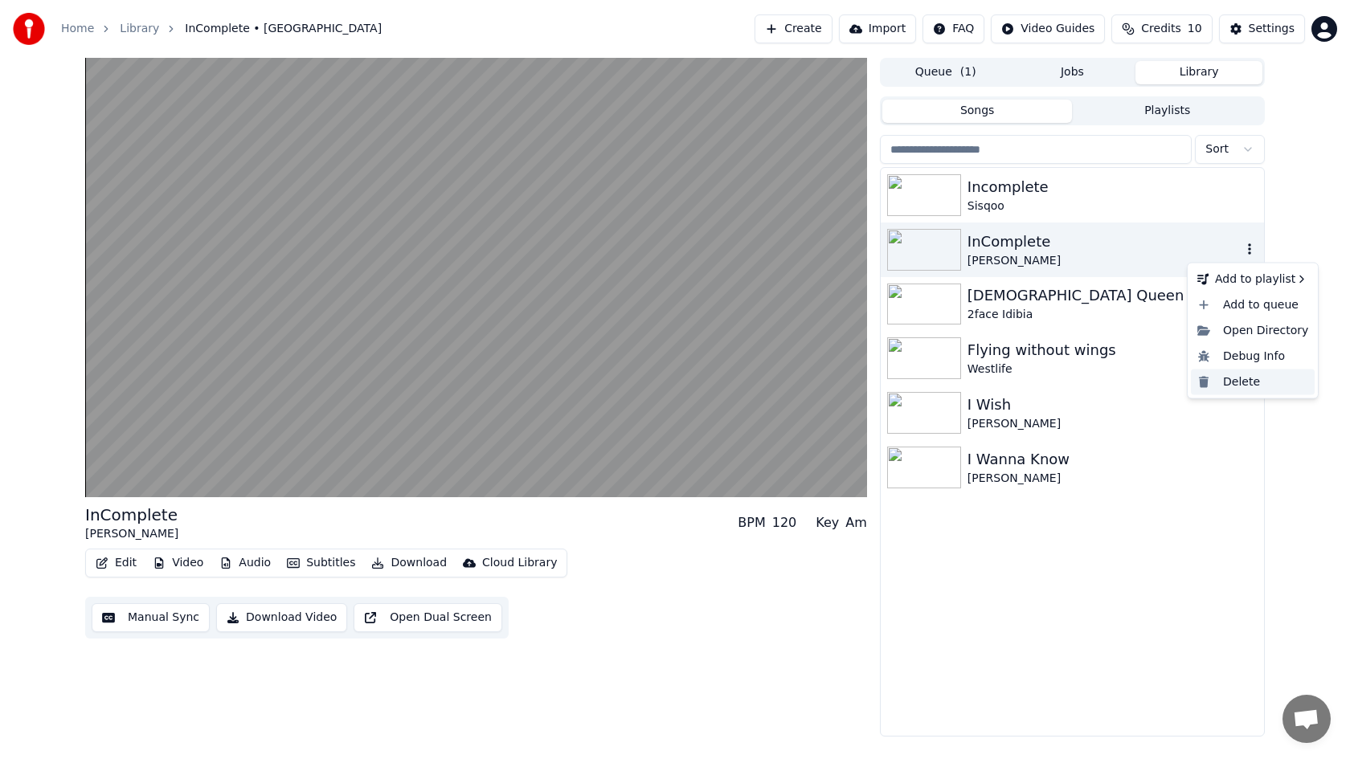
click at [1247, 379] on div "Delete" at bounding box center [1253, 382] width 124 height 26
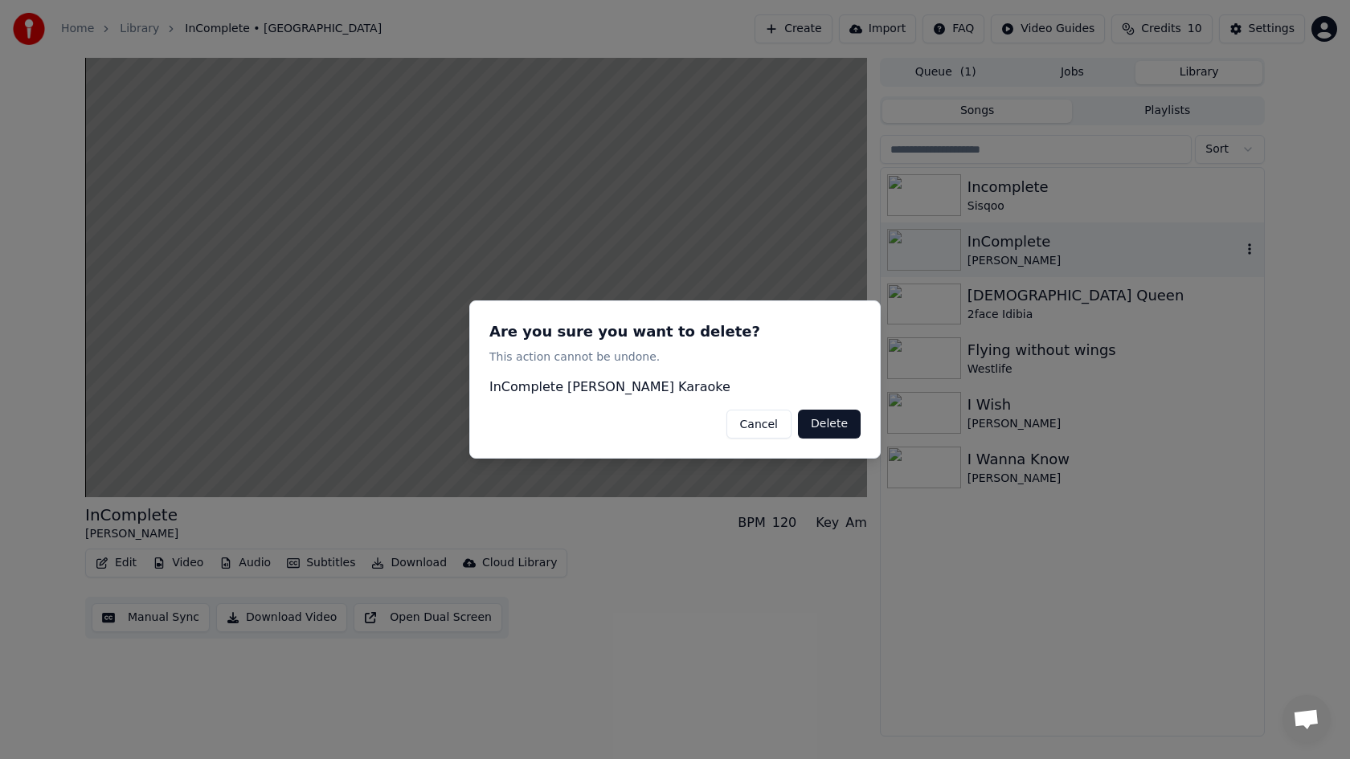
click at [818, 425] on button "Delete" at bounding box center [829, 424] width 63 height 29
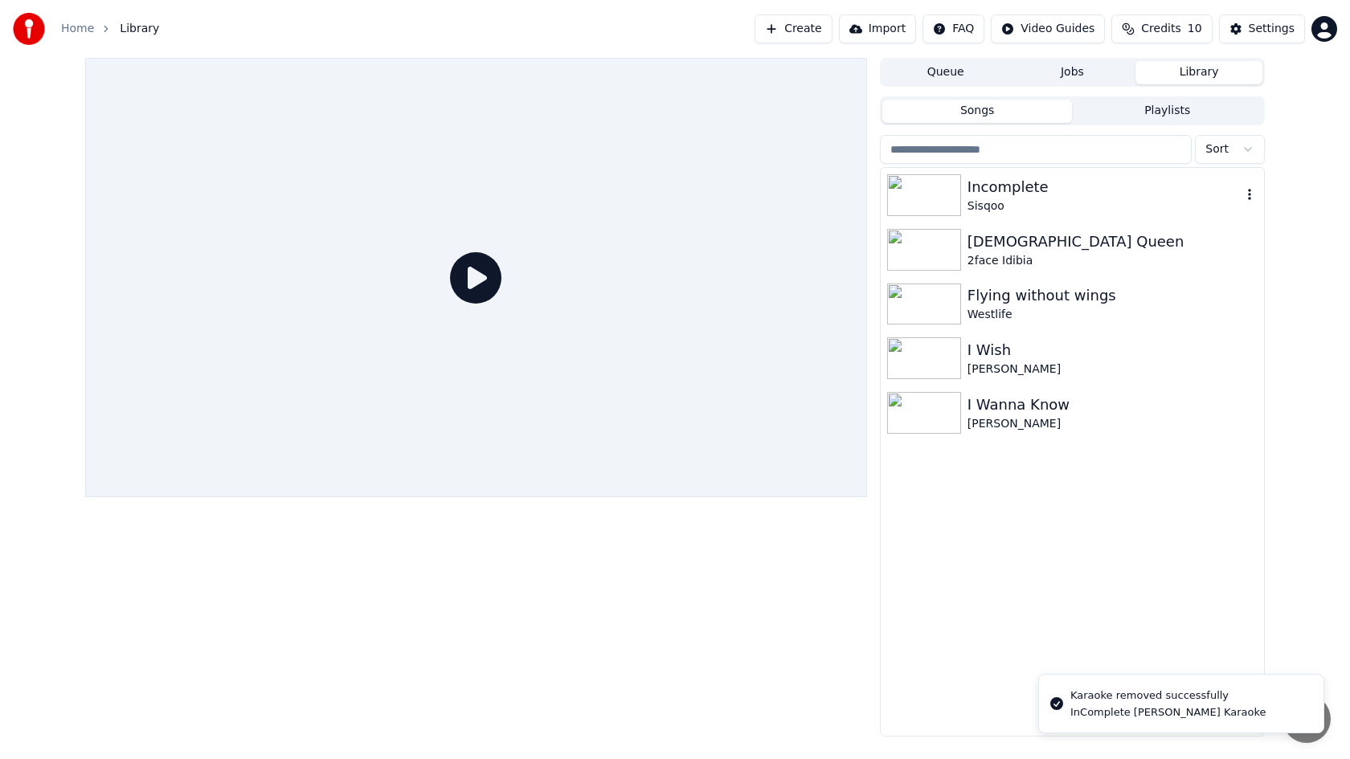
click at [1005, 203] on div "Sisqoo" at bounding box center [1105, 206] width 274 height 16
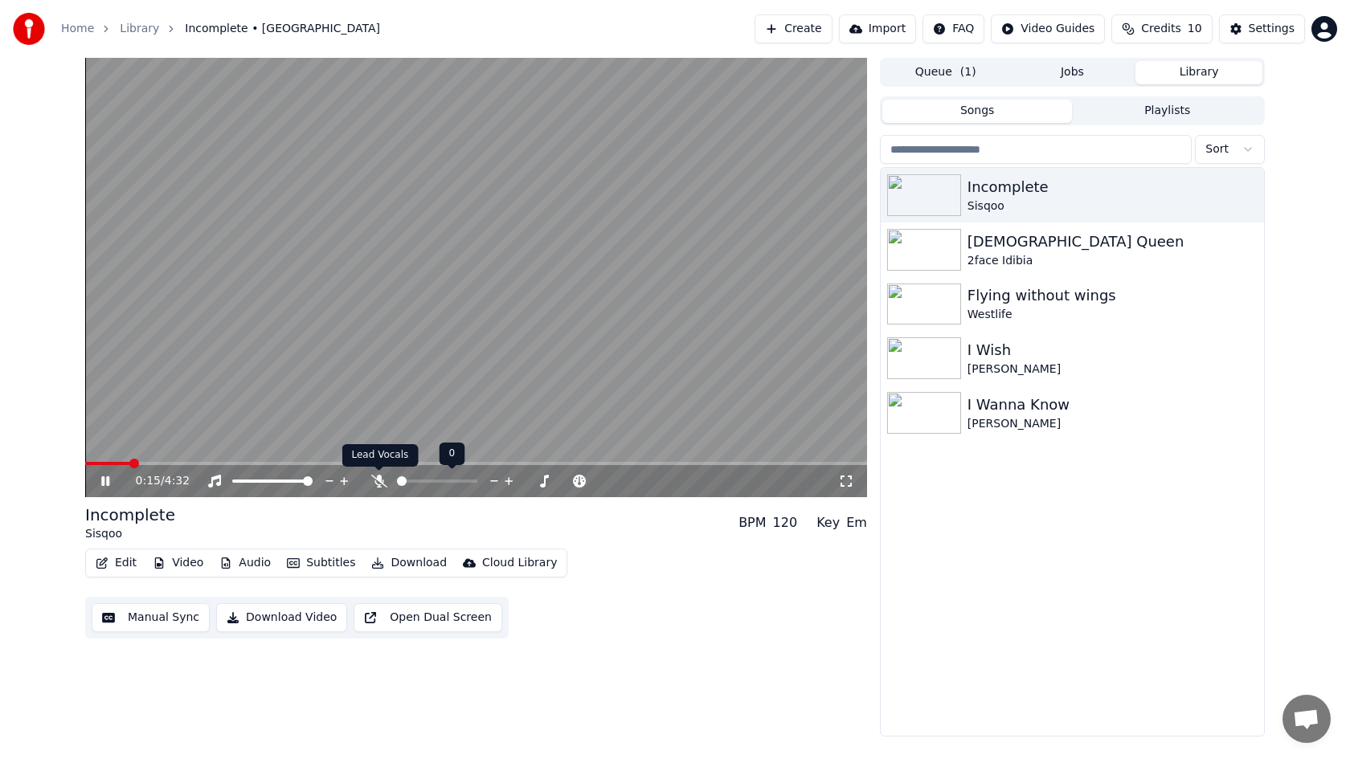
click at [379, 483] on icon at bounding box center [379, 481] width 16 height 13
click at [379, 483] on icon at bounding box center [378, 481] width 9 height 13
click at [379, 483] on icon at bounding box center [379, 481] width 16 height 13
click at [379, 483] on icon at bounding box center [378, 481] width 9 height 13
click at [379, 483] on icon at bounding box center [379, 481] width 16 height 13
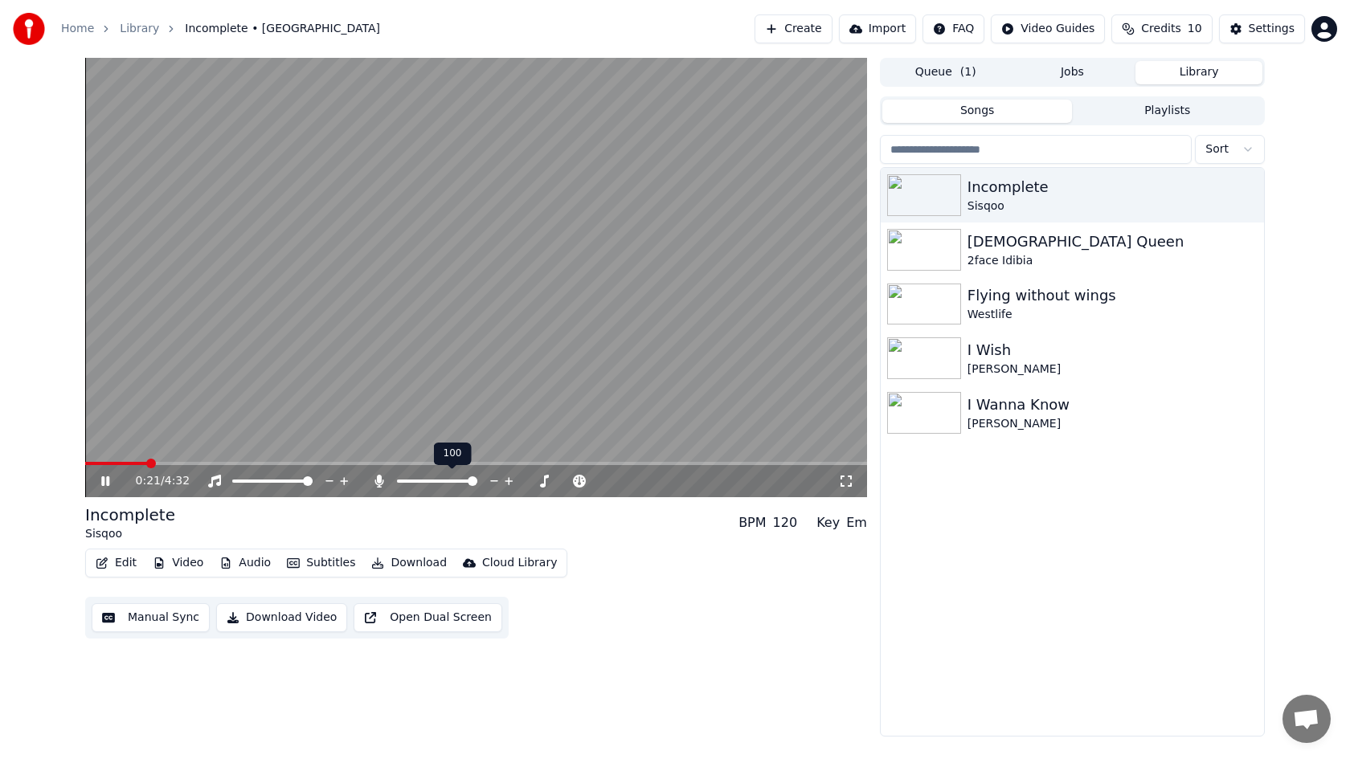
click at [379, 483] on icon at bounding box center [378, 481] width 9 height 13
click at [1250, 194] on icon "button" at bounding box center [1249, 194] width 3 height 11
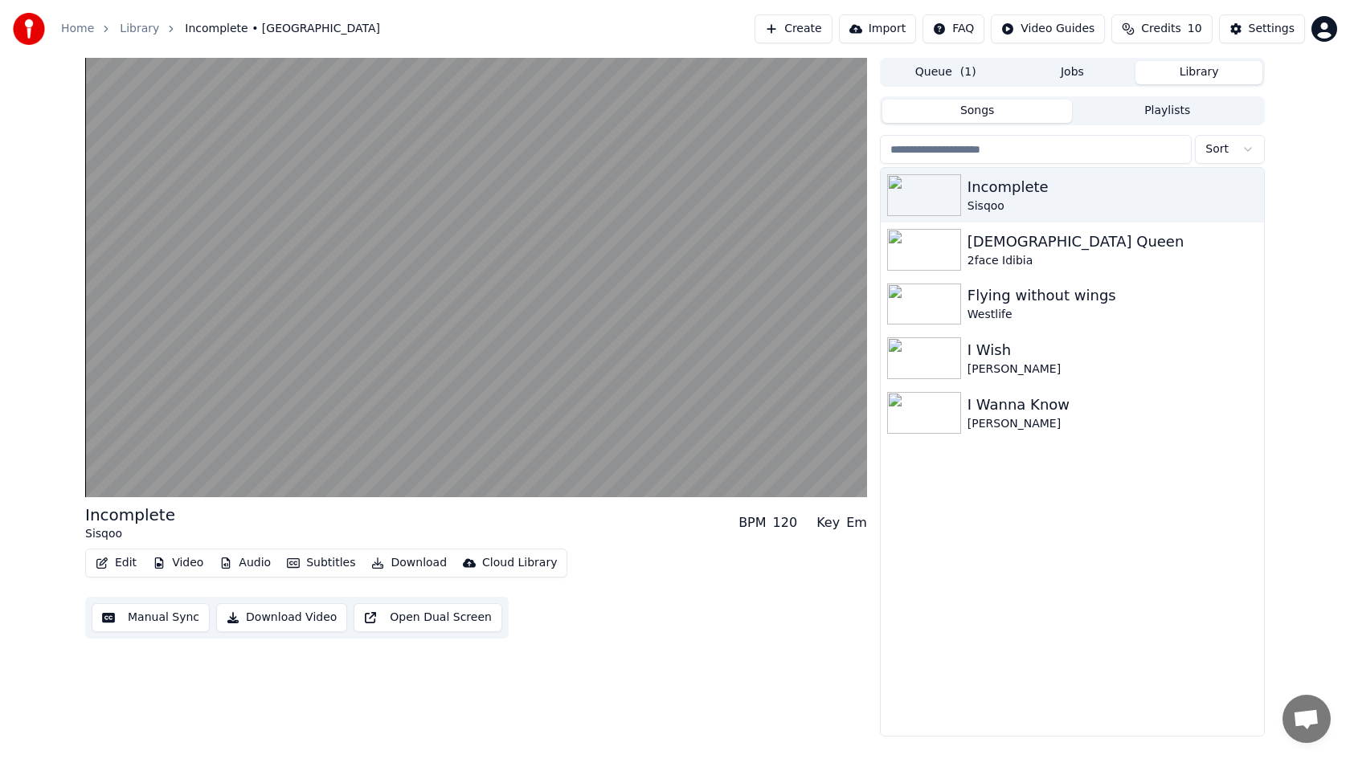
click at [1156, 106] on button "Playlists" at bounding box center [1167, 111] width 190 height 23
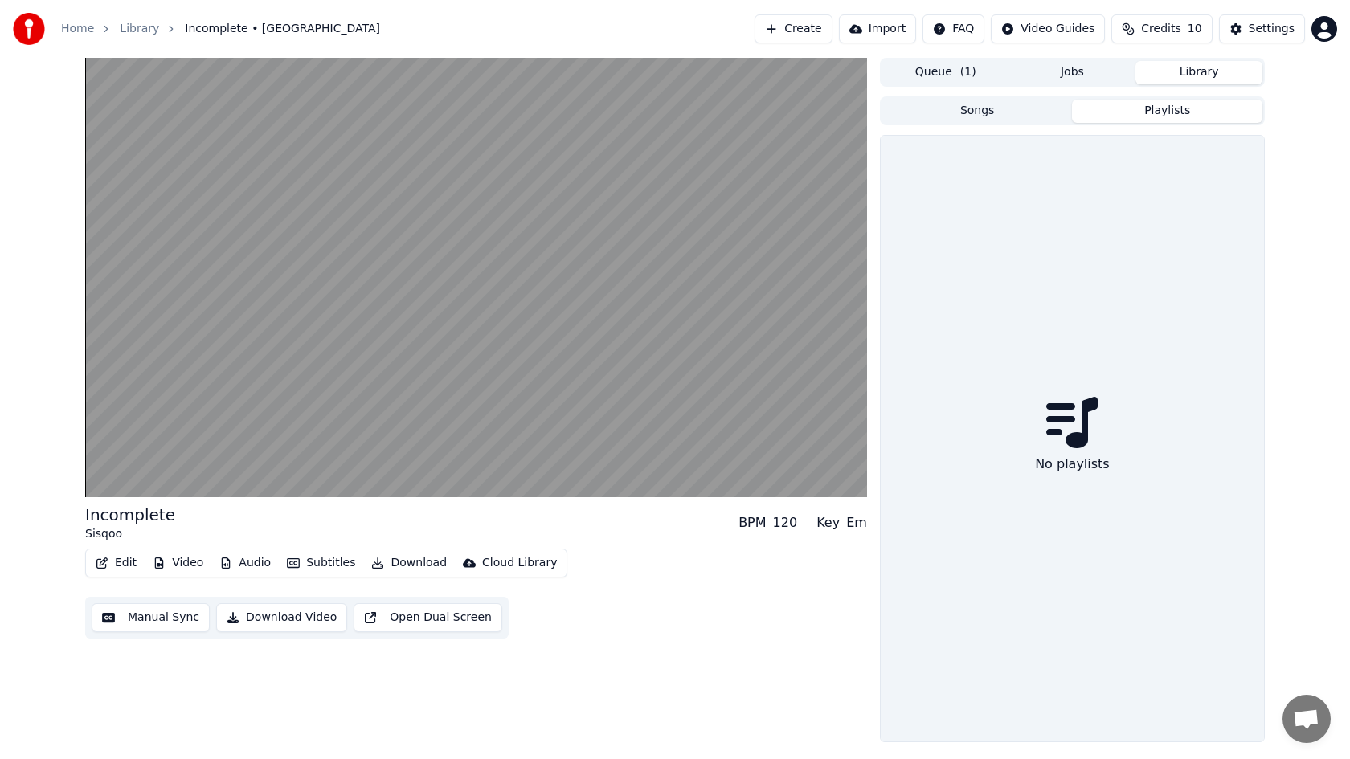
click at [1073, 427] on icon at bounding box center [1071, 422] width 51 height 51
click at [1007, 117] on button "Songs" at bounding box center [977, 111] width 190 height 23
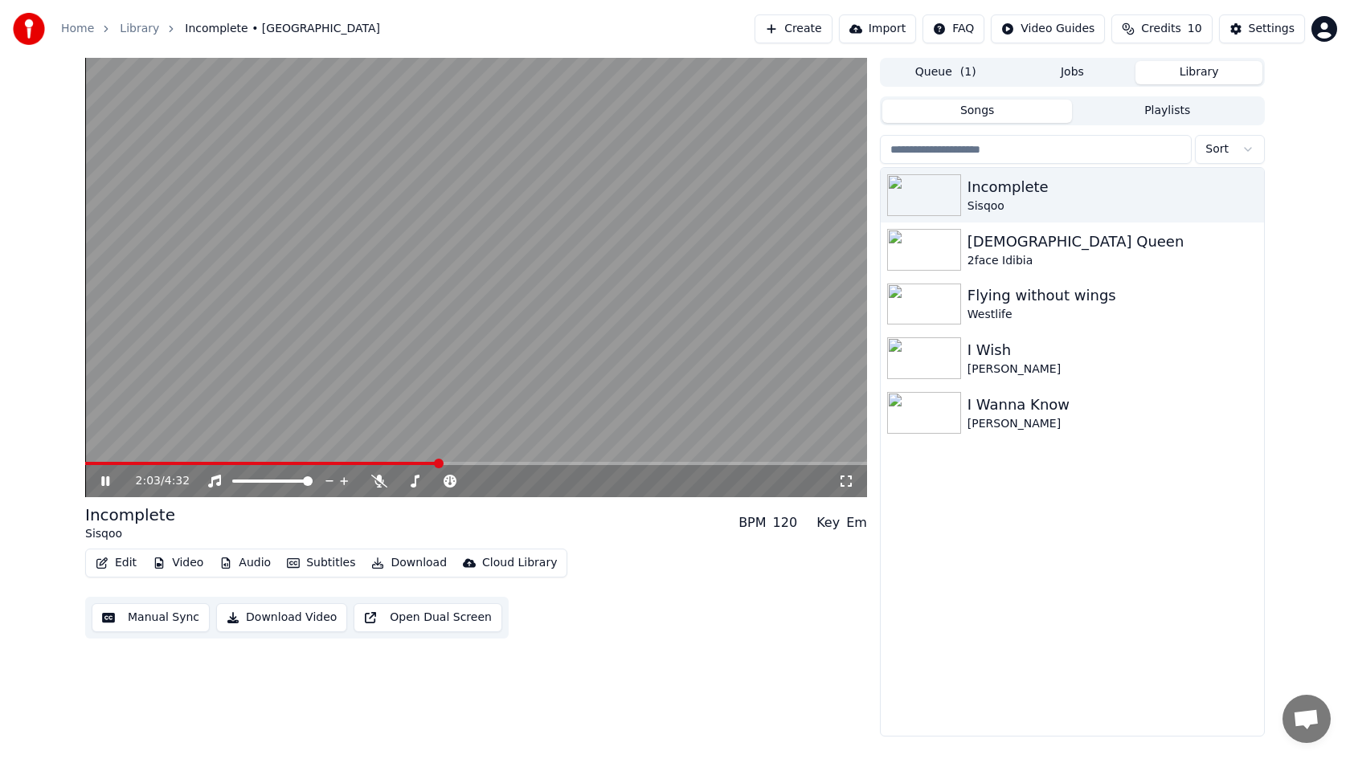
click at [514, 566] on div "Cloud Library" at bounding box center [519, 563] width 75 height 16
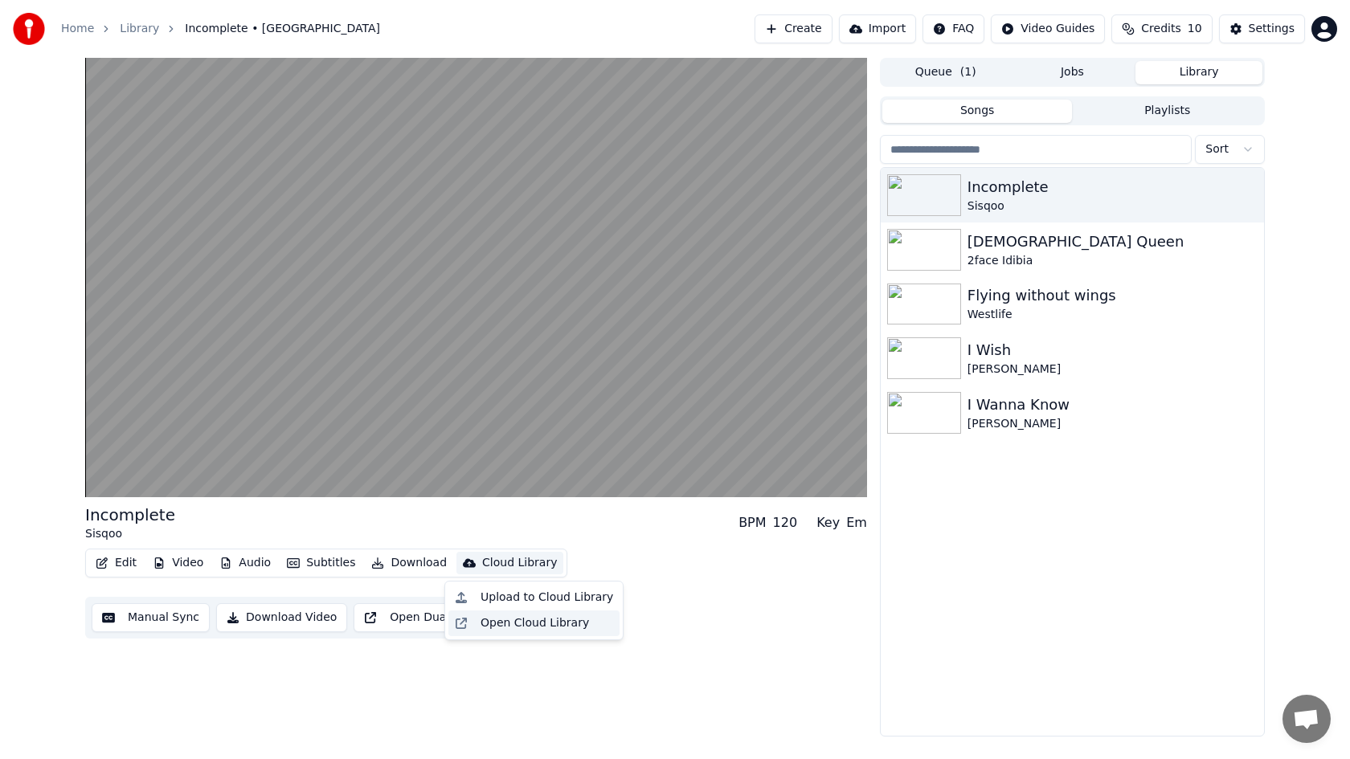
click at [538, 628] on div "Open Cloud Library" at bounding box center [535, 624] width 108 height 16
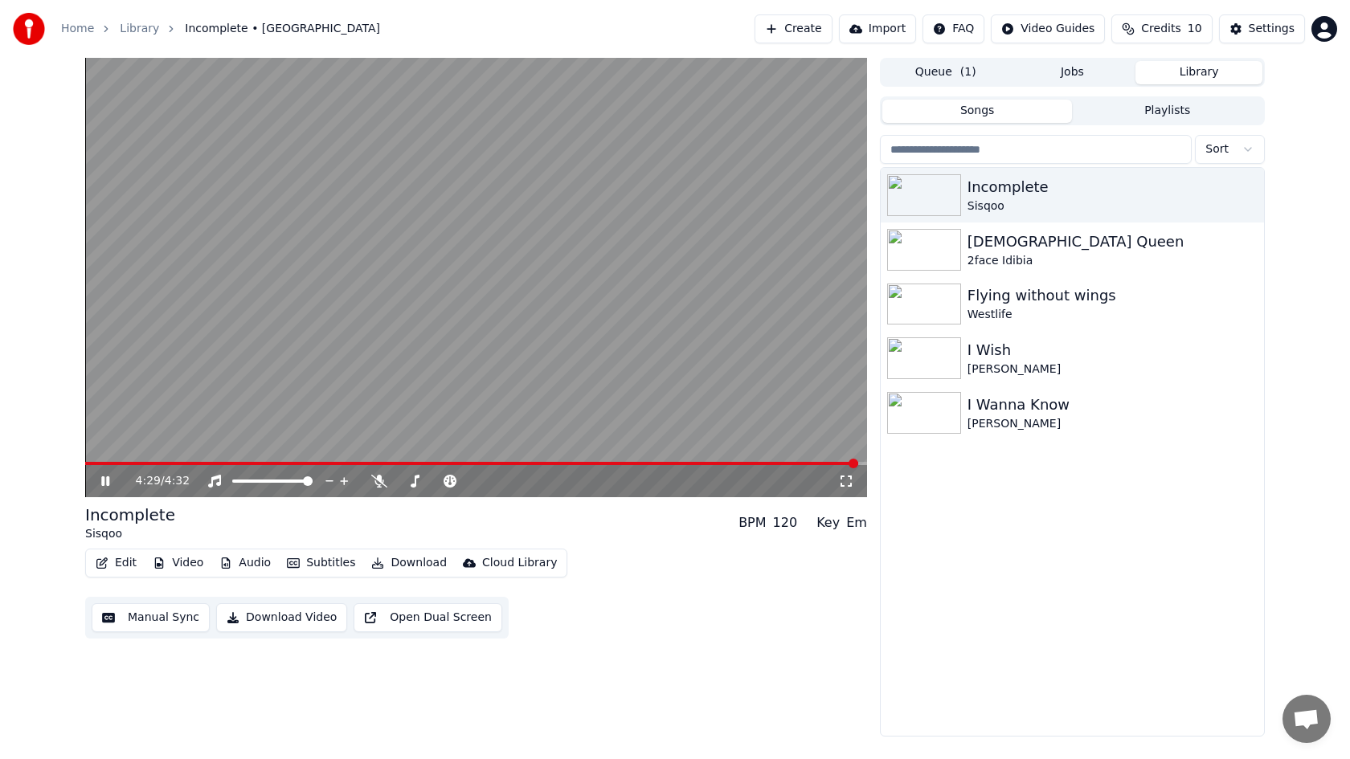
click at [106, 483] on icon at bounding box center [117, 481] width 38 height 13
click at [821, 28] on button "Create" at bounding box center [794, 28] width 78 height 29
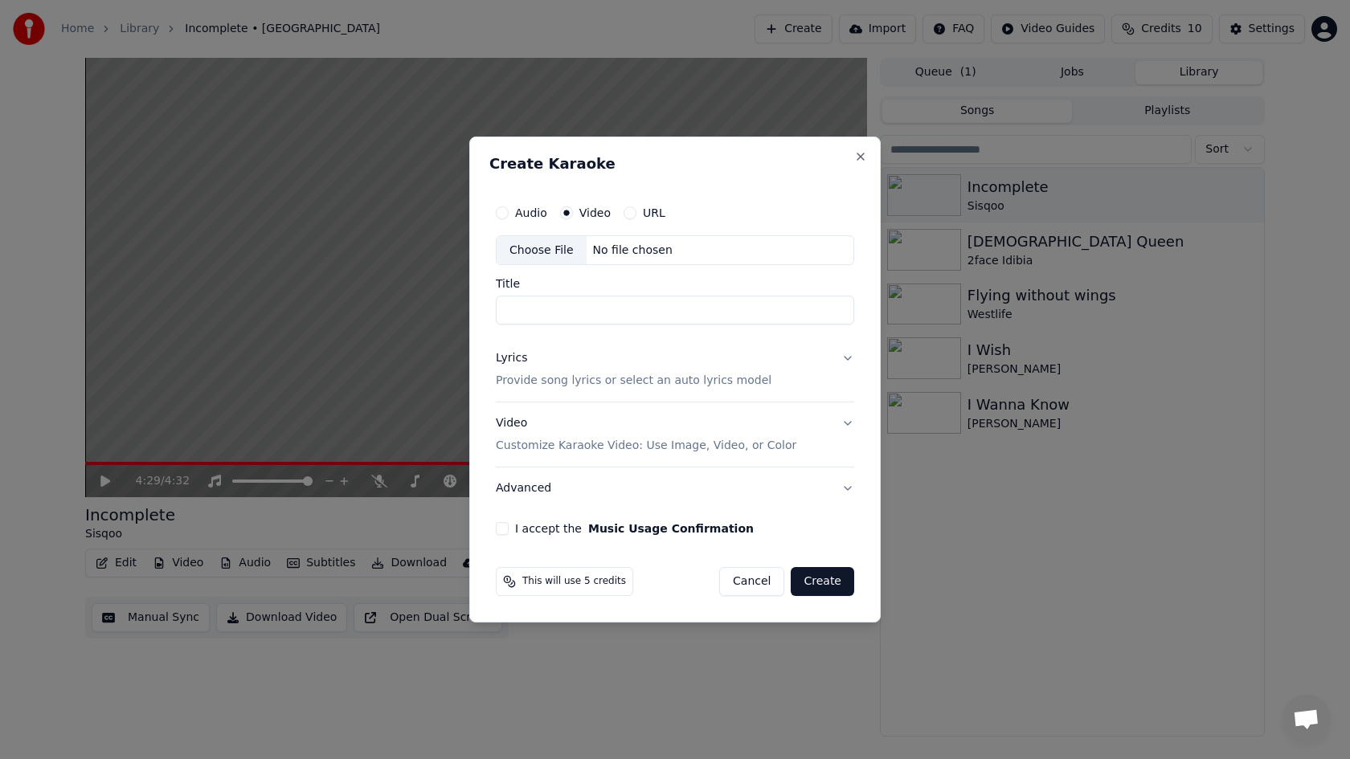
click at [522, 217] on label "Audio" at bounding box center [531, 212] width 32 height 11
click at [509, 217] on button "Audio" at bounding box center [502, 213] width 13 height 13
click at [537, 254] on div "Choose File" at bounding box center [542, 250] width 90 height 29
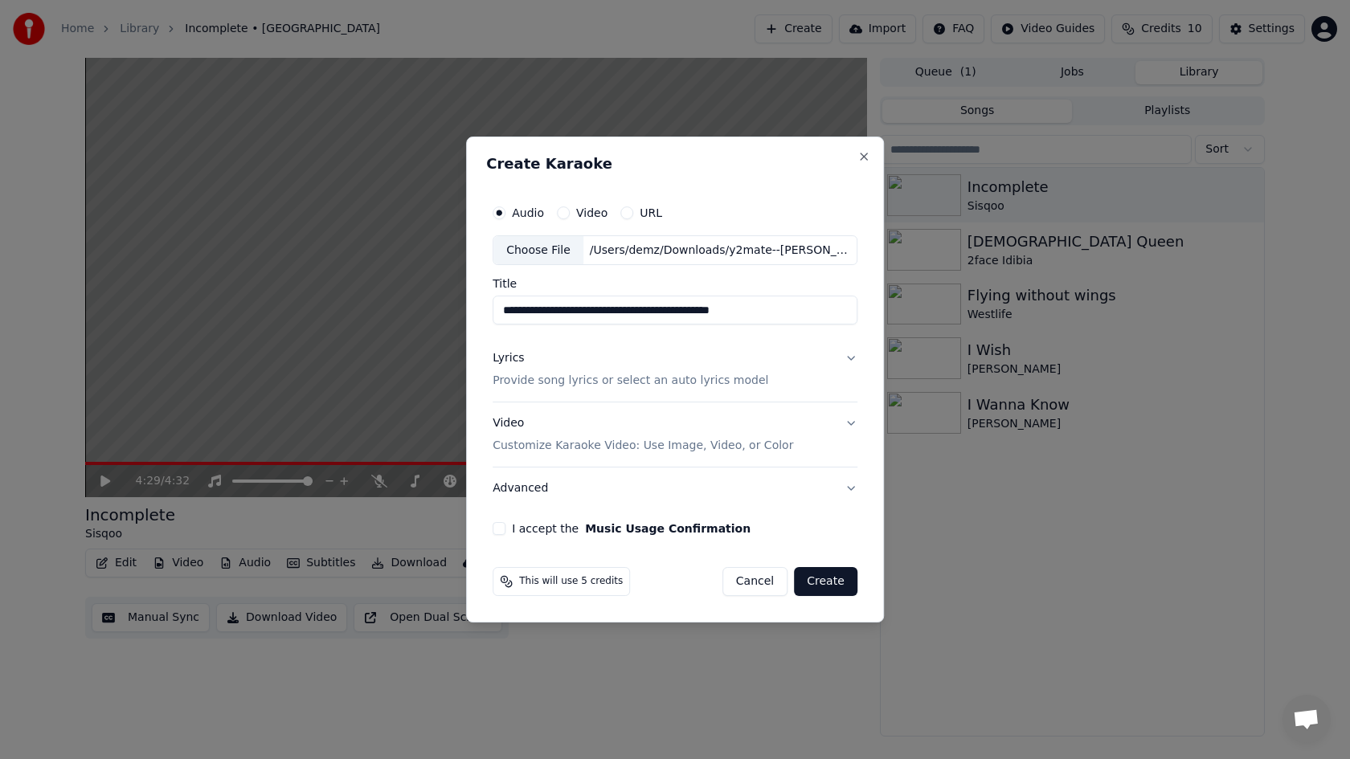
click at [555, 311] on input "**********" at bounding box center [675, 311] width 365 height 29
click at [757, 313] on input "**********" at bounding box center [675, 311] width 365 height 29
click at [597, 313] on input "**********" at bounding box center [675, 311] width 365 height 29
click at [592, 312] on input "**********" at bounding box center [675, 311] width 365 height 29
click at [546, 310] on input "**********" at bounding box center [675, 311] width 365 height 29
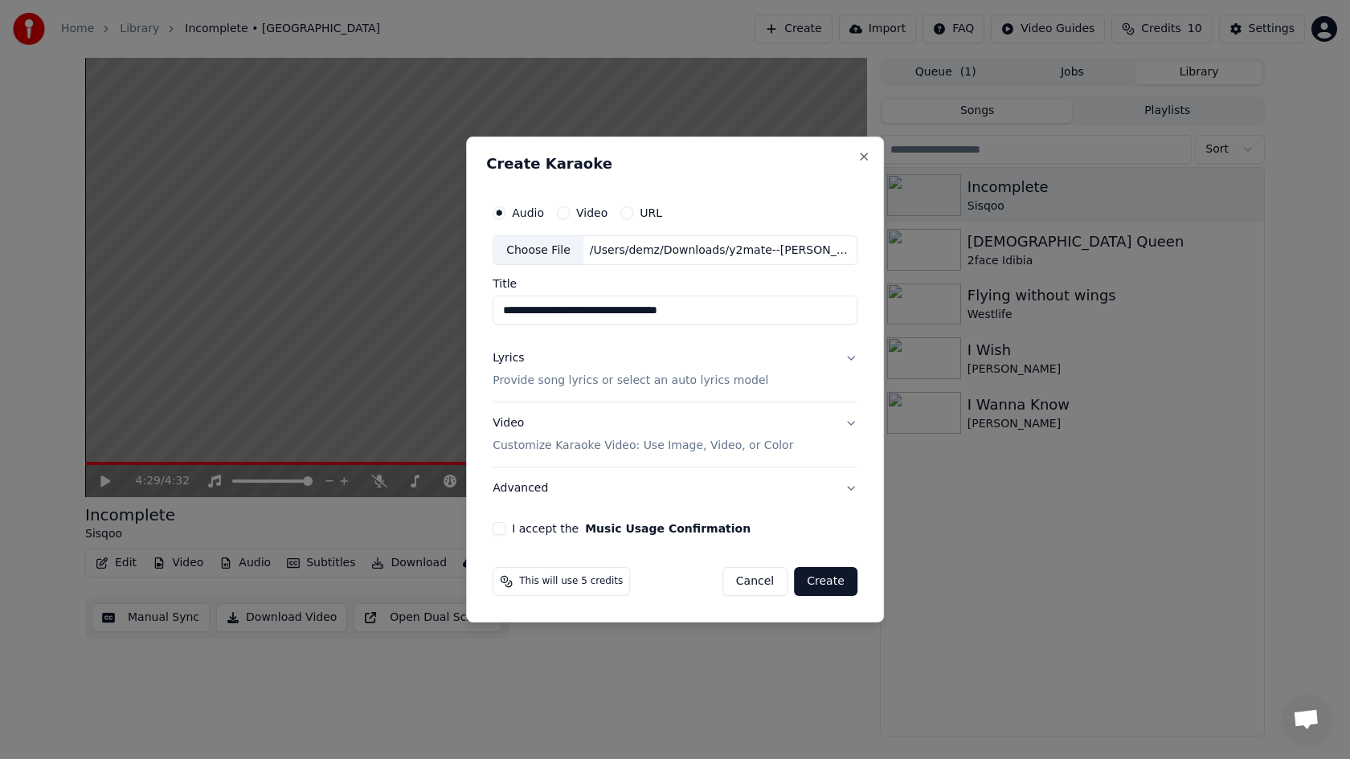
type input "**********"
click at [698, 384] on p "Provide song lyrics or select an auto lyrics model" at bounding box center [631, 382] width 276 height 16
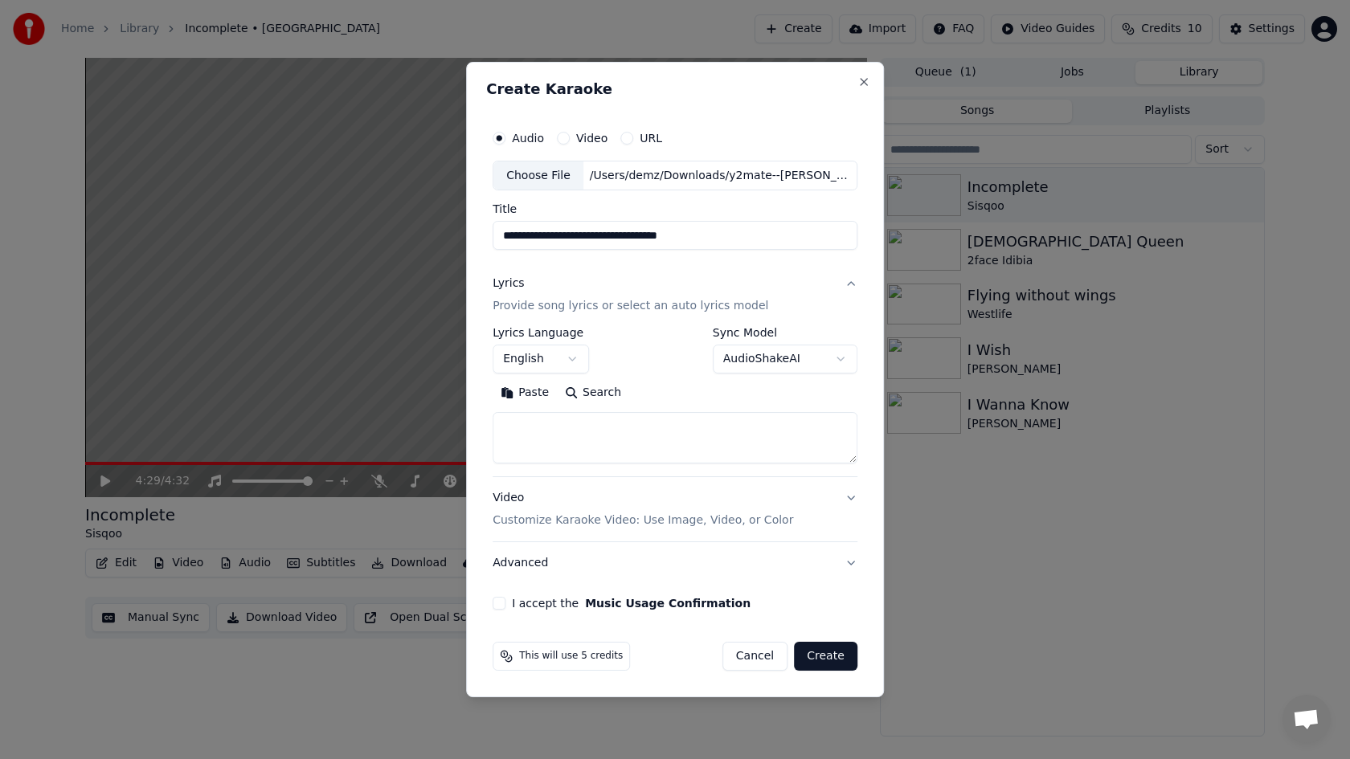
click at [664, 448] on textarea at bounding box center [675, 438] width 365 height 51
paste textarea "**********"
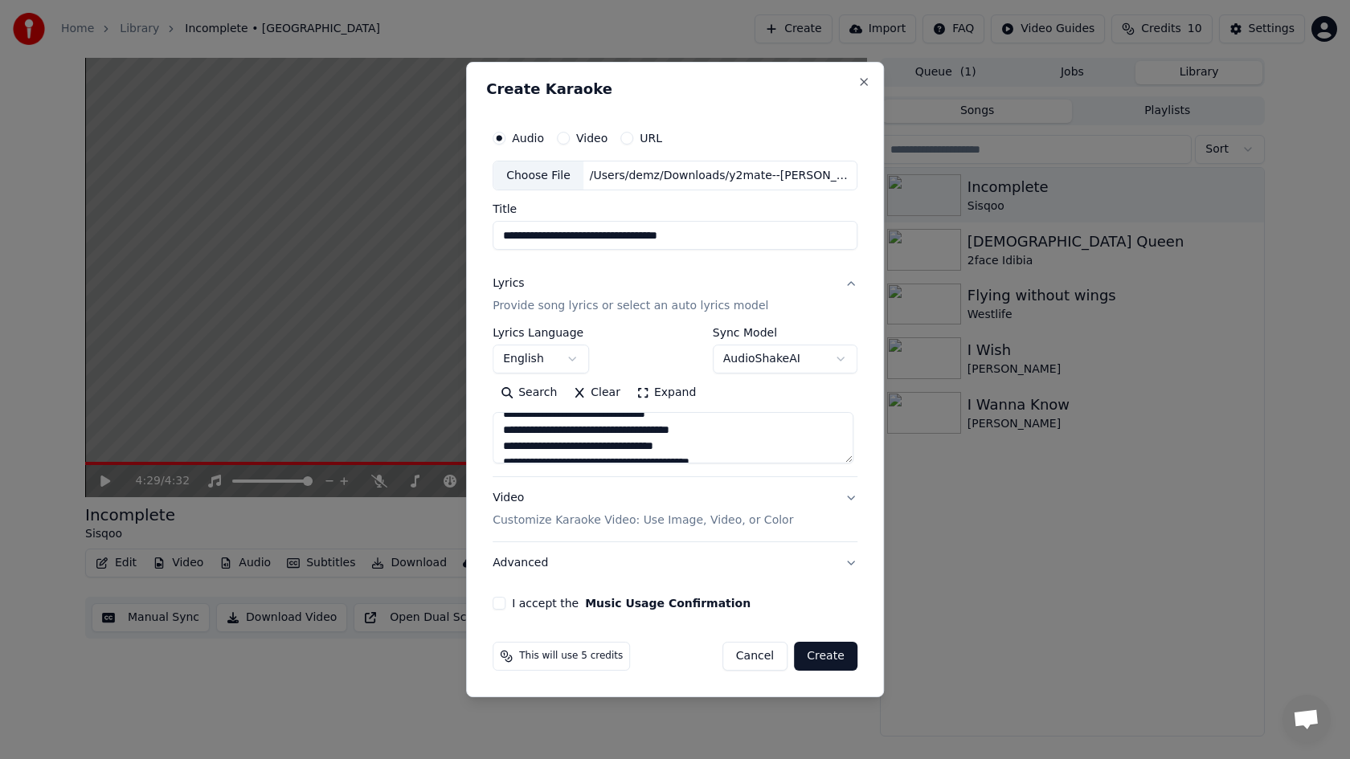
scroll to position [0, 0]
type textarea "**********"
click at [655, 521] on p "Customize Karaoke Video: Use Image, Video, or Color" at bounding box center [643, 521] width 301 height 16
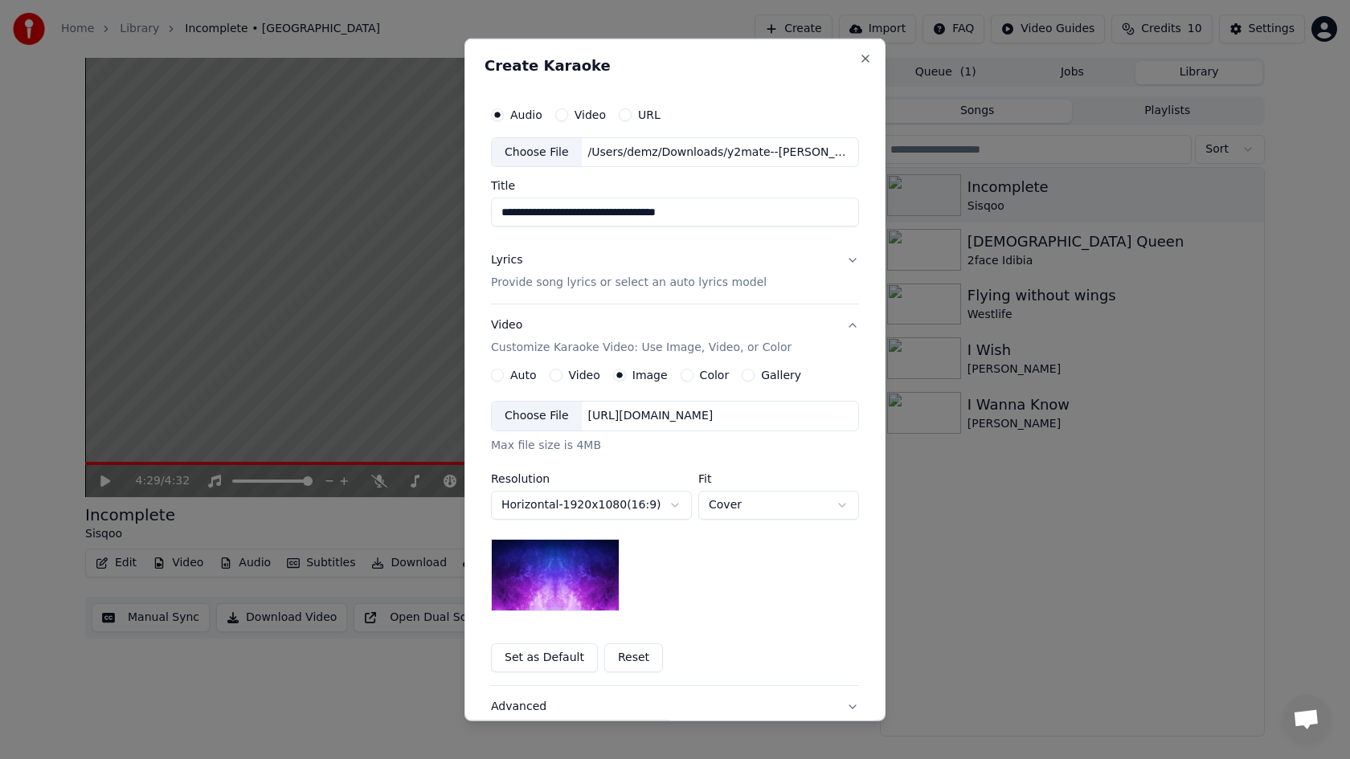
click at [547, 659] on button "Set as Default" at bounding box center [544, 658] width 107 height 29
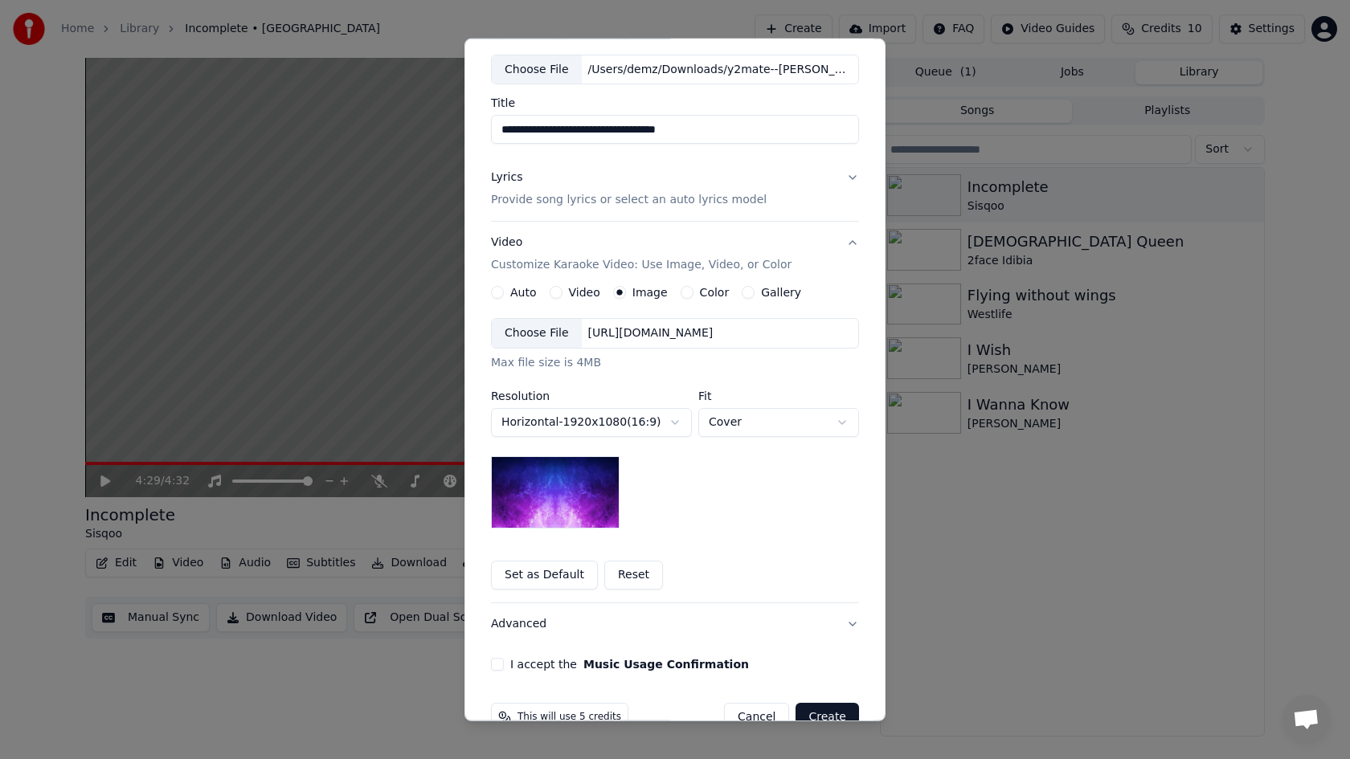
scroll to position [96, 0]
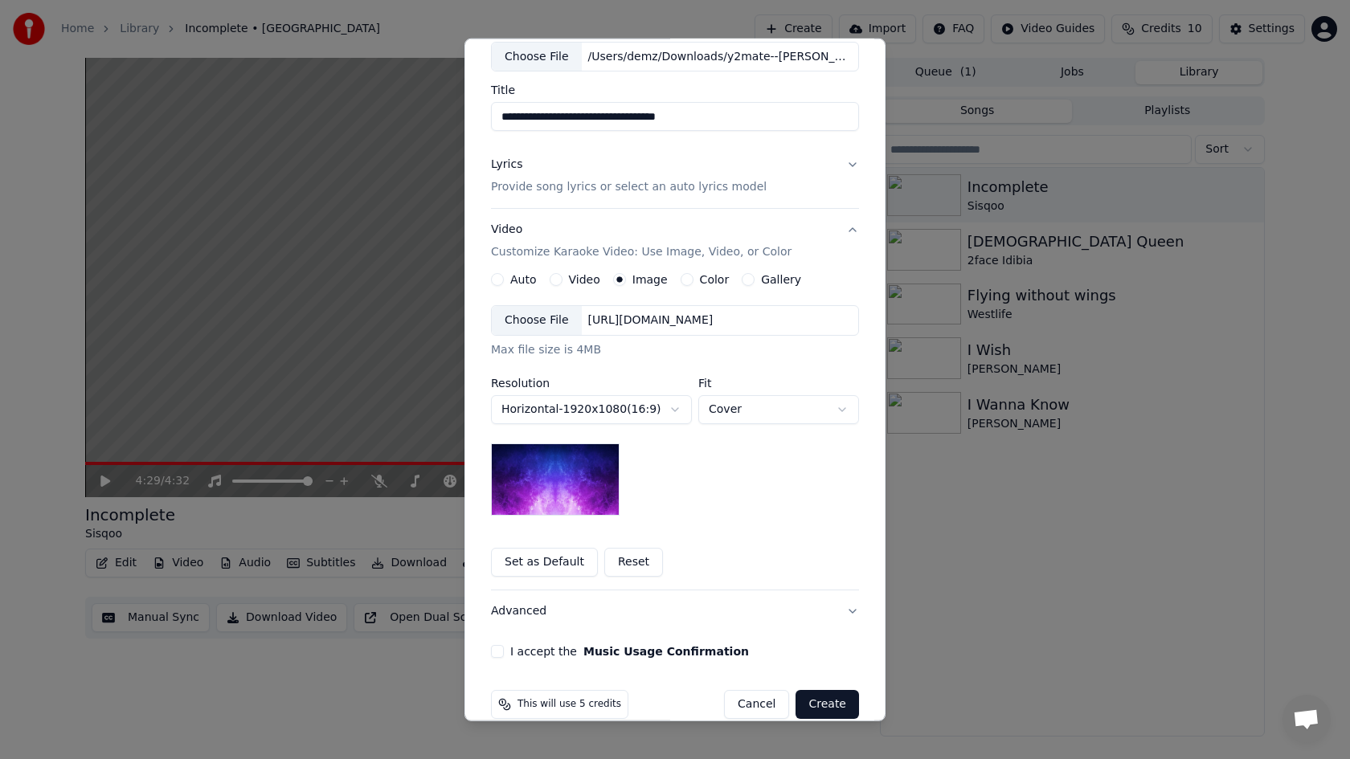
click at [497, 654] on button "I accept the Music Usage Confirmation" at bounding box center [497, 651] width 13 height 13
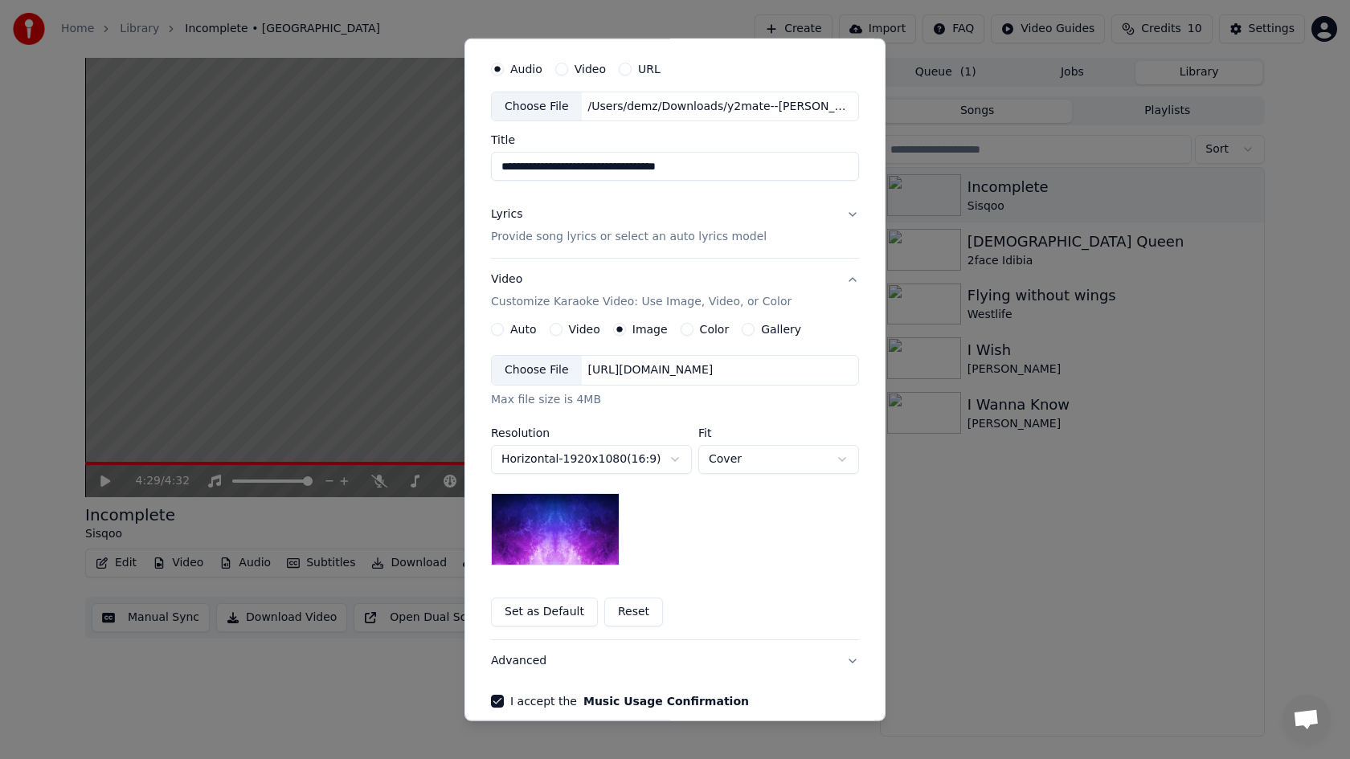
scroll to position [120, 0]
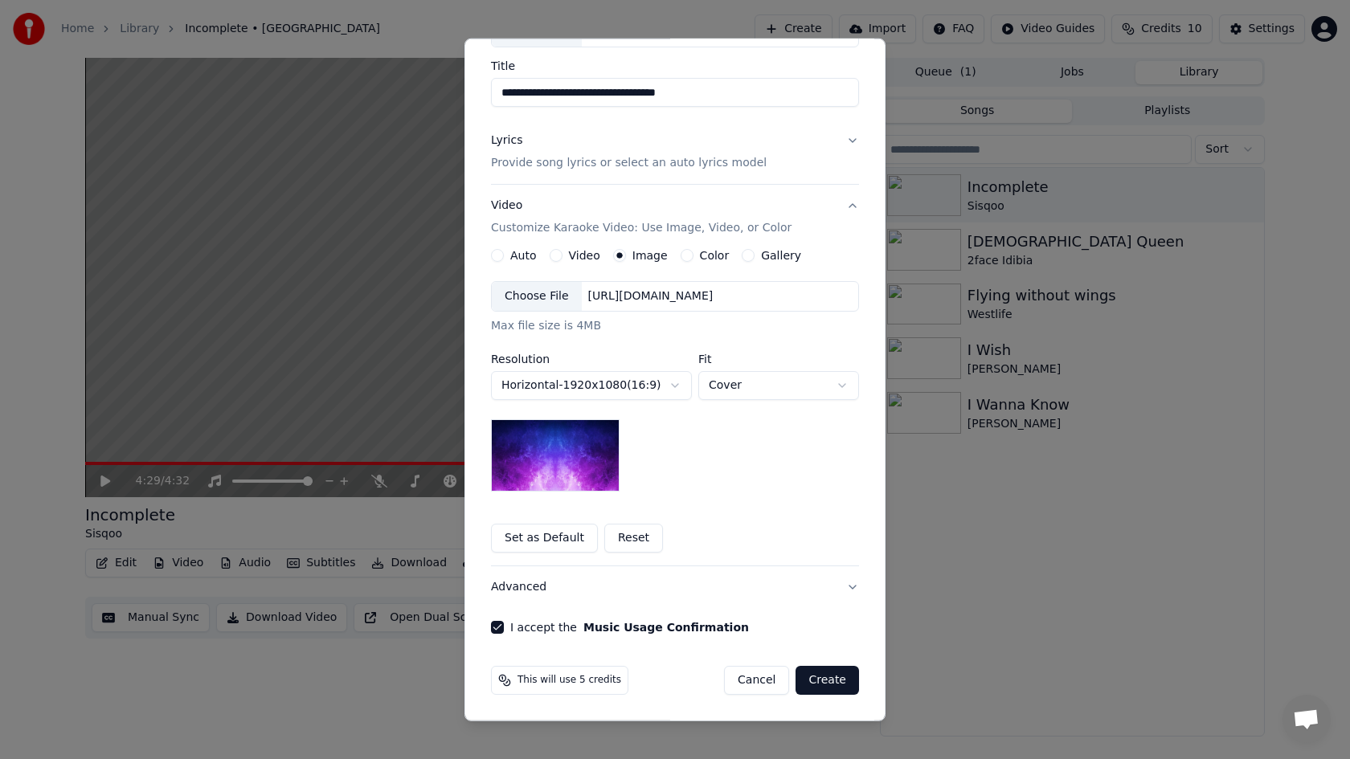
click at [818, 681] on button "Create" at bounding box center [827, 680] width 63 height 29
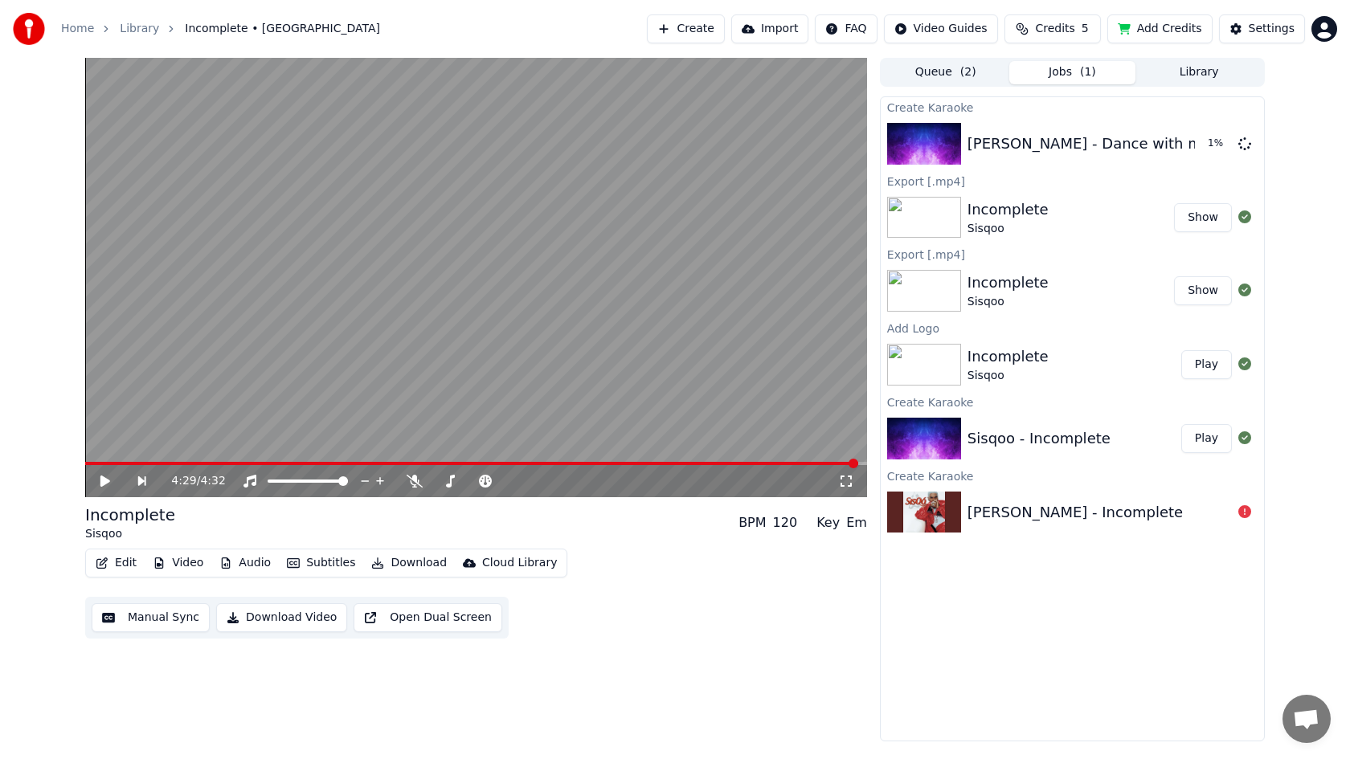
click at [978, 68] on button "Queue ( 2 )" at bounding box center [945, 72] width 127 height 23
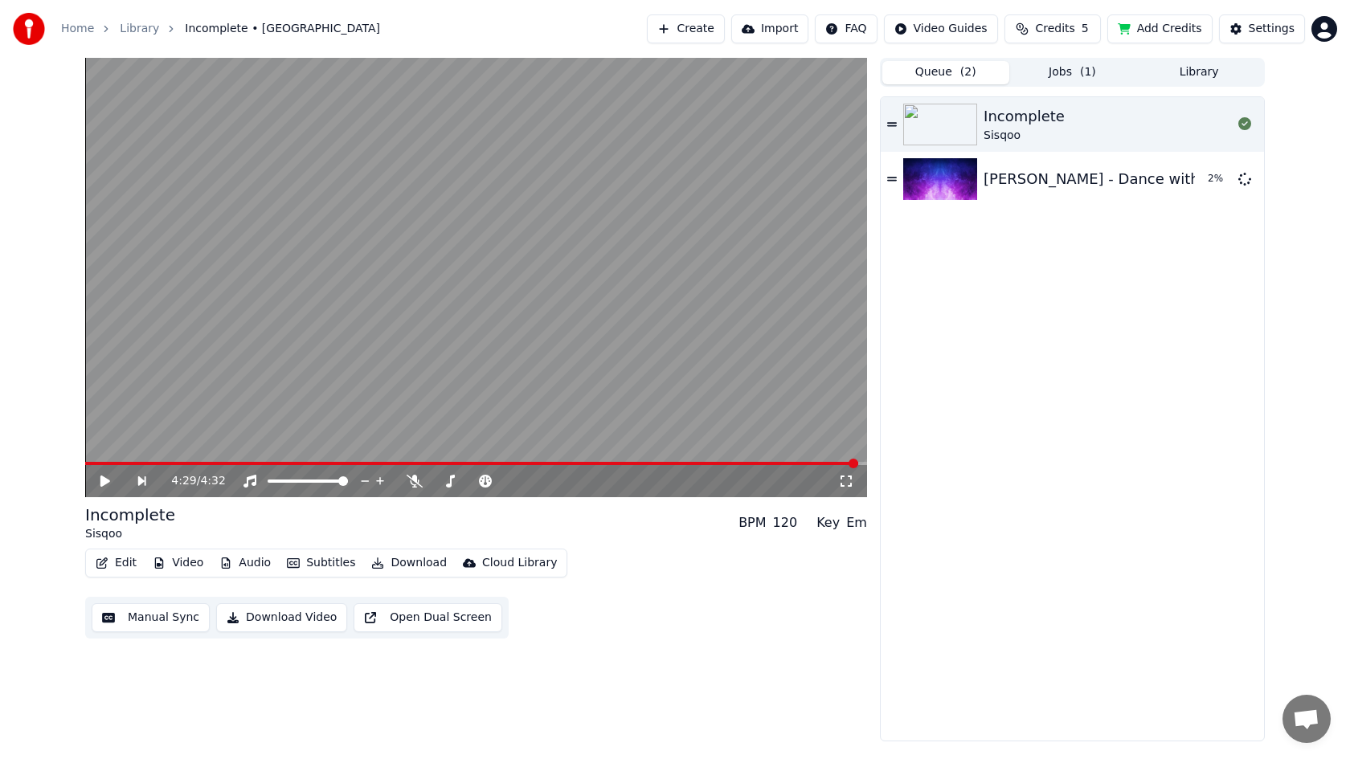
click at [1073, 68] on button "Jobs ( 1 )" at bounding box center [1072, 72] width 127 height 23
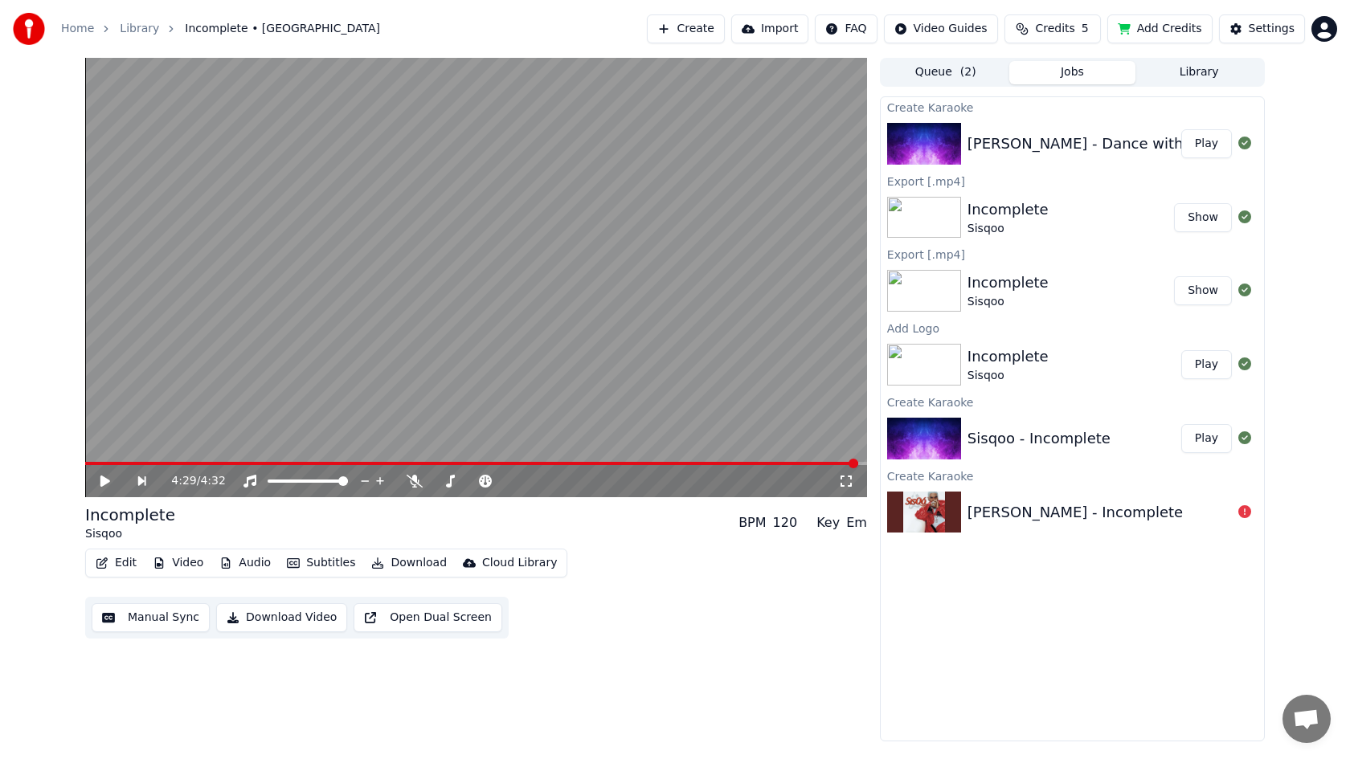
click at [1201, 150] on button "Play" at bounding box center [1206, 143] width 51 height 29
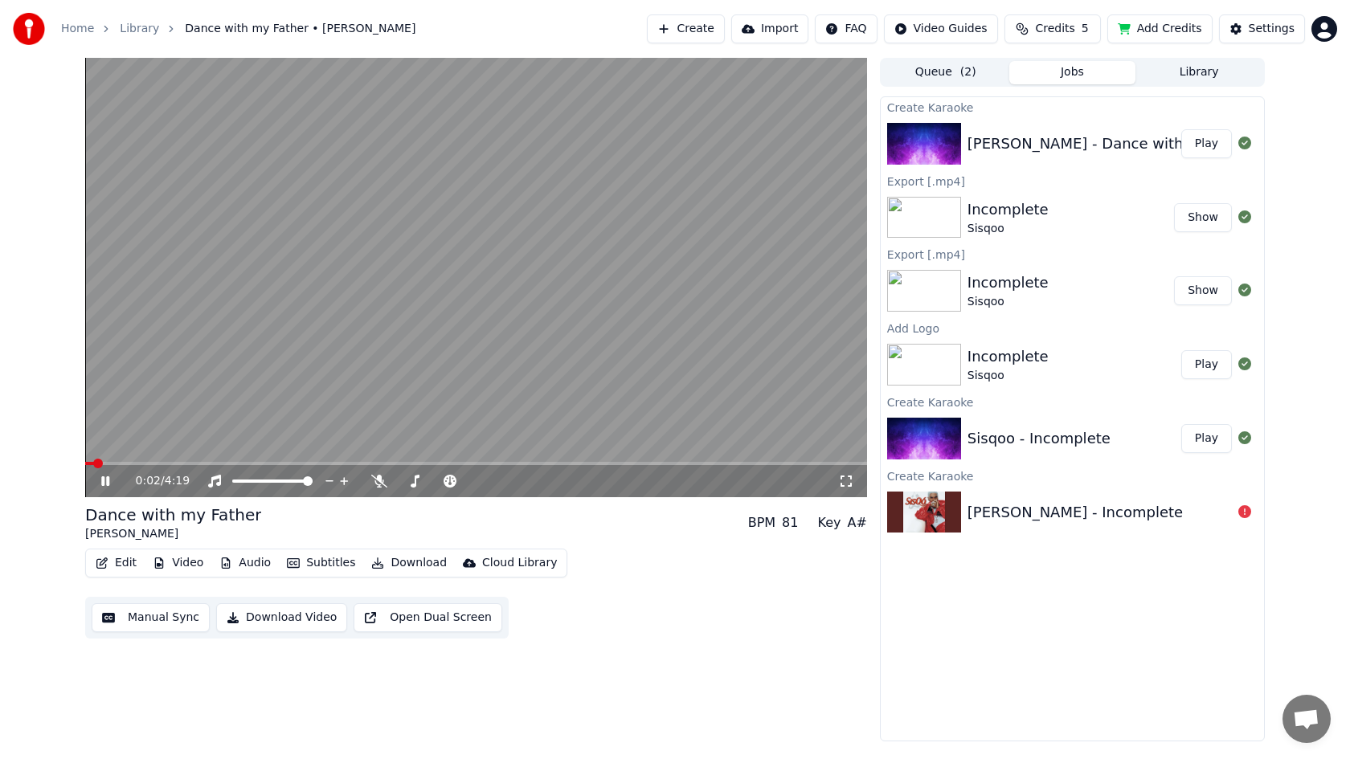
click at [186, 560] on button "Video" at bounding box center [177, 563] width 63 height 23
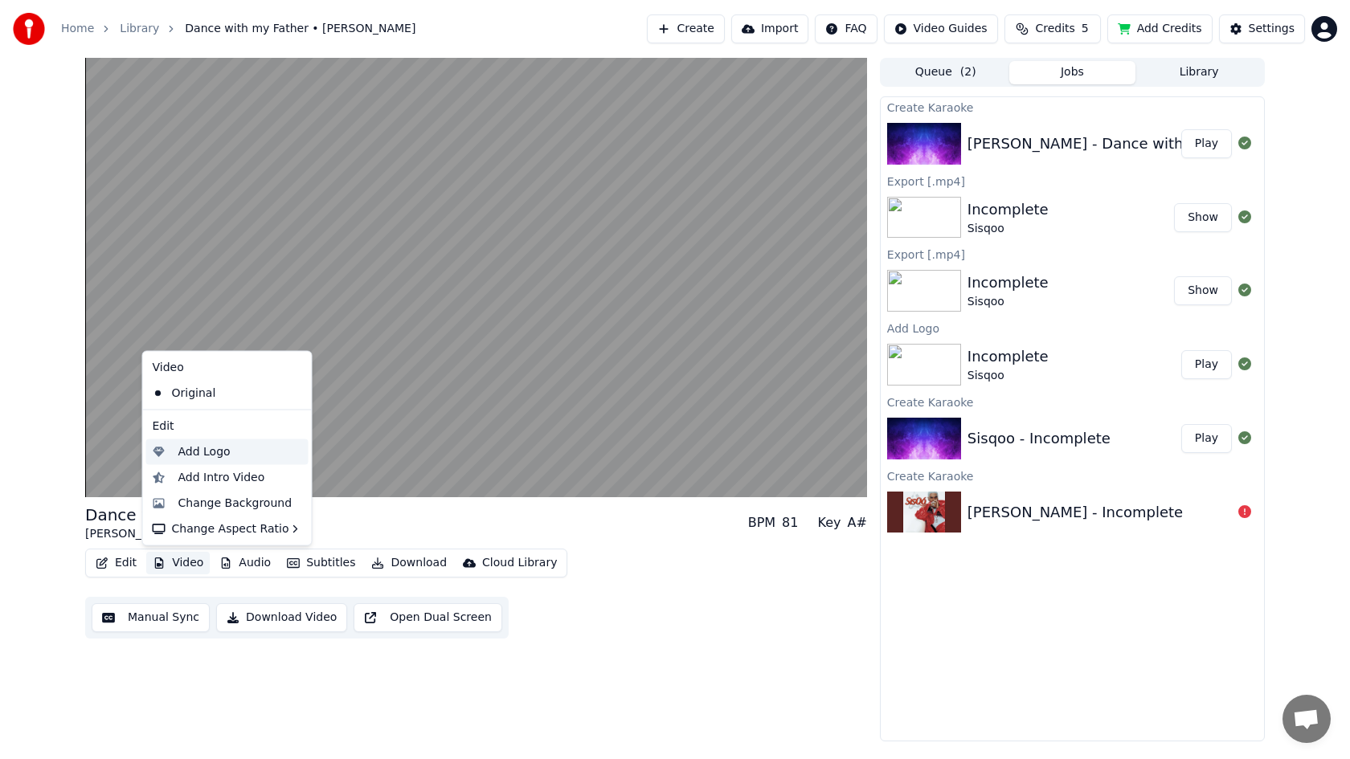
click at [200, 456] on div "Add Logo" at bounding box center [204, 452] width 52 height 16
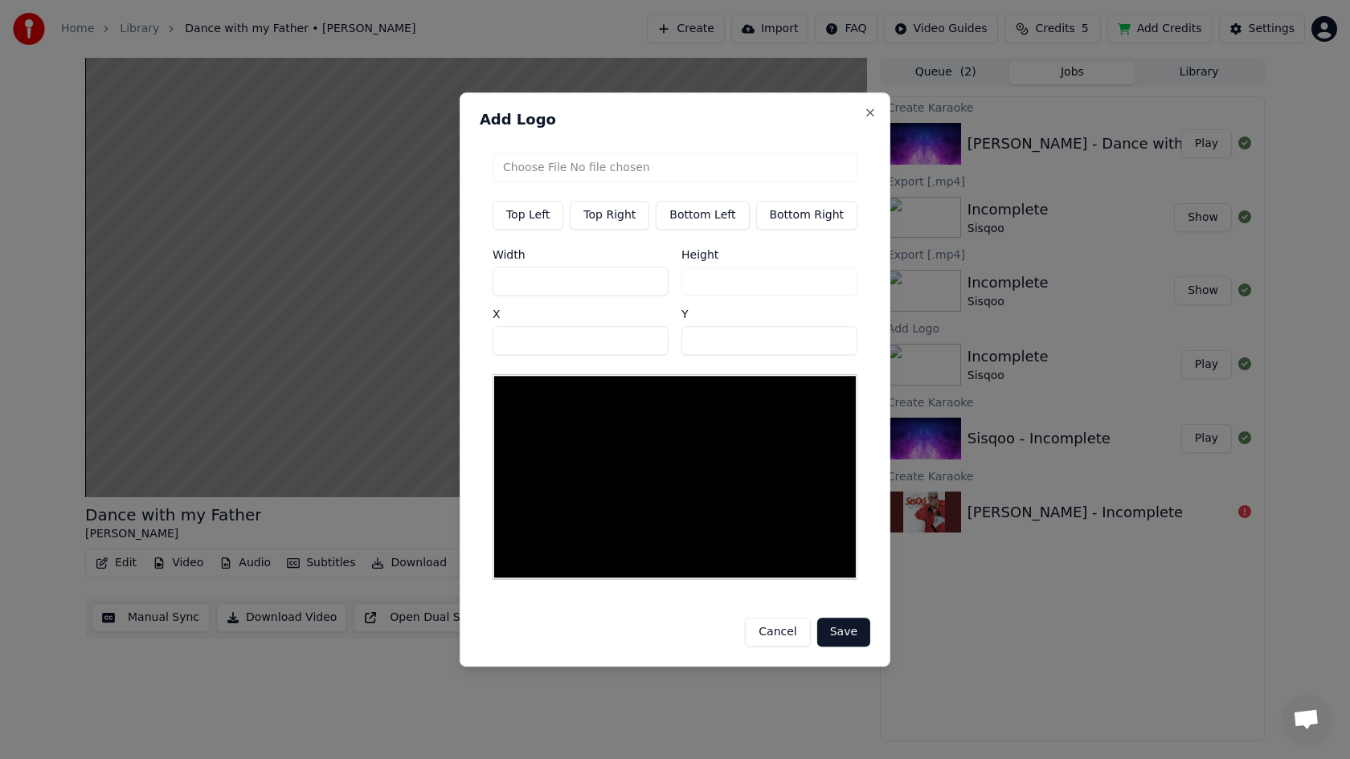
click at [541, 167] on input "file" at bounding box center [675, 167] width 365 height 29
type input "**********"
type input "***"
click at [827, 625] on button "Save" at bounding box center [843, 632] width 53 height 29
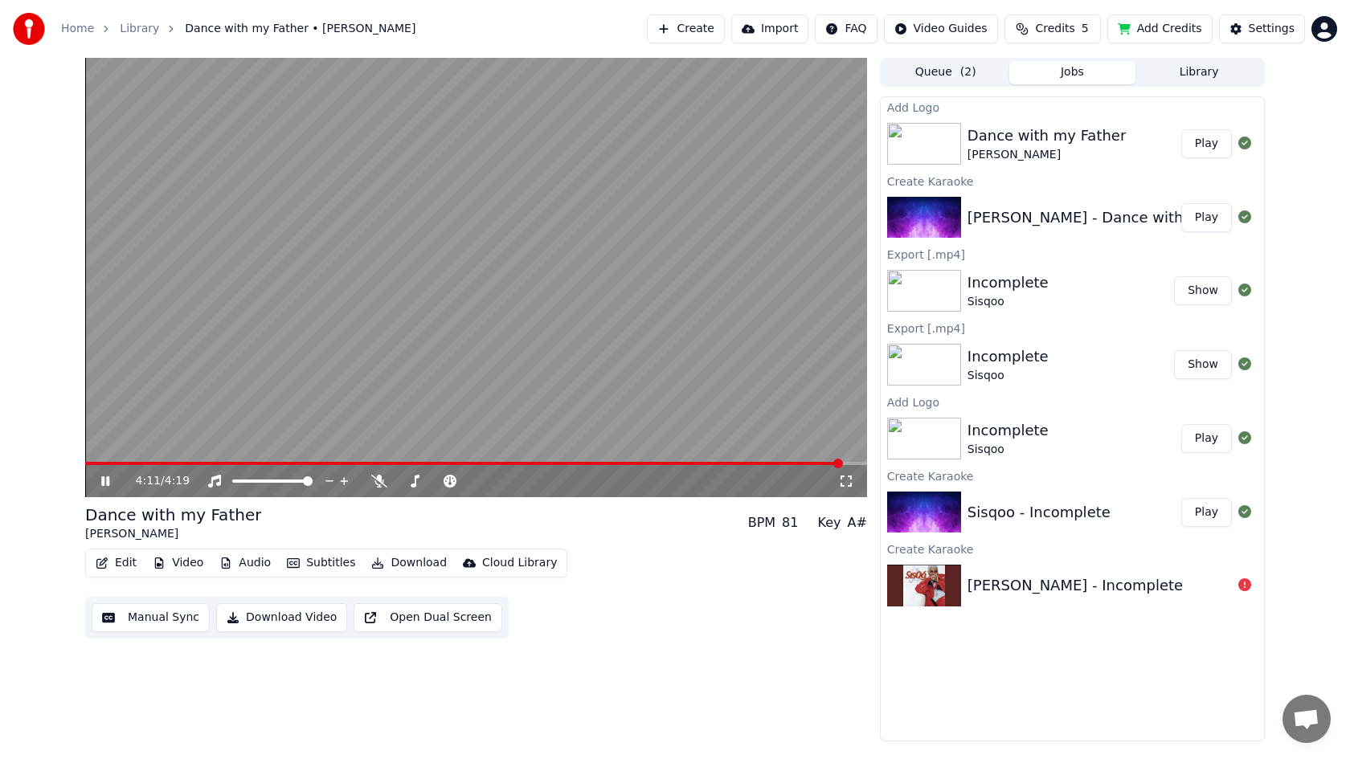
click at [108, 479] on icon at bounding box center [105, 482] width 8 height 10
click at [1211, 146] on button "Play" at bounding box center [1206, 143] width 51 height 29
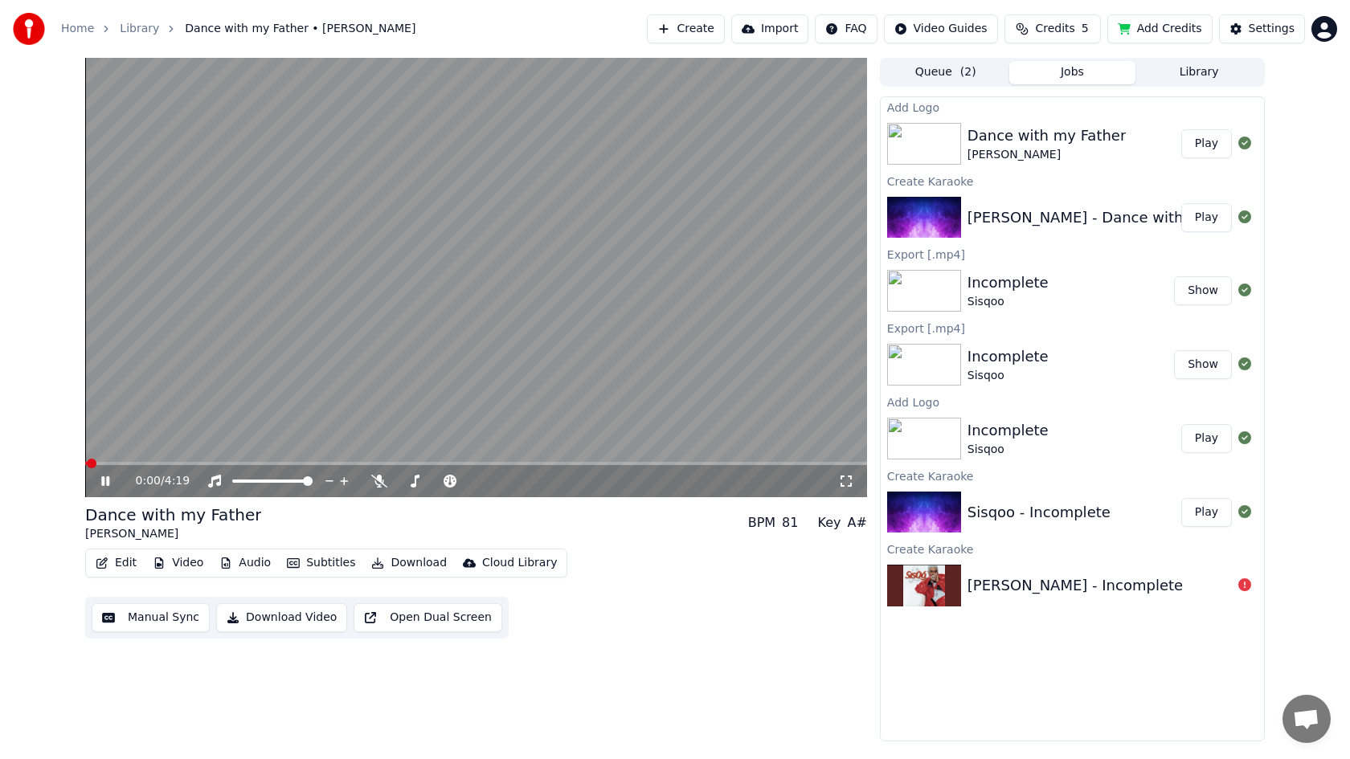
click at [108, 483] on icon at bounding box center [105, 482] width 8 height 10
click at [1201, 144] on button "Play" at bounding box center [1206, 143] width 51 height 29
click at [85, 463] on span at bounding box center [90, 464] width 10 height 10
click at [89, 474] on div "0:00 / 4:19" at bounding box center [476, 479] width 782 height 35
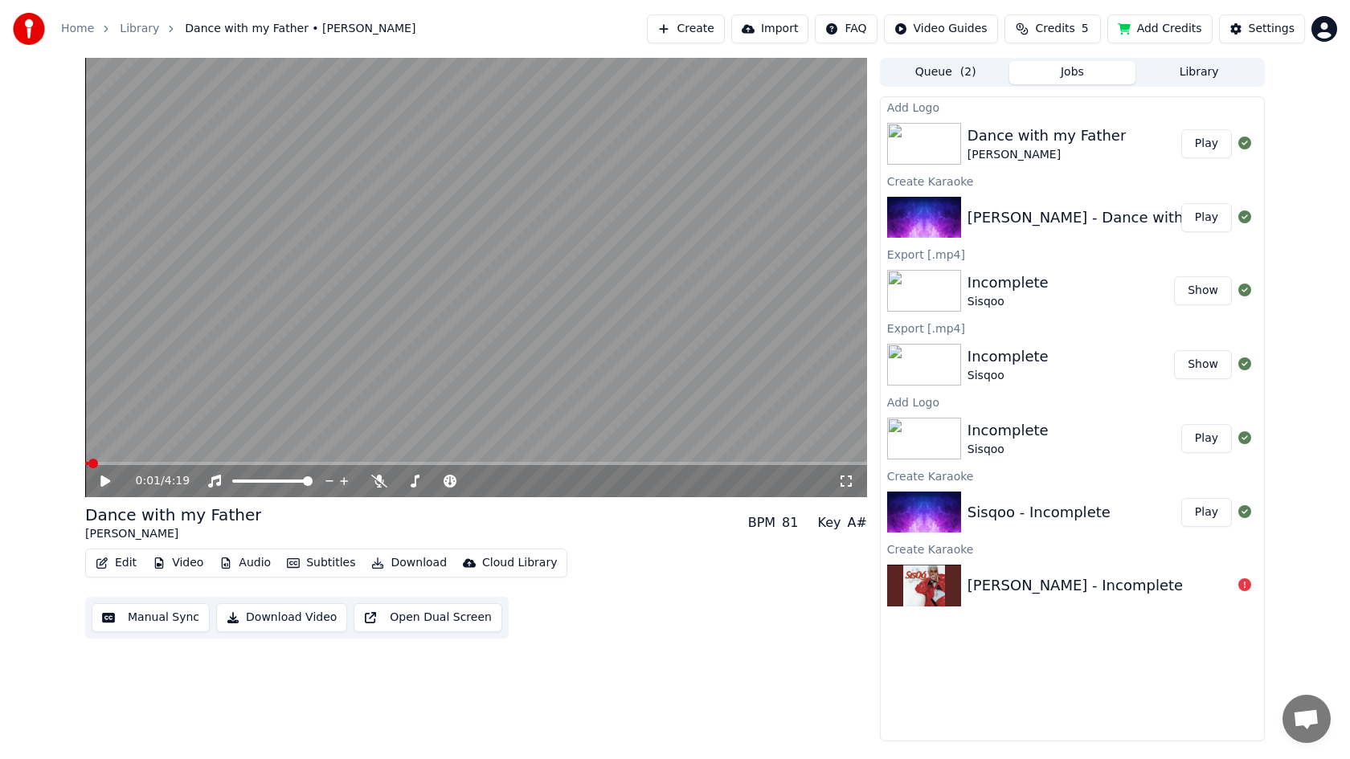
click at [101, 483] on icon at bounding box center [105, 481] width 10 height 11
click at [104, 483] on icon at bounding box center [105, 482] width 8 height 10
click at [85, 466] on span at bounding box center [90, 464] width 10 height 10
click at [107, 484] on icon at bounding box center [117, 481] width 38 height 13
click at [157, 462] on span at bounding box center [476, 463] width 782 height 3
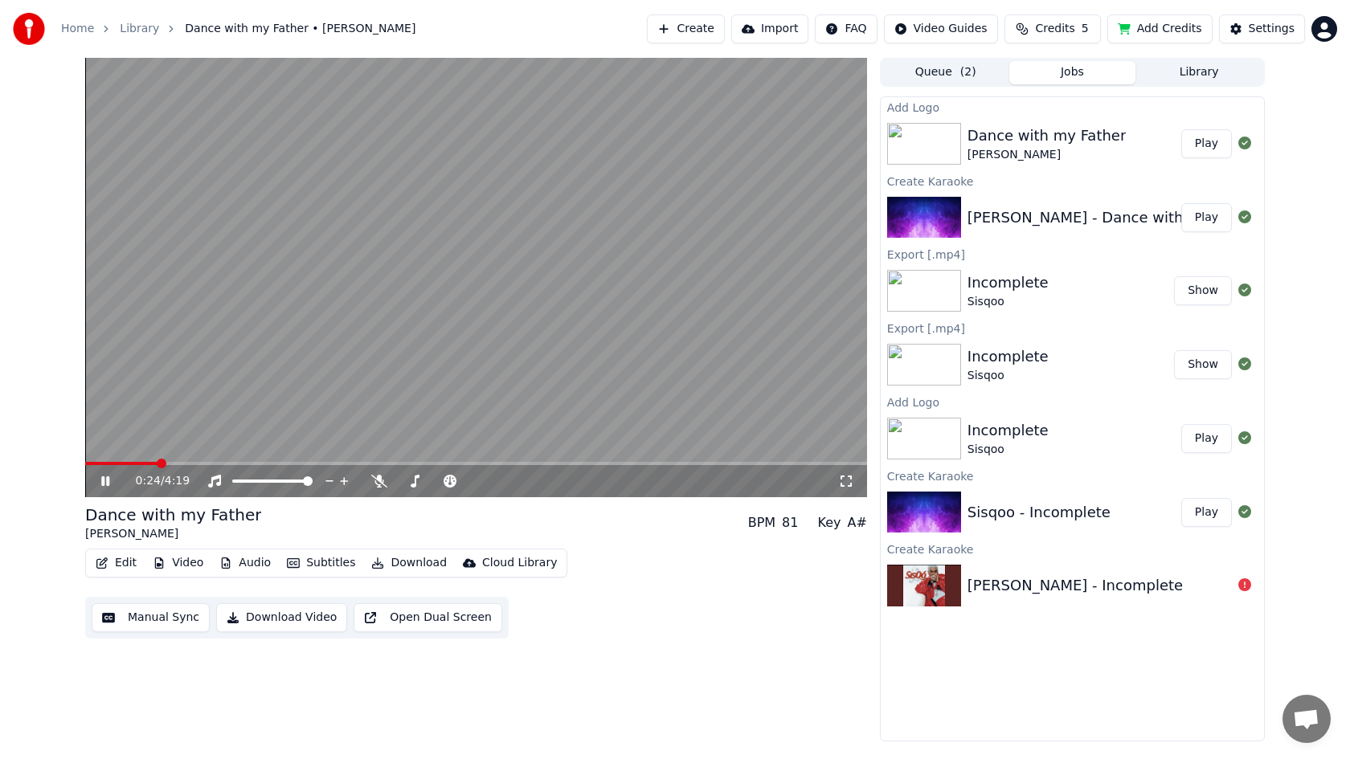
click at [197, 462] on span at bounding box center [476, 463] width 782 height 3
click at [214, 463] on span at bounding box center [231, 463] width 293 height 3
click at [113, 480] on icon at bounding box center [117, 481] width 38 height 13
click at [177, 561] on button "Video" at bounding box center [177, 563] width 63 height 23
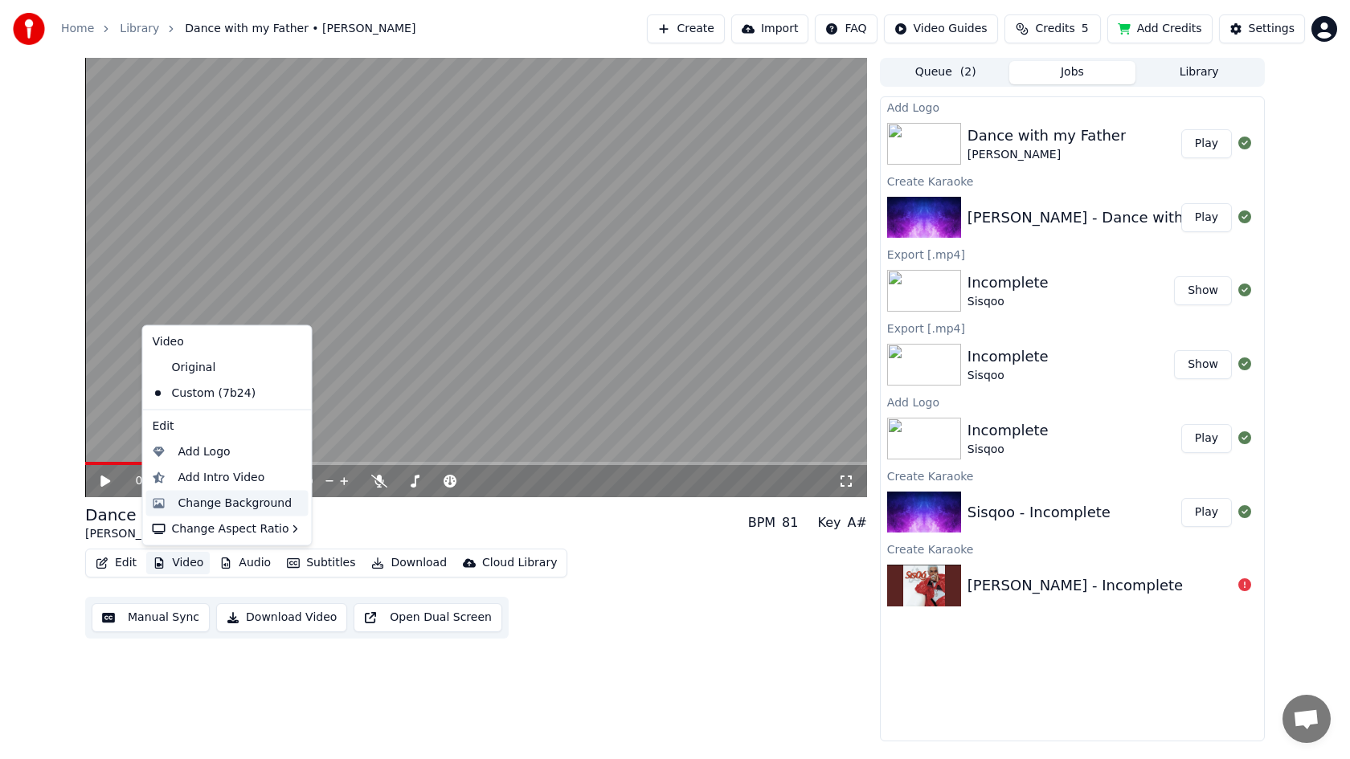
click at [201, 506] on div "Change Background" at bounding box center [235, 503] width 114 height 16
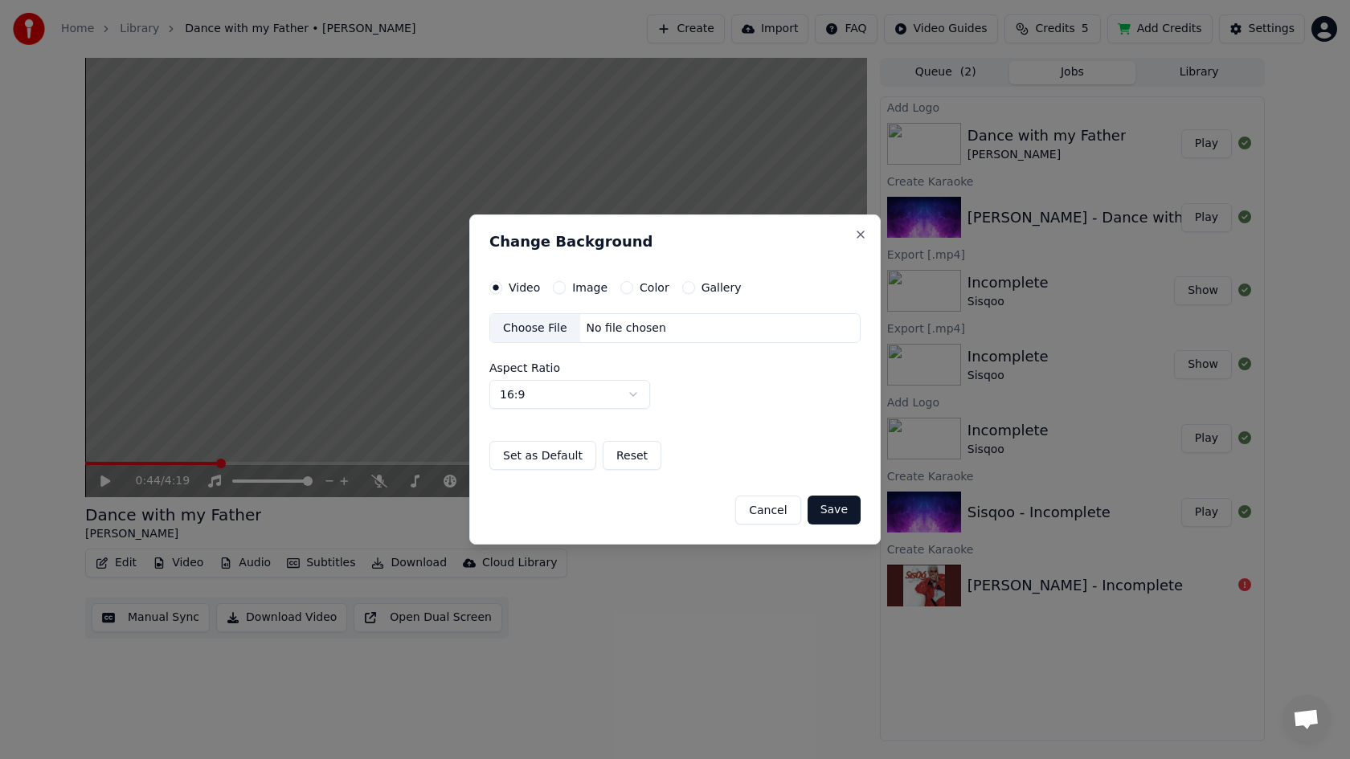
click at [541, 334] on div "Choose File" at bounding box center [535, 328] width 90 height 29
click at [829, 510] on button "Save" at bounding box center [834, 510] width 53 height 29
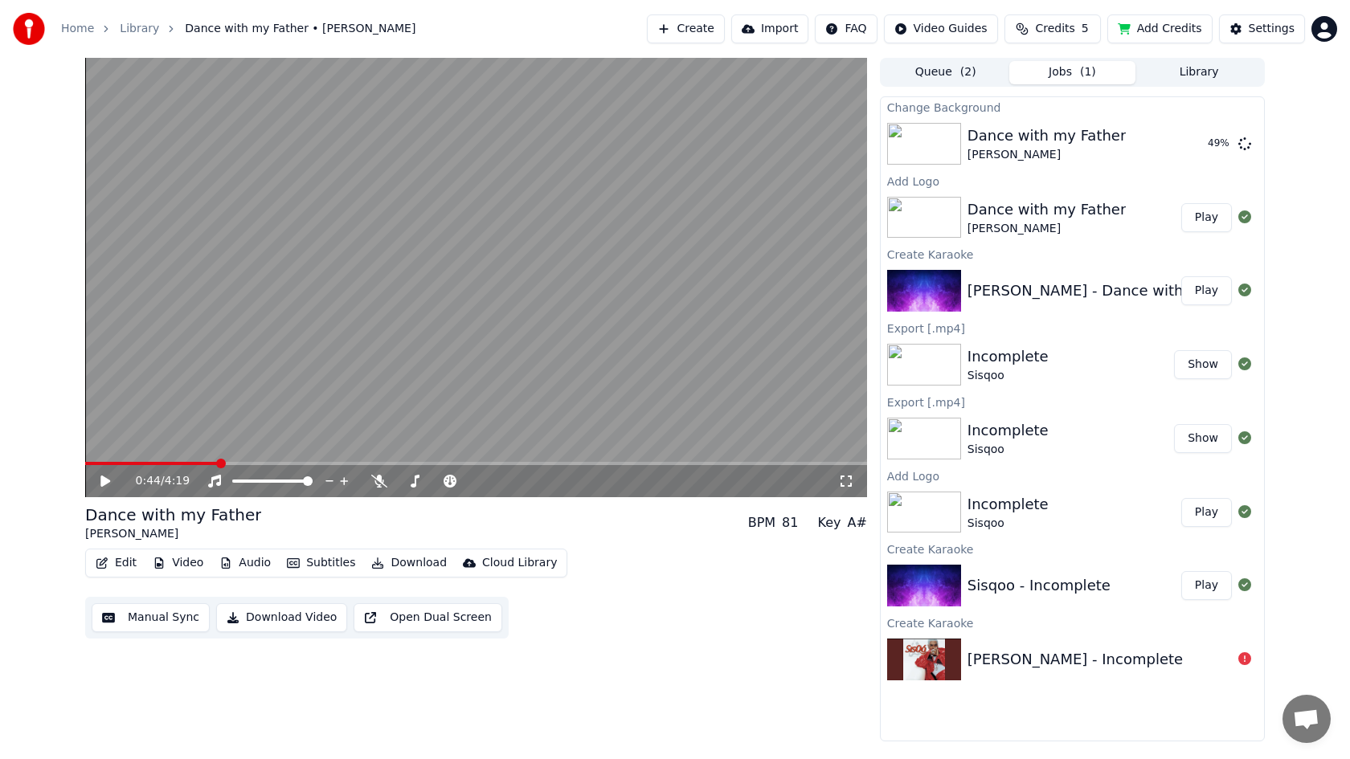
click at [186, 565] on button "Video" at bounding box center [177, 563] width 63 height 23
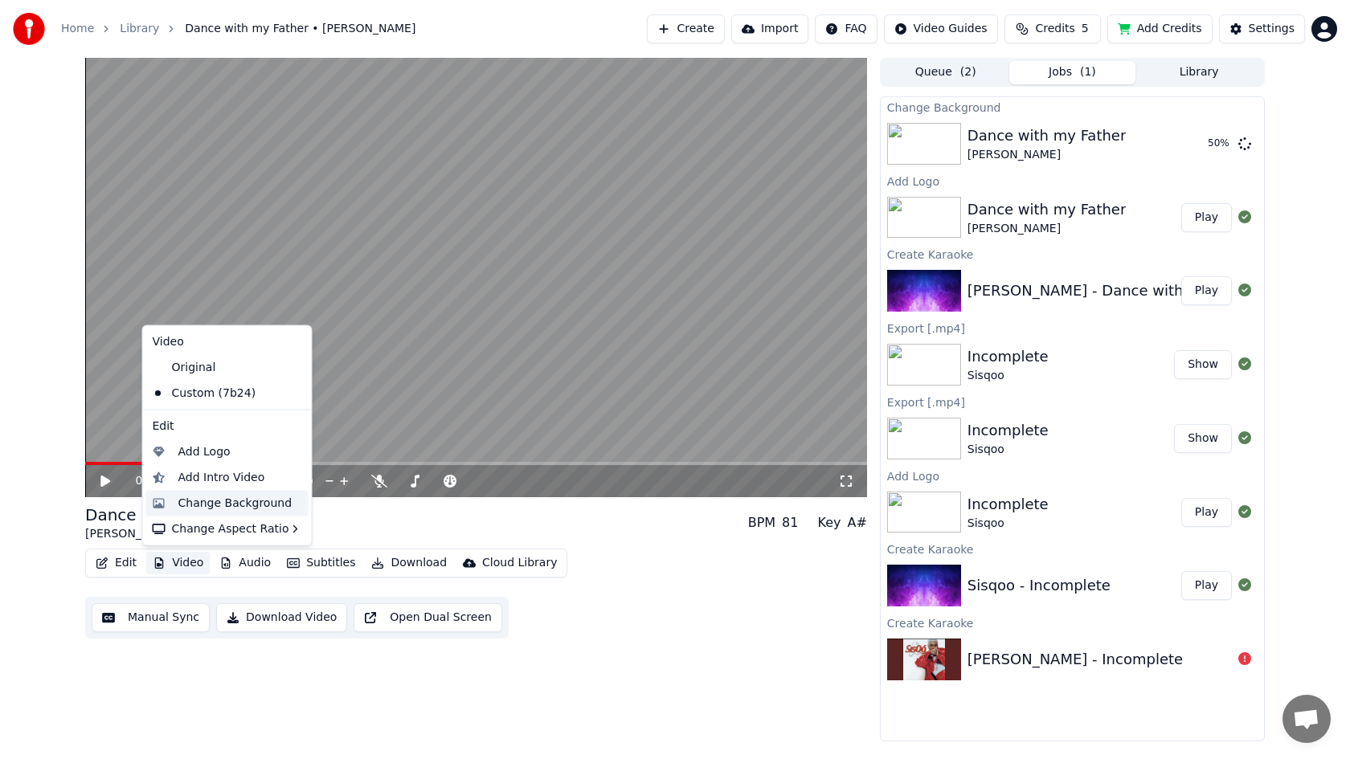
click at [209, 501] on div "Change Background" at bounding box center [235, 503] width 114 height 16
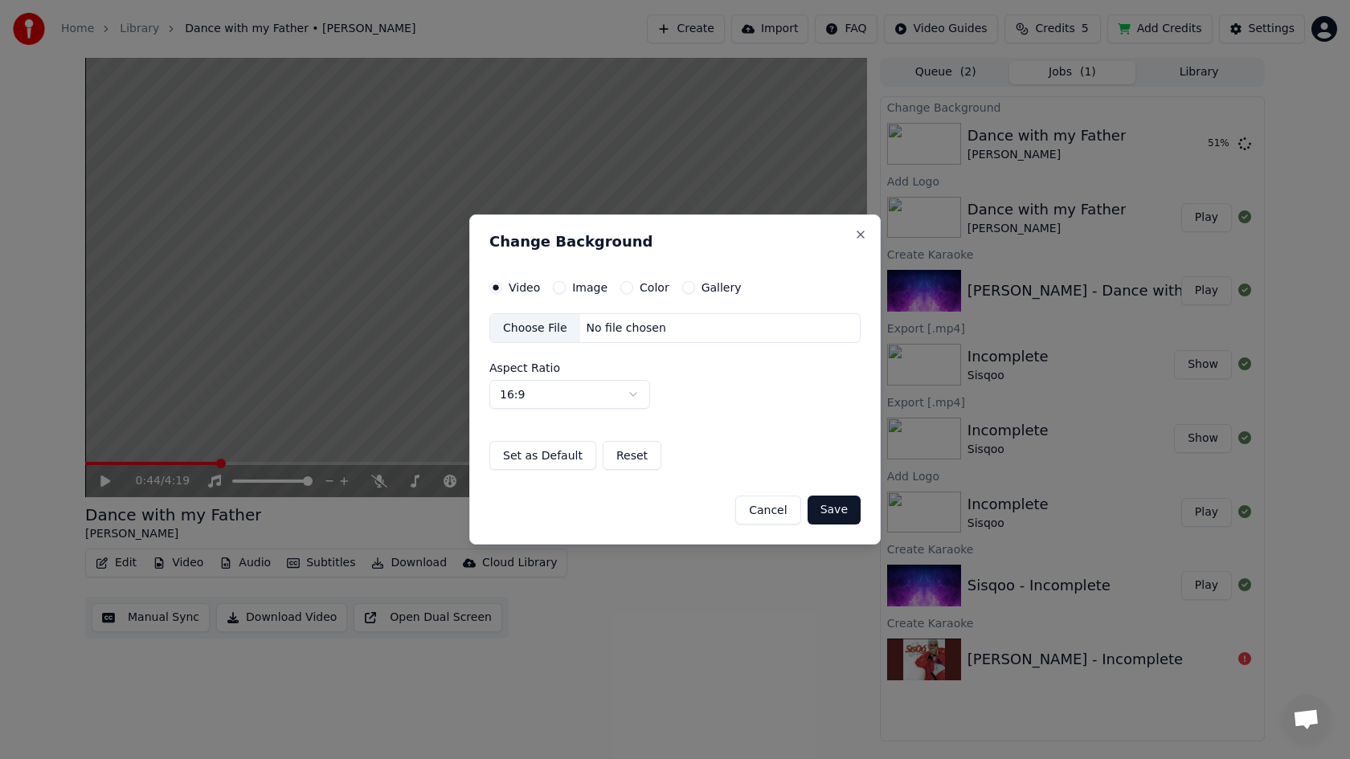
click at [562, 287] on button "Image" at bounding box center [559, 287] width 13 height 13
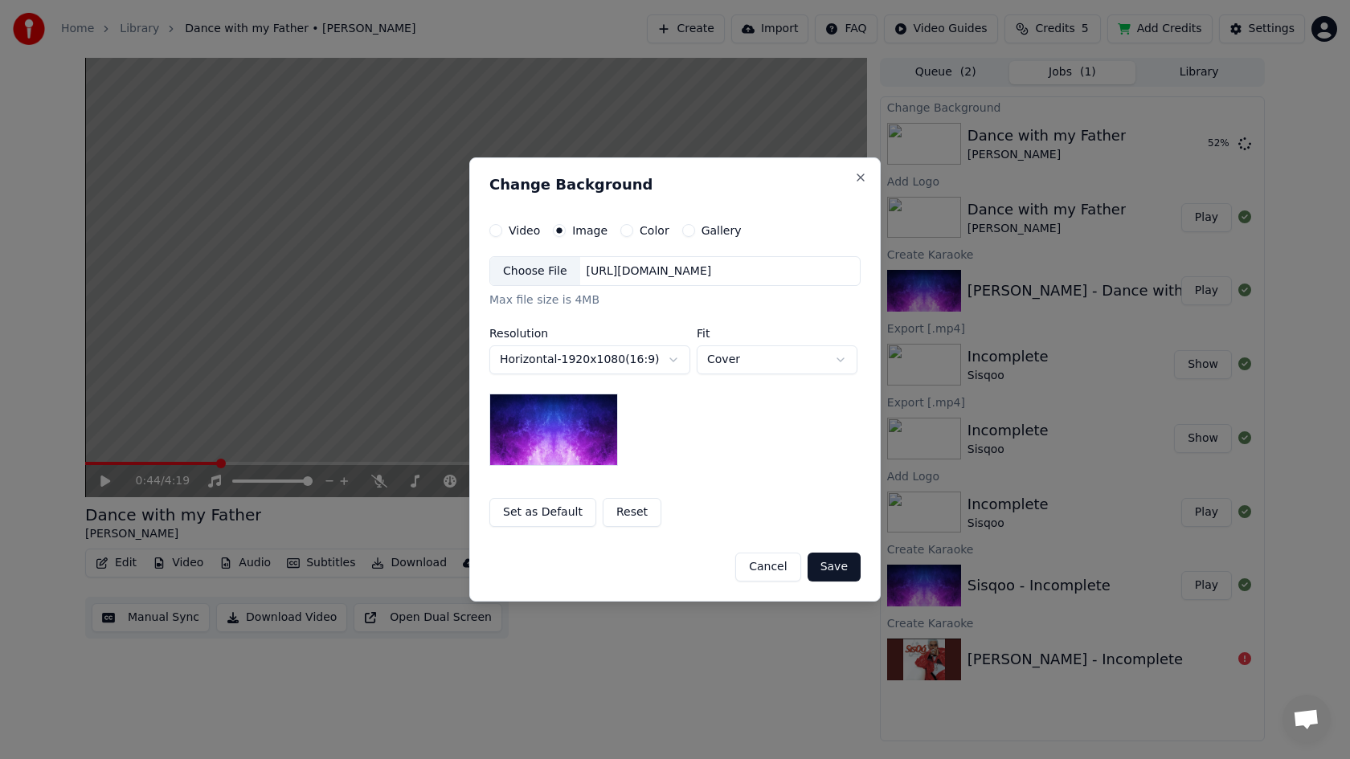
click at [542, 276] on div "Choose File" at bounding box center [535, 271] width 90 height 29
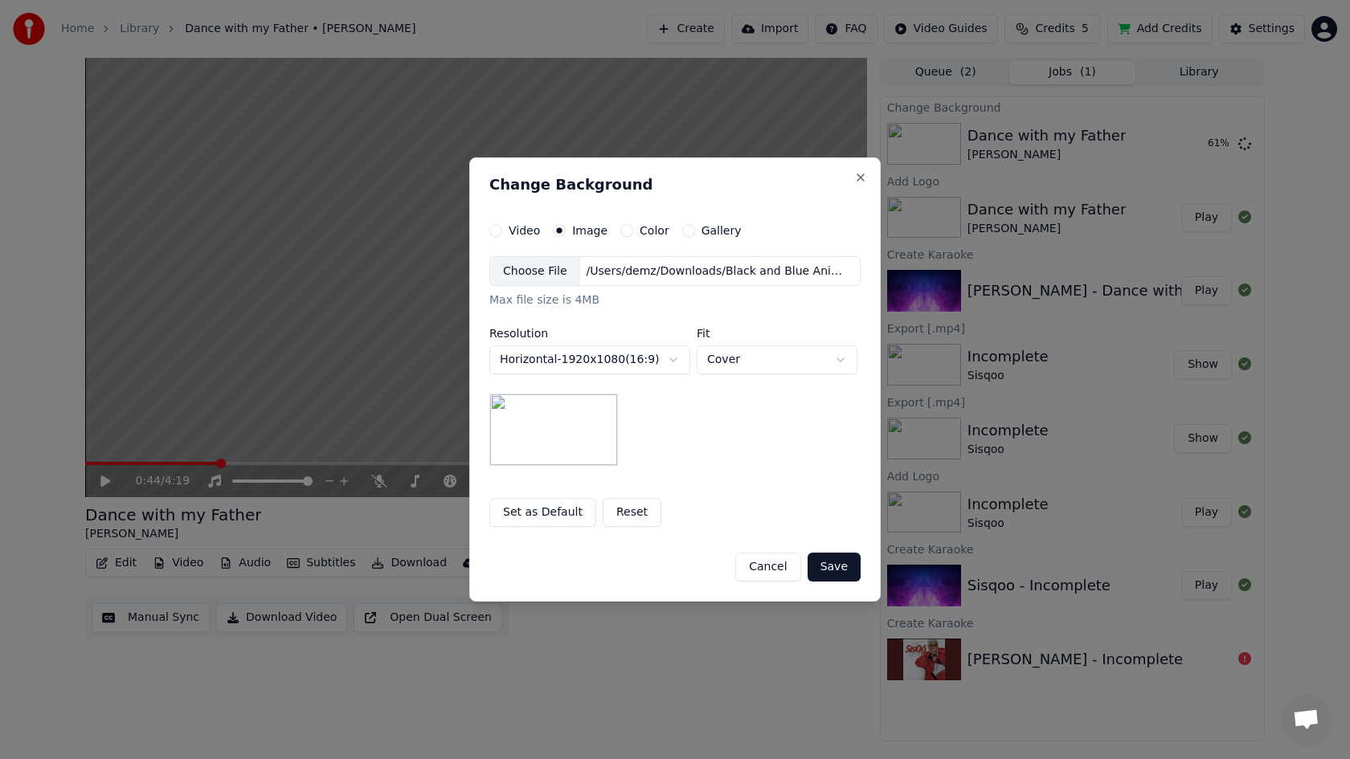
click at [829, 564] on button "Save" at bounding box center [834, 567] width 53 height 29
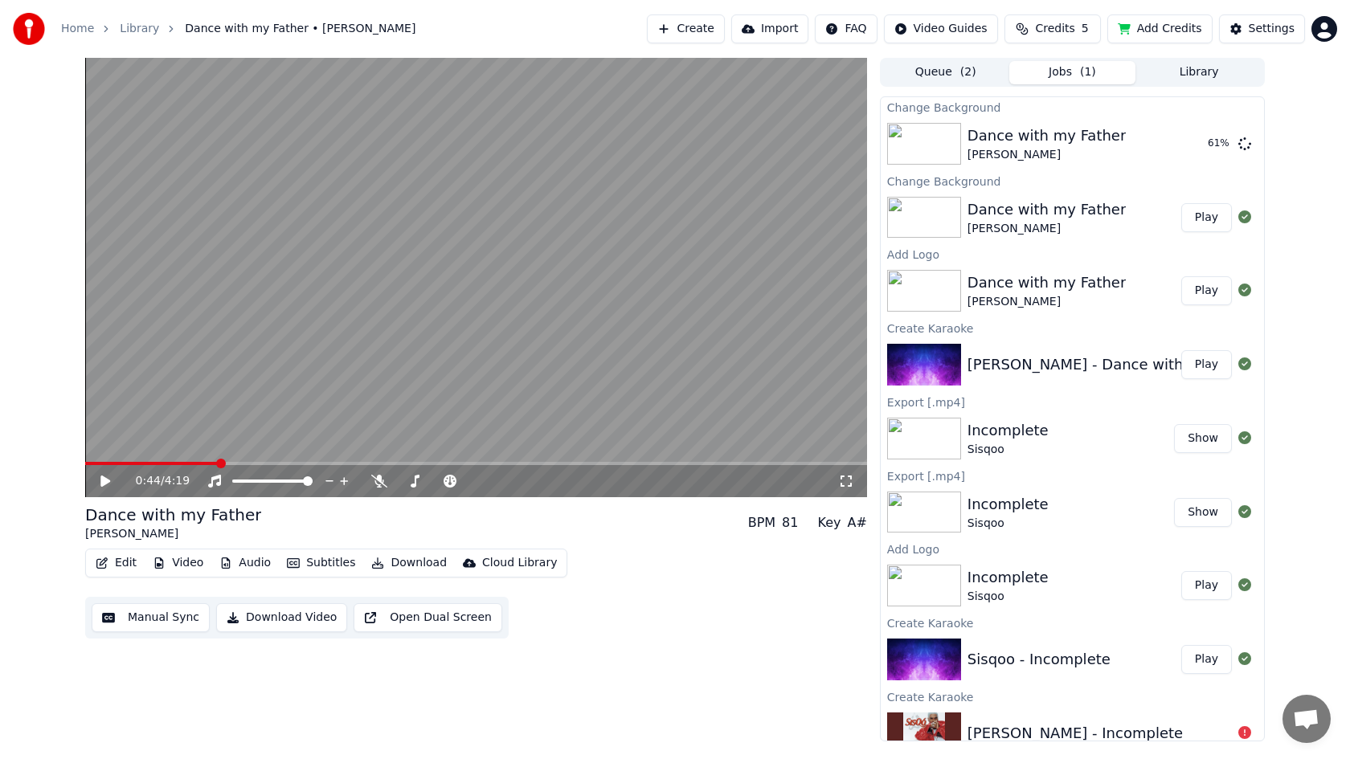
click at [1206, 225] on button "Play" at bounding box center [1206, 217] width 51 height 29
click at [108, 482] on icon at bounding box center [105, 482] width 8 height 10
click at [264, 620] on button "Download Video" at bounding box center [281, 618] width 131 height 29
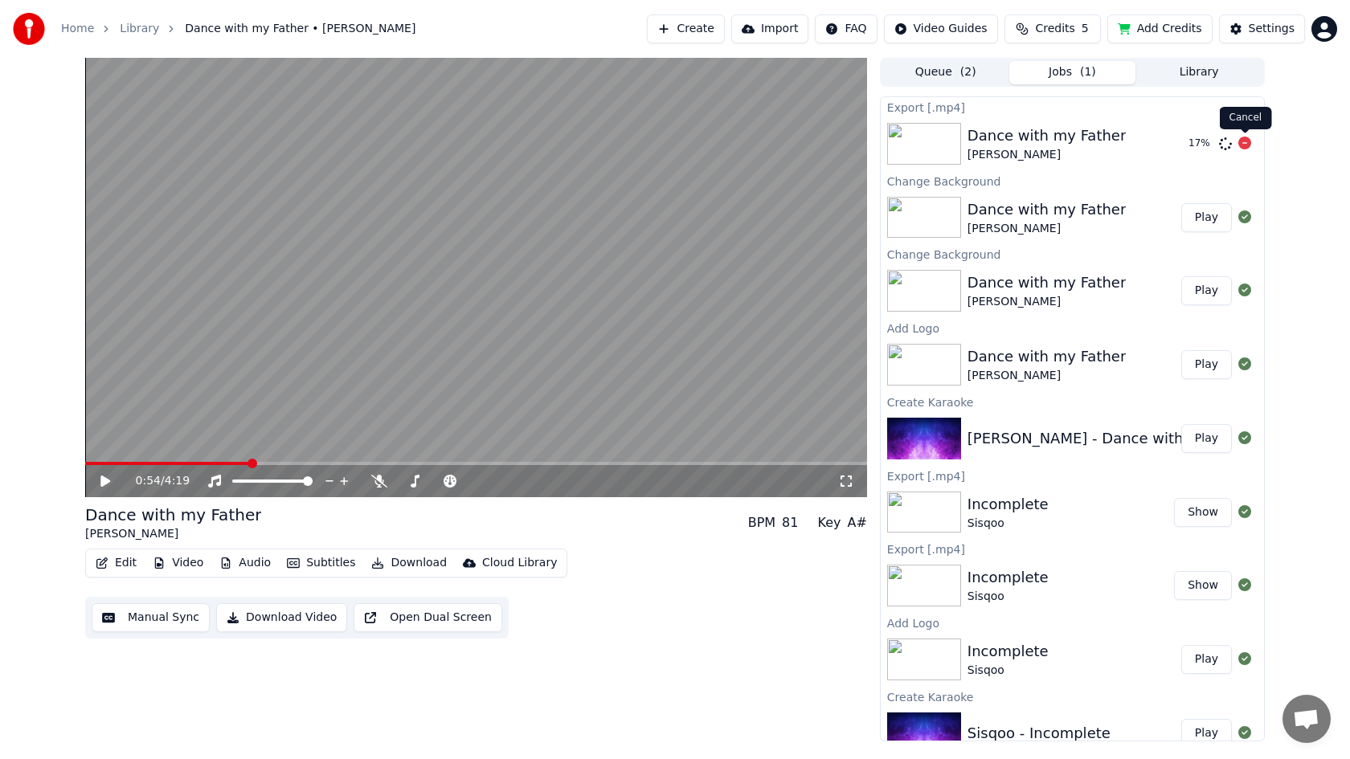
click at [1244, 143] on icon at bounding box center [1244, 143] width 13 height 13
